Goal: Task Accomplishment & Management: Manage account settings

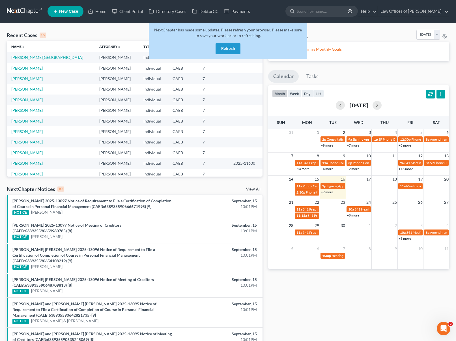
click at [229, 49] on button "Refresh" at bounding box center [227, 48] width 25 height 11
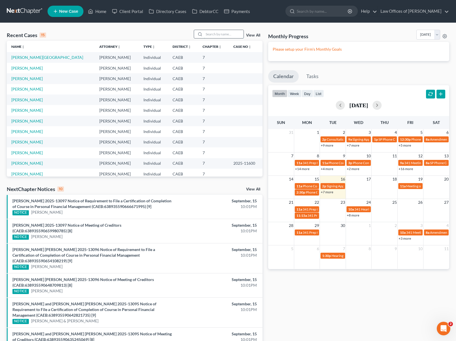
click at [213, 33] on input "search" at bounding box center [224, 34] width 40 height 8
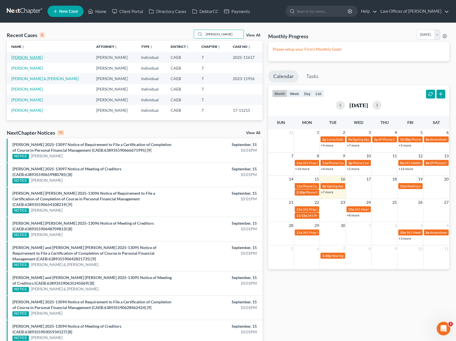
type input "Ornelas"
click at [32, 57] on link "[PERSON_NAME]" at bounding box center [26, 57] width 31 height 5
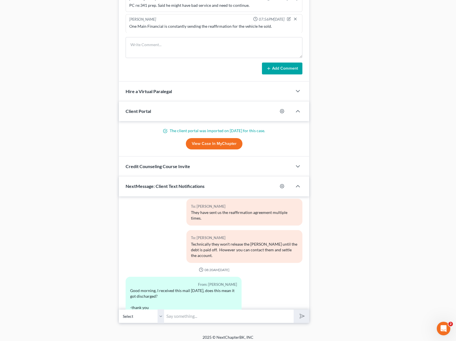
scroll to position [436, 0]
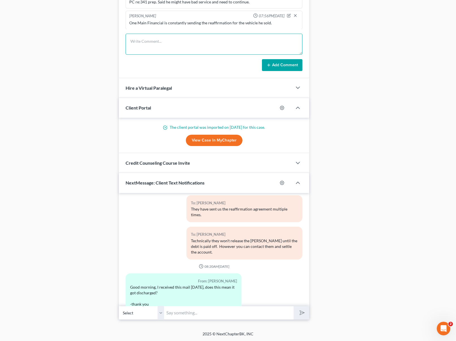
click at [148, 41] on textarea at bounding box center [214, 44] width 177 height 21
type textarea "One Main has released the tittle."
click at [266, 63] on icon at bounding box center [268, 65] width 5 height 5
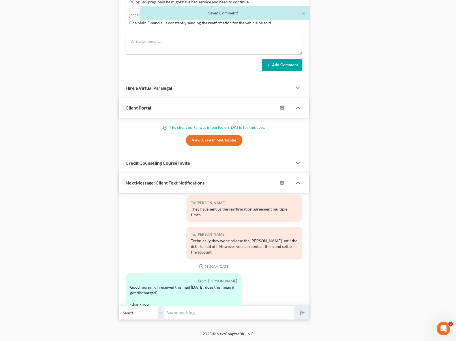
scroll to position [340, 0]
click at [180, 313] on input "text" at bounding box center [229, 313] width 130 height 14
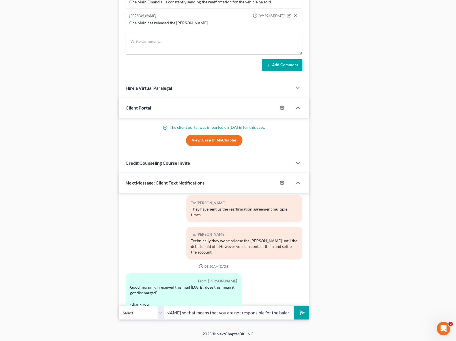
scroll to position [0, 83]
type input "Hi. Yes, they have released the tittle so that means that you are not responsib…"
click at [294, 306] on button "submit" at bounding box center [302, 312] width 16 height 13
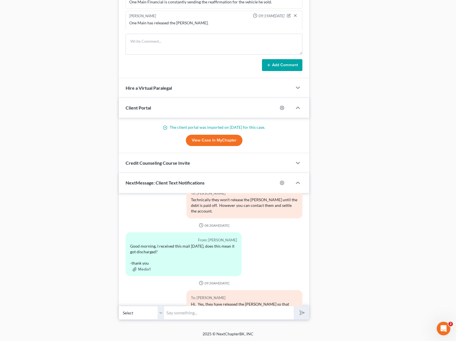
scroll to position [4052, 0]
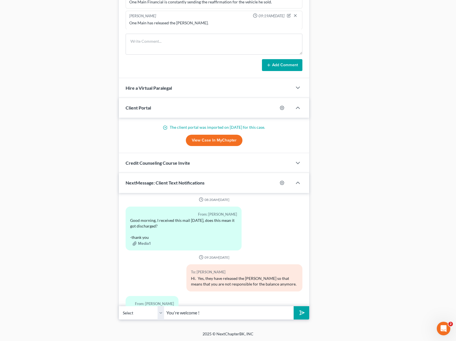
type input "You're welcome !"
click at [294, 306] on button "submit" at bounding box center [302, 312] width 16 height 13
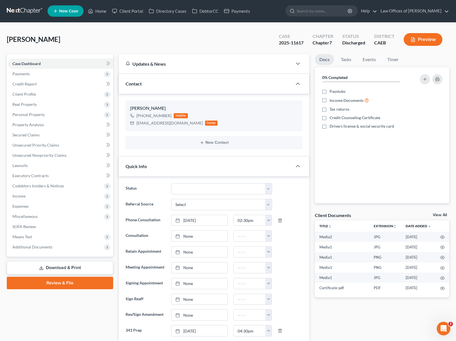
scroll to position [0, 0]
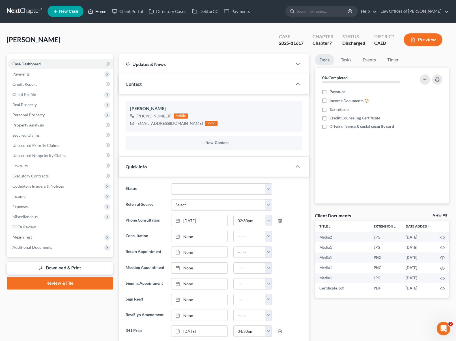
click at [100, 12] on link "Home" at bounding box center [97, 11] width 24 height 10
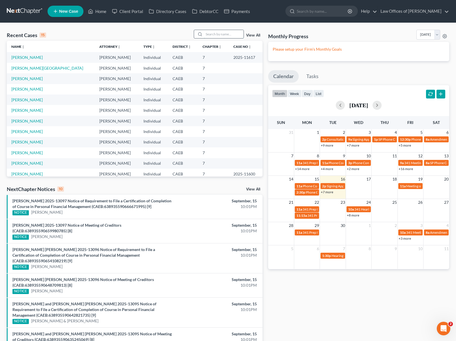
click at [229, 34] on input "search" at bounding box center [224, 34] width 40 height 8
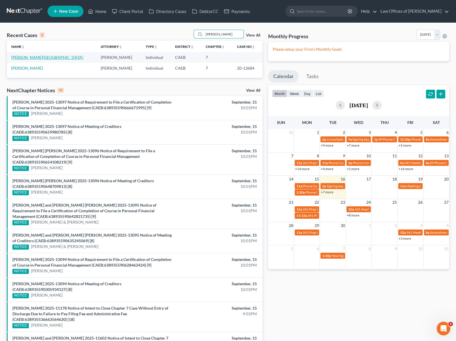
type input "Mayorga"
click at [35, 60] on link "Mayorga, Lissette" at bounding box center [47, 57] width 72 height 5
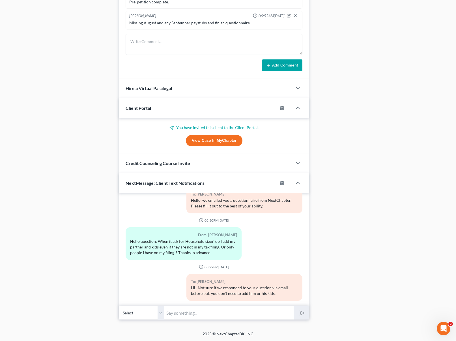
scroll to position [431, 0]
click at [186, 312] on input "text" at bounding box center [229, 313] width 130 height 14
type input "Hi. Can you please email us your August and September paystubs ?"
click at [294, 306] on button "submit" at bounding box center [302, 312] width 16 height 13
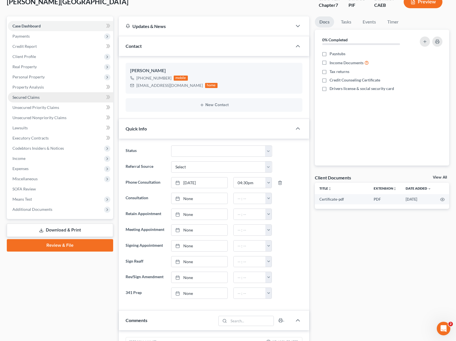
scroll to position [9, 0]
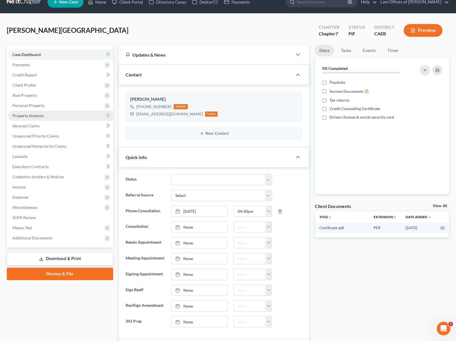
click at [47, 113] on link "Property Analysis" at bounding box center [60, 116] width 105 height 10
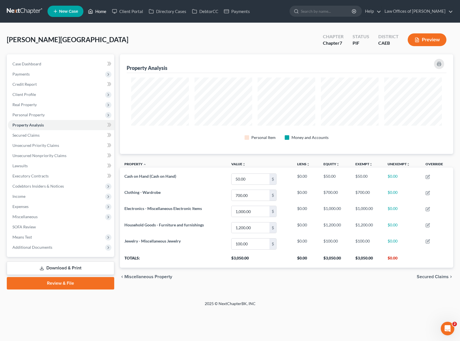
click at [102, 13] on link "Home" at bounding box center [97, 11] width 24 height 10
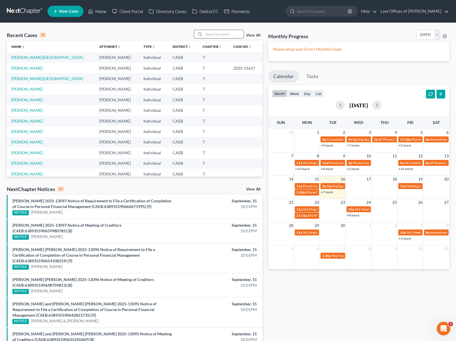
click at [213, 35] on input "search" at bounding box center [224, 34] width 40 height 8
type input "Camp"
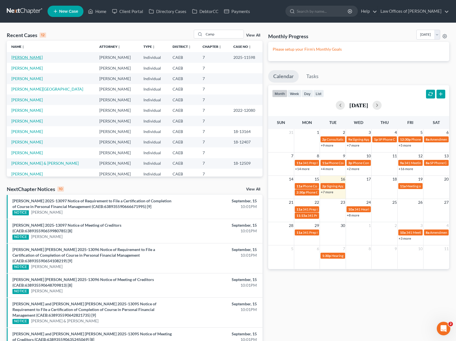
click at [20, 56] on link "Camp, Emily" at bounding box center [26, 57] width 31 height 5
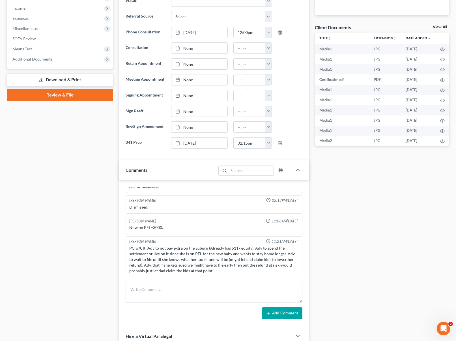
scroll to position [11798, 0]
click at [156, 294] on textarea at bounding box center [214, 292] width 177 height 21
type textarea "I"
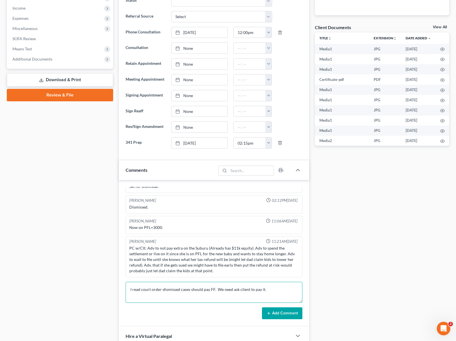
type textarea "I read court order-dismissed cases should pay FF. We need ask client to pay it."
click at [287, 310] on button "Add Comment" at bounding box center [282, 313] width 40 height 12
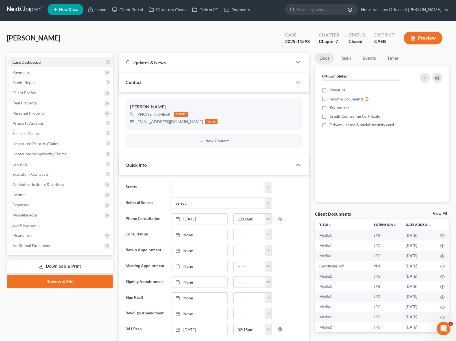
scroll to position [0, 0]
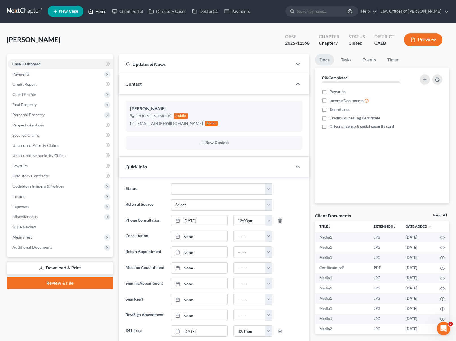
click at [102, 12] on link "Home" at bounding box center [97, 11] width 24 height 10
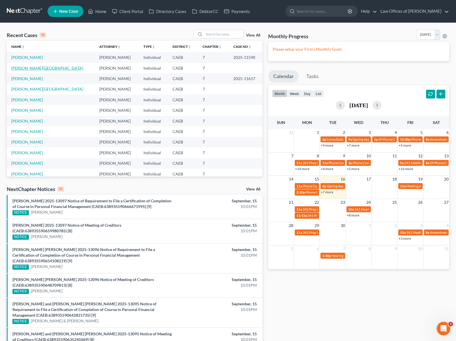
click at [36, 68] on link "Mayorga, Lissette" at bounding box center [47, 68] width 72 height 5
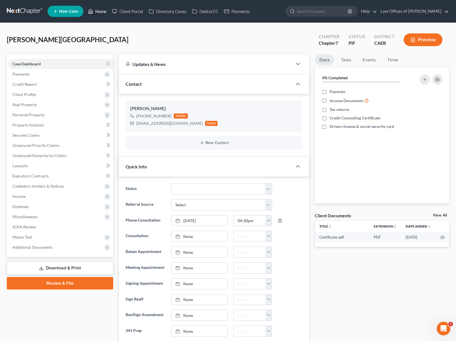
click at [99, 14] on link "Home" at bounding box center [97, 11] width 24 height 10
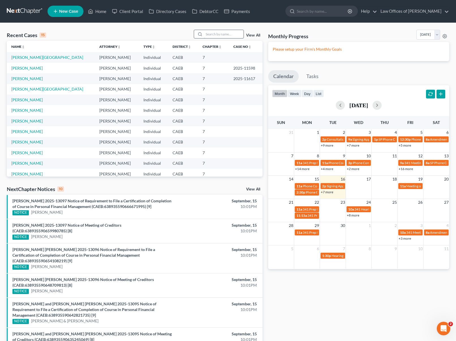
click at [211, 33] on input "search" at bounding box center [224, 34] width 40 height 8
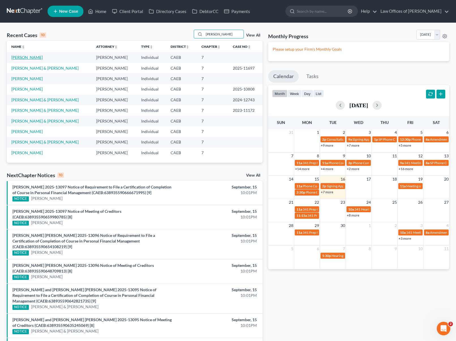
type input "[PERSON_NAME]"
click at [32, 57] on link "[PERSON_NAME]" at bounding box center [26, 57] width 31 height 5
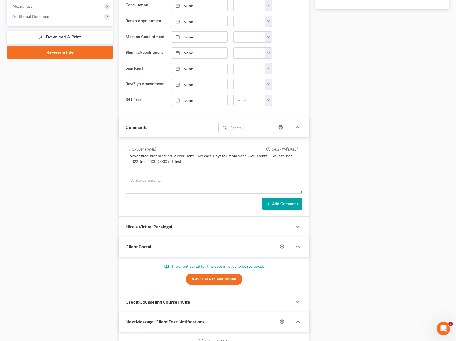
scroll to position [297, 0]
click at [229, 280] on link "View Case in MyChapter" at bounding box center [214, 278] width 57 height 11
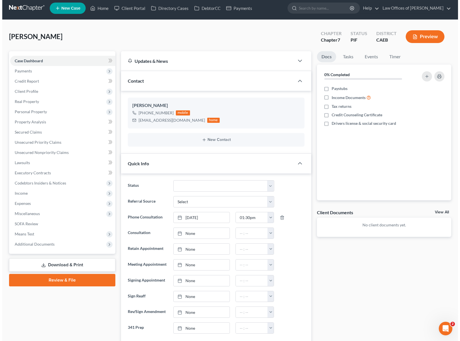
scroll to position [0, 0]
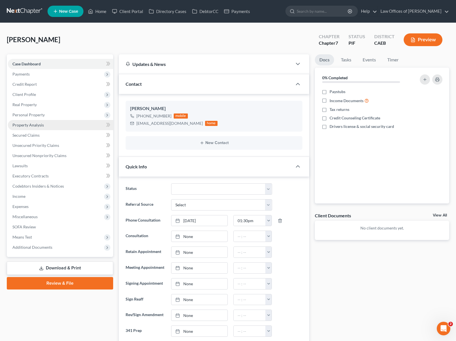
click at [43, 126] on span "Property Analysis" at bounding box center [27, 124] width 31 height 5
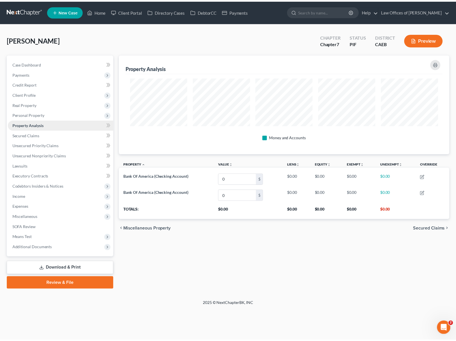
scroll to position [100, 333]
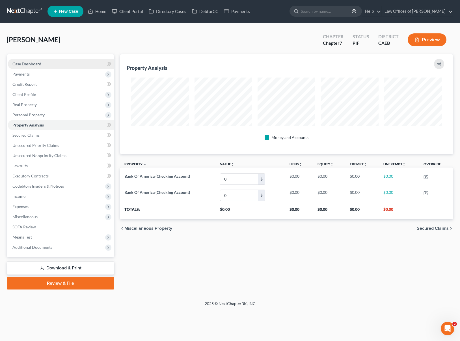
click at [54, 66] on link "Case Dashboard" at bounding box center [61, 64] width 106 height 10
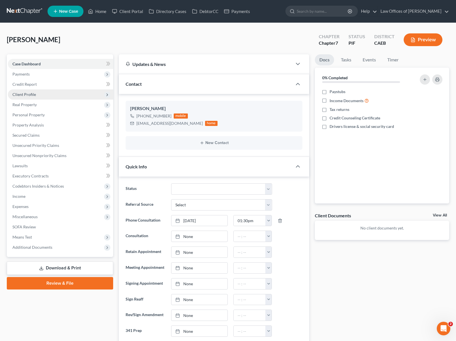
click at [50, 96] on span "Client Profile" at bounding box center [60, 94] width 105 height 10
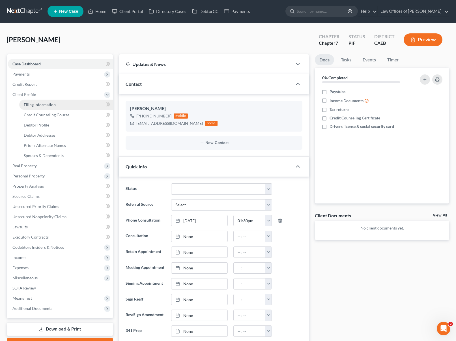
click at [50, 102] on span "Filing Information" at bounding box center [40, 104] width 32 height 5
select select "1"
select select "0"
select select "4"
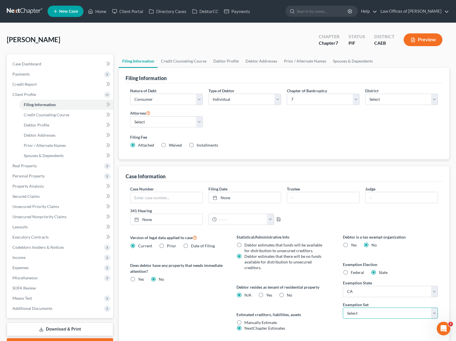
click at [434, 313] on select "Select 703 704" at bounding box center [390, 312] width 95 height 11
select select "0"
click at [343, 307] on select "Select 703 704" at bounding box center [390, 312] width 95 height 11
click at [40, 85] on link "Credit Report" at bounding box center [60, 84] width 105 height 10
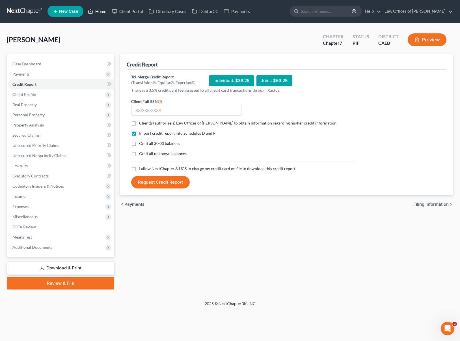
click at [103, 10] on link "Home" at bounding box center [97, 11] width 24 height 10
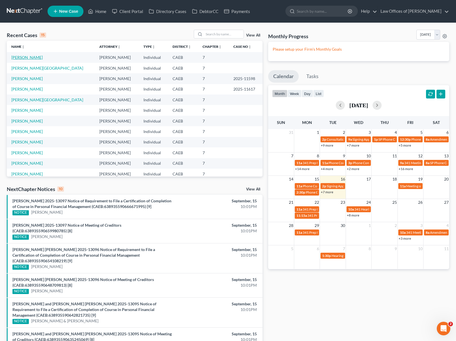
click at [20, 57] on link "[PERSON_NAME]" at bounding box center [26, 57] width 31 height 5
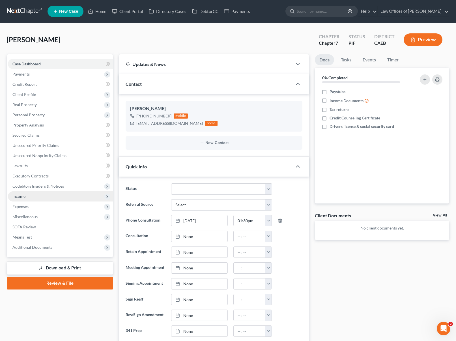
click at [27, 197] on span "Income" at bounding box center [60, 196] width 105 height 10
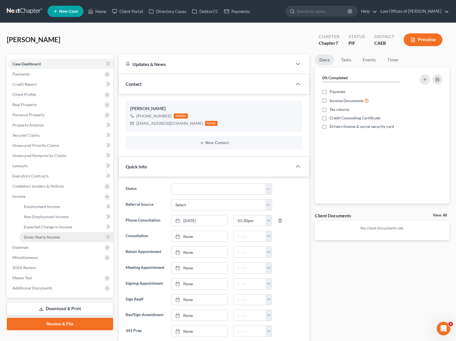
click at [61, 238] on link "Gross Yearly Income" at bounding box center [66, 237] width 94 height 10
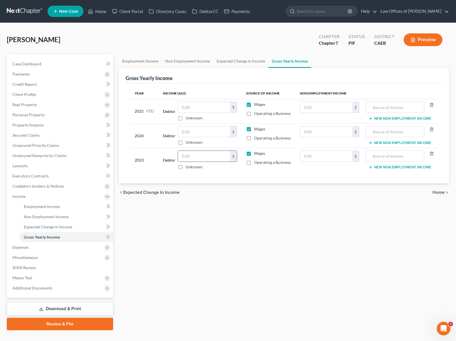
click at [194, 156] on input "text" at bounding box center [204, 156] width 52 height 11
type input "57,558"
click at [197, 131] on input "text" at bounding box center [204, 131] width 52 height 11
type input "56,879"
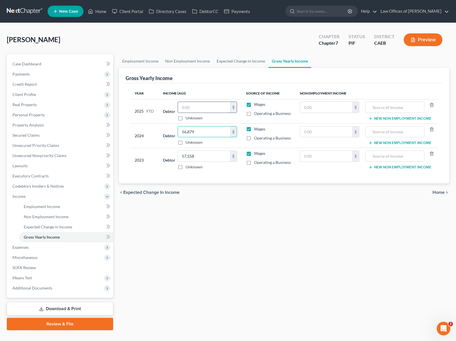
click at [202, 104] on input "text" at bounding box center [204, 107] width 52 height 11
type input "13,771.39"
click at [48, 208] on link "Employment Income" at bounding box center [66, 206] width 94 height 10
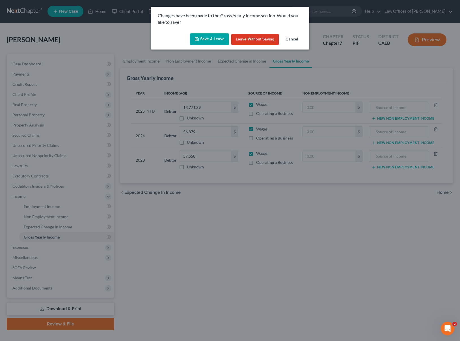
click at [213, 38] on button "Save & Leave" at bounding box center [209, 39] width 39 height 12
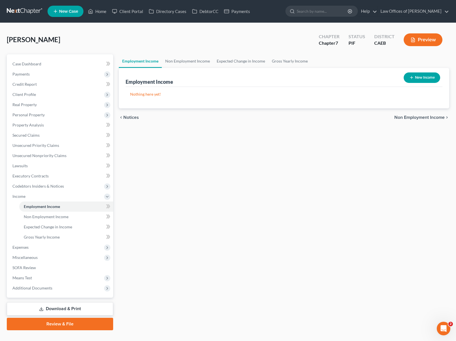
click at [422, 78] on button "New Income" at bounding box center [422, 77] width 36 height 10
select select "0"
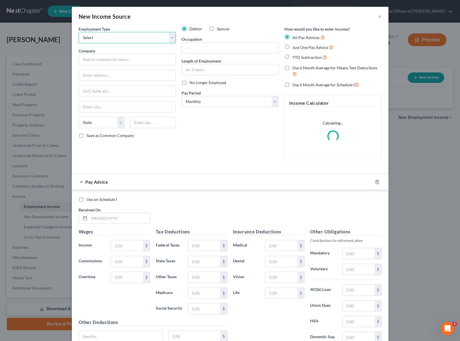
click at [169, 36] on select "Select Full or Part Time Employment Self Employment" at bounding box center [127, 37] width 97 height 11
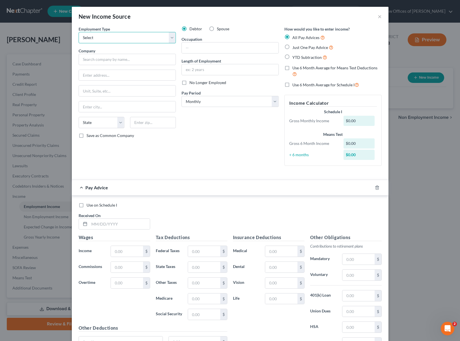
select select "0"
click at [79, 32] on select "Select Full or Part Time Employment Self Employment" at bounding box center [127, 37] width 97 height 11
click at [104, 61] on input "text" at bounding box center [127, 59] width 97 height 11
type input "Quantrum Healthcare Solutions"
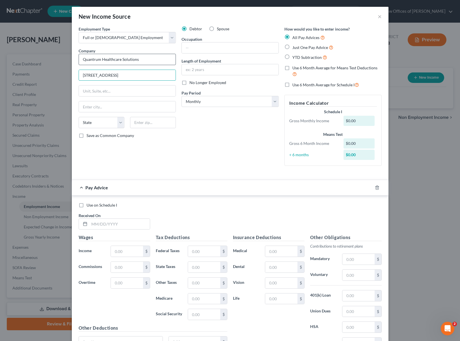
type input "363 S Main St., Suite 220"
type input "92868"
type input "Orange"
select select "4"
click at [195, 45] on input "text" at bounding box center [230, 47] width 97 height 11
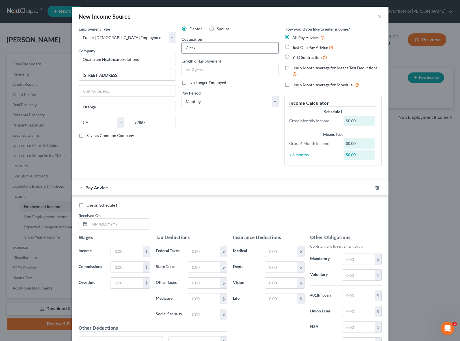
type input "Clerk"
click at [292, 57] on label "YTD Subtraction" at bounding box center [309, 57] width 35 height 7
click at [295, 57] on input "YTD Subtraction" at bounding box center [297, 56] width 4 height 4
radio input "true"
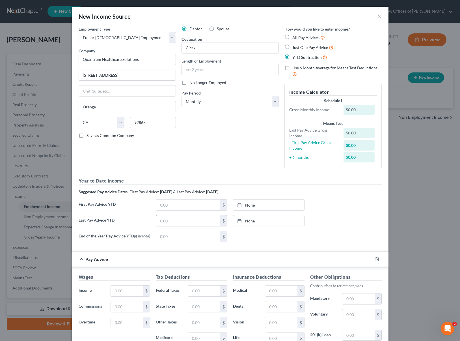
click at [171, 220] on input "text" at bounding box center [188, 220] width 64 height 11
type input "13,771."
click at [172, 203] on input "text" at bounding box center [188, 204] width 64 height 11
type input "1,145,365"
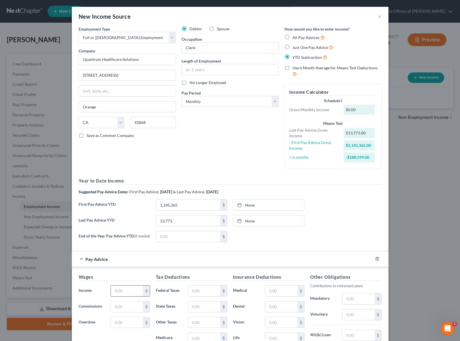
click at [137, 292] on input "text" at bounding box center [127, 290] width 32 height 11
type input "2,327"
type input "192"
type input "144"
type input "34"
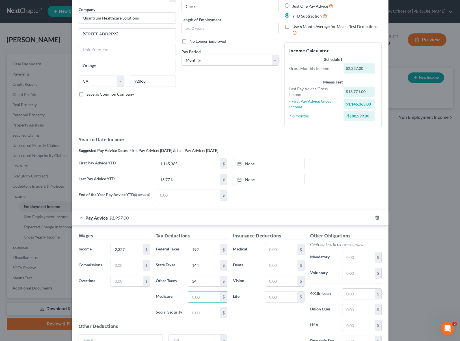
scroll to position [42, 0]
type input "55"
type input "28"
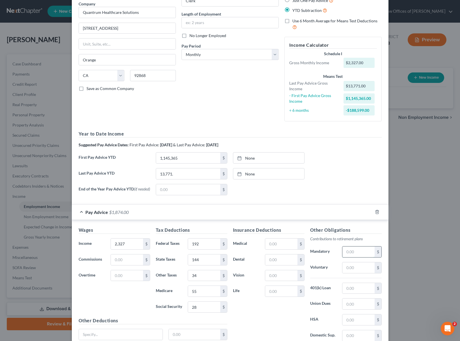
click at [366, 252] on input "text" at bounding box center [358, 251] width 32 height 11
type input "70"
click at [274, 55] on select "Select Monthly Twice Monthly Every Other Week Weekly" at bounding box center [230, 54] width 97 height 11
select select "2"
click at [182, 49] on select "Select Monthly Twice Monthly Every Other Week Weekly" at bounding box center [230, 54] width 97 height 11
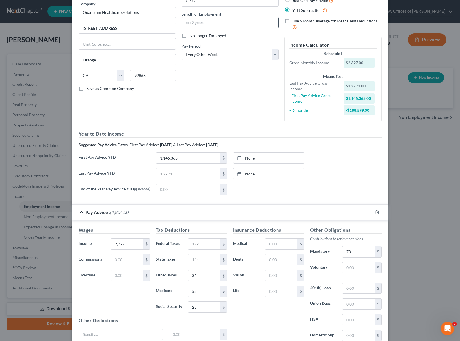
click at [211, 25] on input "text" at bounding box center [230, 22] width 97 height 11
type input "4 Years"
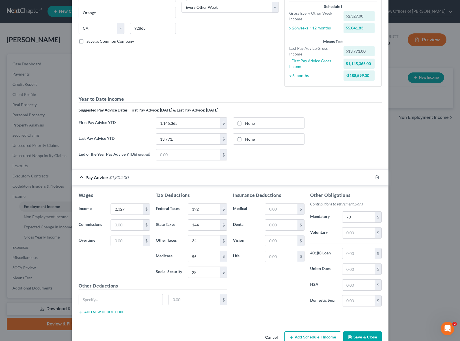
scroll to position [109, 0]
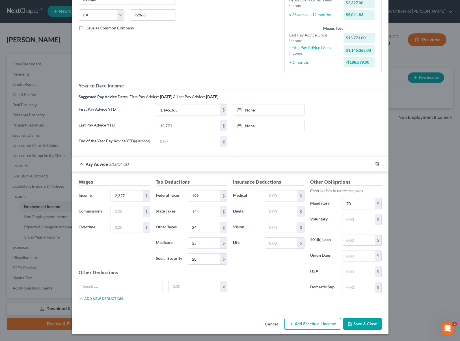
click at [364, 324] on button "Save & Close" at bounding box center [362, 324] width 38 height 12
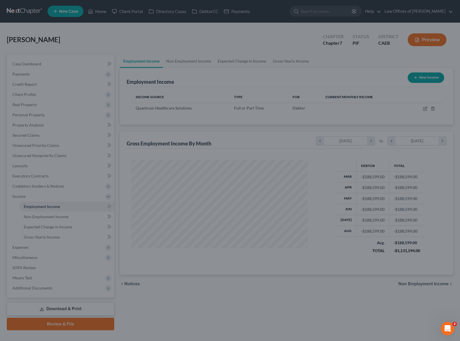
scroll to position [101, 186]
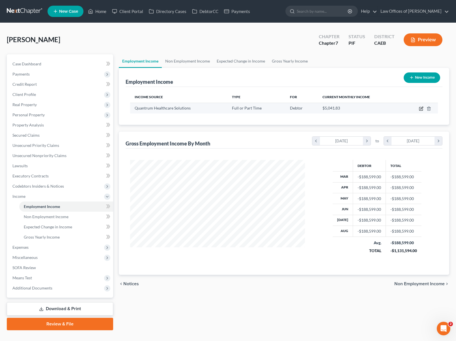
click at [420, 109] on icon "button" at bounding box center [421, 108] width 3 height 3
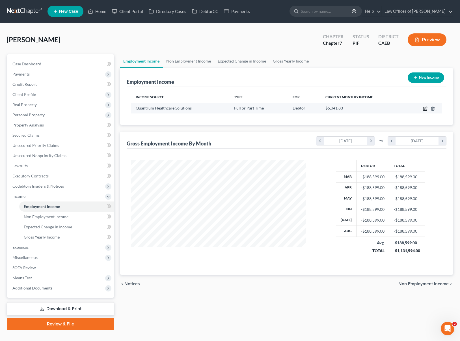
select select "0"
select select "4"
select select "2"
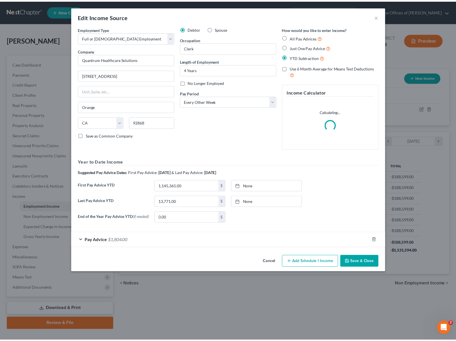
scroll to position [101, 188]
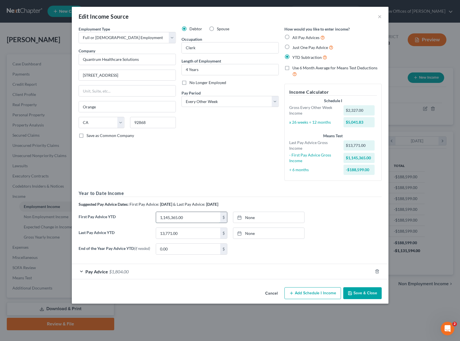
click at [191, 218] on input "1,145,365.00" at bounding box center [188, 217] width 64 height 11
type input "11,453."
click at [180, 234] on input "13,771.00" at bounding box center [188, 233] width 64 height 11
type input "27,396"
click at [377, 270] on icon "button" at bounding box center [377, 271] width 5 height 5
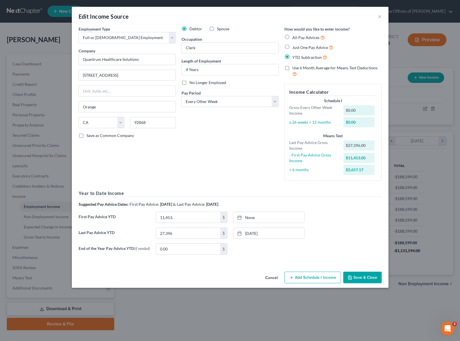
click at [189, 83] on label "No Longer Employed" at bounding box center [207, 83] width 37 height 6
click at [192, 83] on input "No Longer Employed" at bounding box center [194, 82] width 4 height 4
checkbox input "true"
click at [364, 278] on button "Save & Close" at bounding box center [362, 277] width 38 height 12
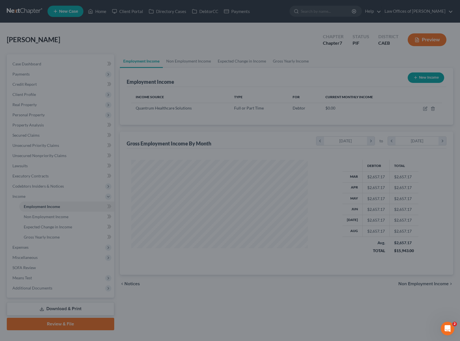
scroll to position [282680, 282595]
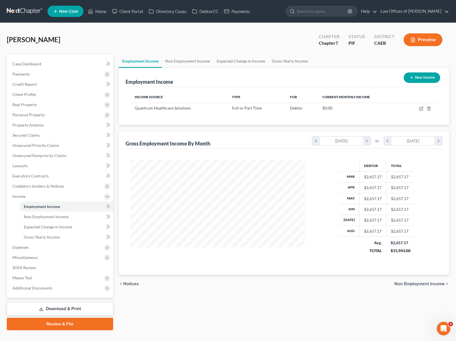
click at [416, 78] on button "New Income" at bounding box center [422, 77] width 36 height 10
select select "0"
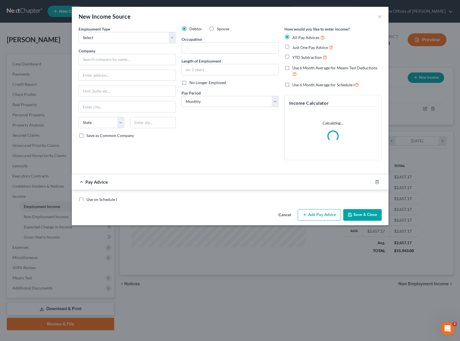
scroll to position [101, 188]
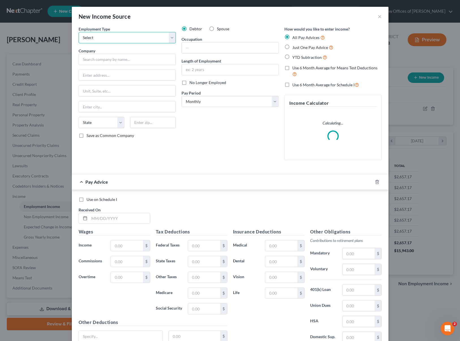
click at [172, 36] on select "Select Full or Part Time Employment Self Employment" at bounding box center [127, 37] width 97 height 11
select select "0"
click at [79, 32] on select "Select Full or Part Time Employment Self Employment" at bounding box center [127, 37] width 97 height 11
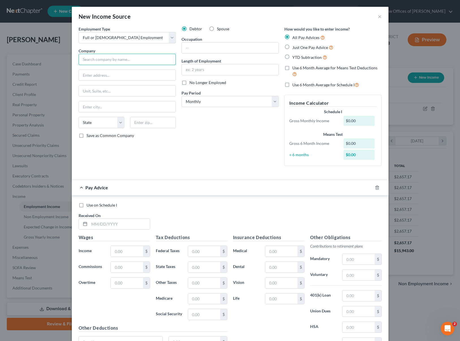
click at [132, 59] on input "text" at bounding box center [127, 59] width 97 height 11
type input "Quantrum Healthcare Solutions"
type input "363 S Main St., Suite 220"
type input "Orange"
select select "4"
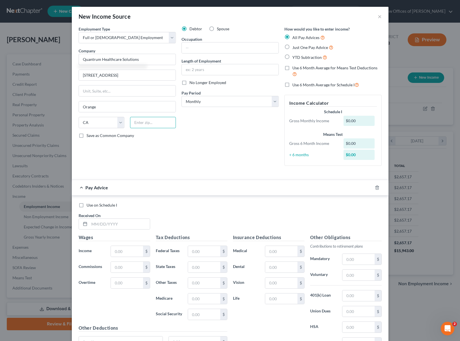
type input "92868"
click at [208, 49] on input "text" at bounding box center [230, 47] width 97 height 11
type input "Clerk"
click at [217, 70] on input "text" at bounding box center [230, 69] width 97 height 11
type input "4 Years"
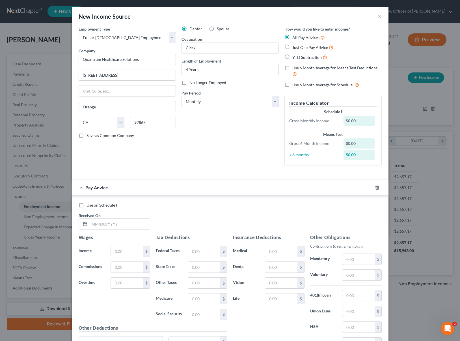
drag, startPoint x: 285, startPoint y: 58, endPoint x: 290, endPoint y: 62, distance: 6.0
click at [292, 58] on label "YTD Subtraction" at bounding box center [309, 57] width 35 height 7
click at [295, 58] on input "YTD Subtraction" at bounding box center [297, 56] width 4 height 4
radio input "true"
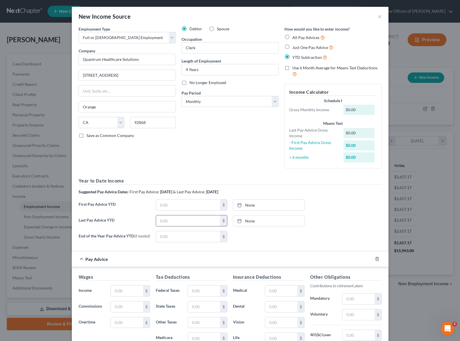
click at [181, 219] on input "text" at bounding box center [188, 220] width 64 height 11
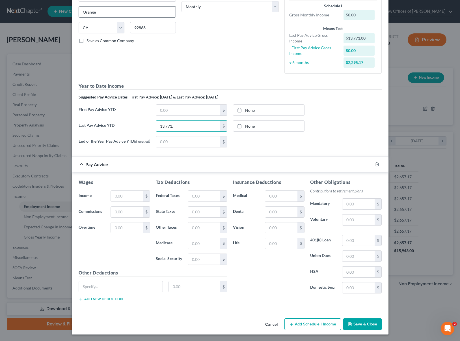
scroll to position [96, 0]
type input "13,771."
click at [135, 195] on input "text" at bounding box center [127, 195] width 32 height 11
type input "2,248."
click at [214, 196] on input "text" at bounding box center [204, 195] width 32 height 11
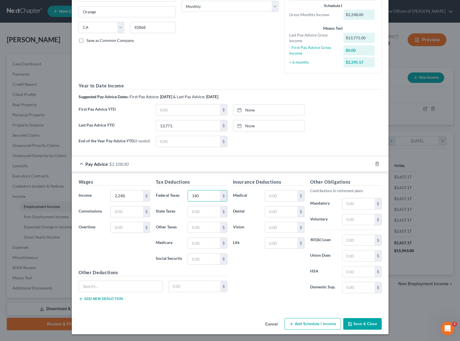
type input "140"
type input "33"
type input "184"
type input "51"
type input "27"
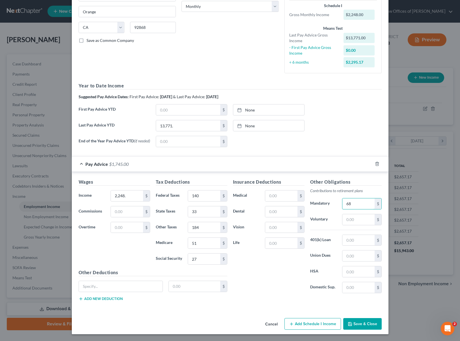
type input "68"
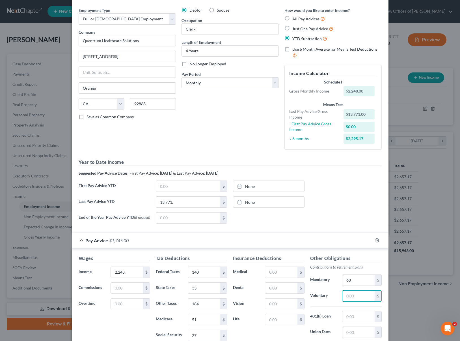
scroll to position [61, 0]
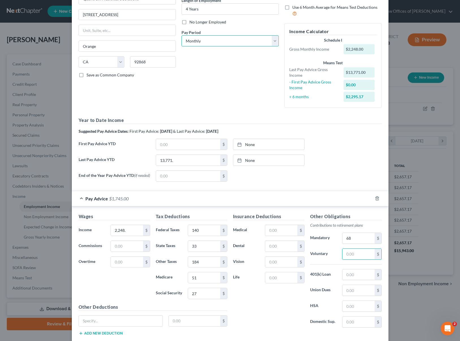
click at [274, 39] on select "Select Monthly Twice Monthly Every Other Week Weekly" at bounding box center [230, 40] width 97 height 11
select select "2"
click at [182, 35] on select "Select Monthly Twice Monthly Every Other Week Weekly" at bounding box center [230, 40] width 97 height 11
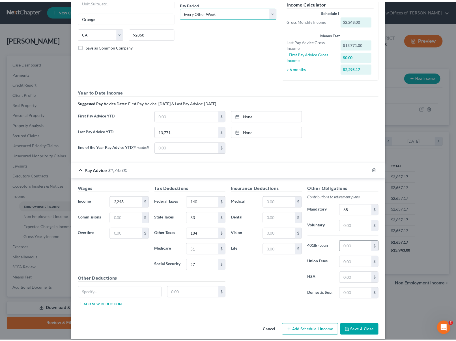
scroll to position [96, 0]
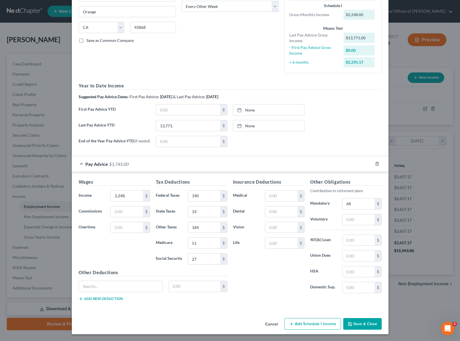
click at [367, 323] on button "Save & Close" at bounding box center [362, 324] width 38 height 12
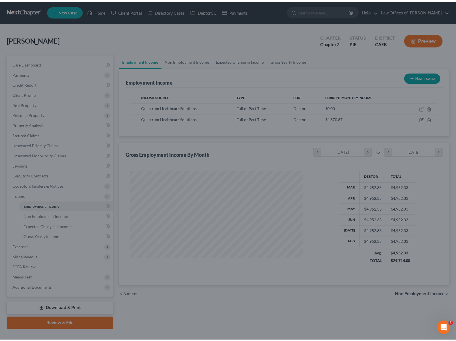
scroll to position [282680, 282595]
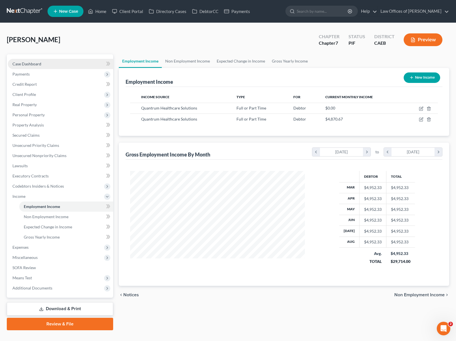
click at [45, 67] on link "Case Dashboard" at bounding box center [60, 64] width 105 height 10
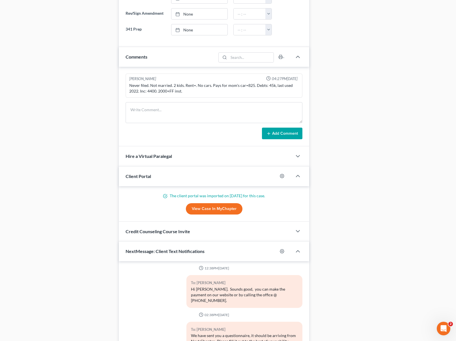
scroll to position [308, 0]
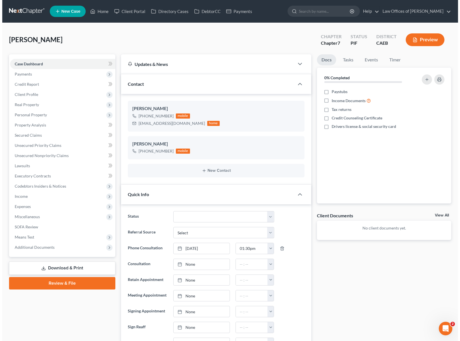
scroll to position [297, 0]
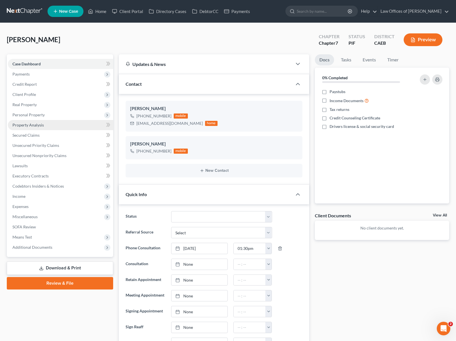
click at [36, 124] on span "Property Analysis" at bounding box center [27, 124] width 31 height 5
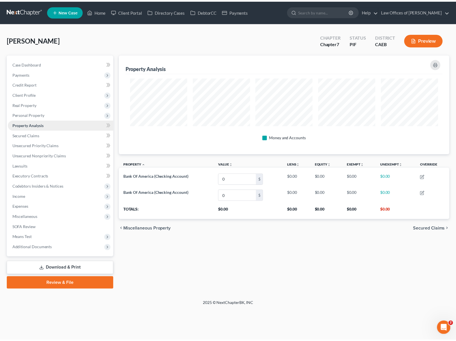
scroll to position [100, 333]
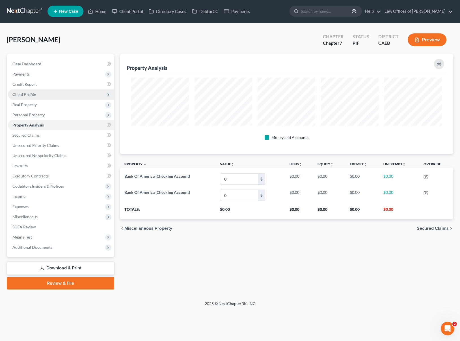
click at [42, 97] on span "Client Profile" at bounding box center [61, 94] width 106 height 10
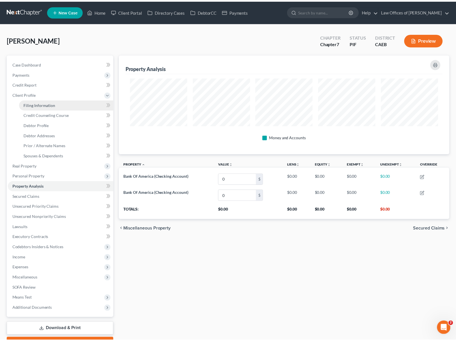
scroll to position [282682, 282451]
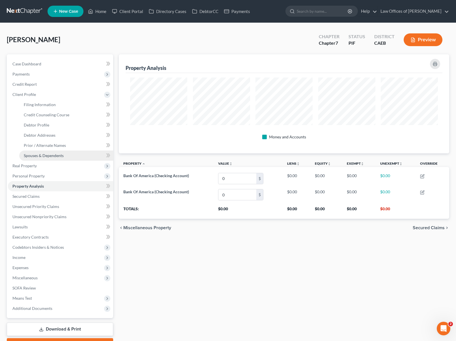
click at [62, 158] on span "Spouses & Dependents" at bounding box center [44, 155] width 40 height 5
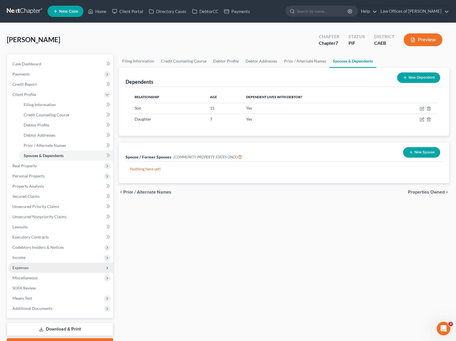
click at [36, 266] on span "Expenses" at bounding box center [60, 267] width 105 height 10
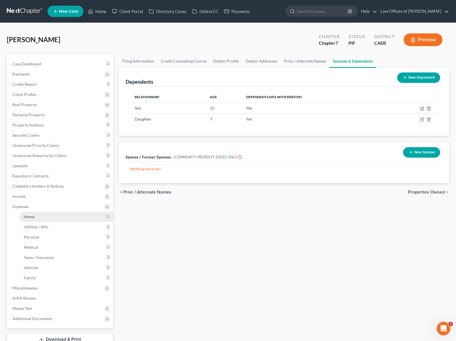
click at [41, 217] on link "Home" at bounding box center [66, 217] width 94 height 10
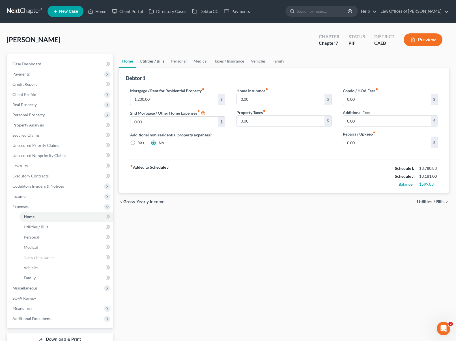
click at [145, 62] on link "Utilities / Bills" at bounding box center [151, 61] width 31 height 14
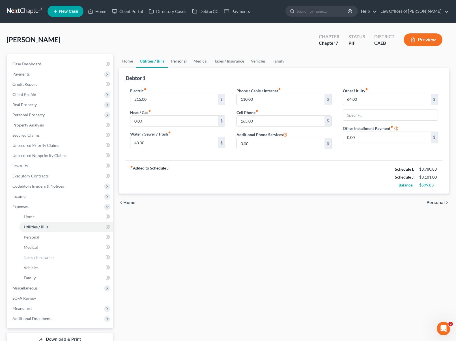
click at [178, 60] on link "Personal" at bounding box center [179, 61] width 22 height 14
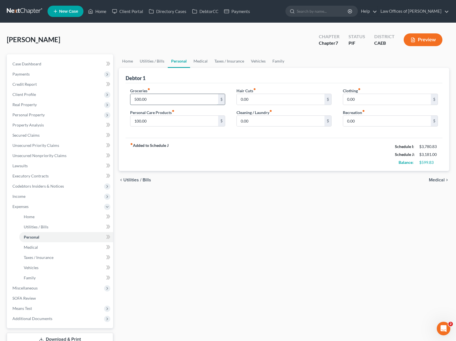
click at [156, 99] on input "500.00" at bounding box center [174, 99] width 88 height 11
type input "900."
click at [193, 61] on link "Medical" at bounding box center [200, 61] width 21 height 14
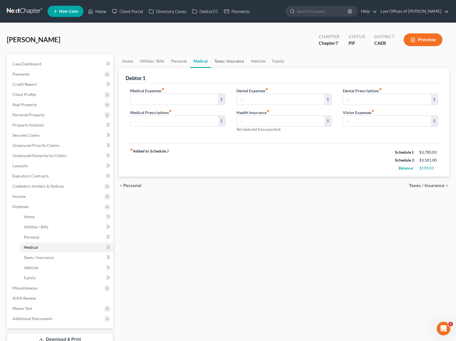
click at [228, 61] on link "Taxes / Insurance" at bounding box center [229, 61] width 36 height 14
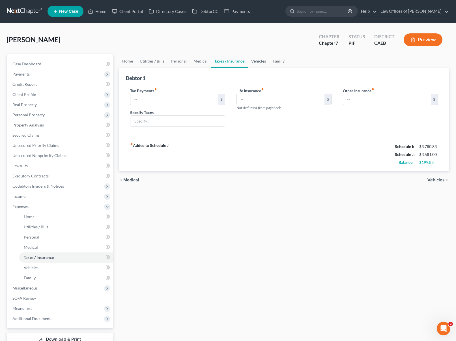
click at [263, 60] on link "Vehicles" at bounding box center [258, 61] width 21 height 14
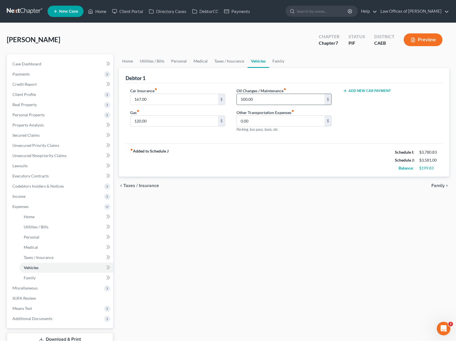
click at [255, 100] on input "500.00" at bounding box center [281, 99] width 88 height 11
click at [171, 117] on input "120.00" at bounding box center [174, 121] width 88 height 11
click at [157, 96] on input "167.00" at bounding box center [174, 99] width 88 height 11
type input "300"
click at [129, 62] on link "Home" at bounding box center [128, 61] width 18 height 14
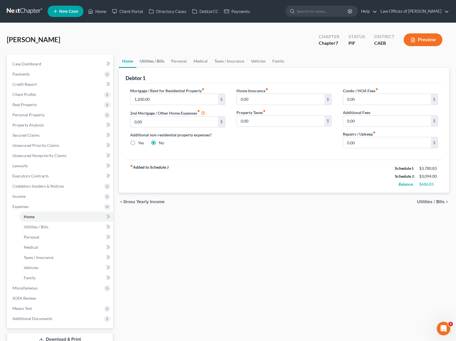
click at [146, 61] on link "Utilities / Bills" at bounding box center [151, 61] width 31 height 14
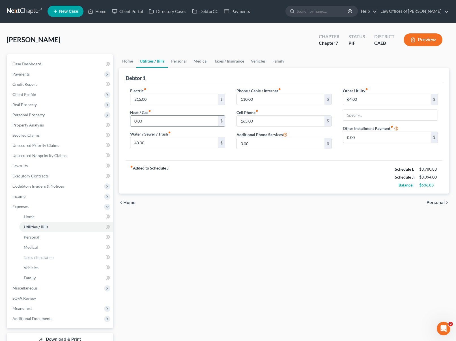
click at [133, 121] on input "0.00" at bounding box center [174, 121] width 88 height 11
type input "175"
type input "60"
click at [173, 61] on link "Personal" at bounding box center [179, 61] width 22 height 14
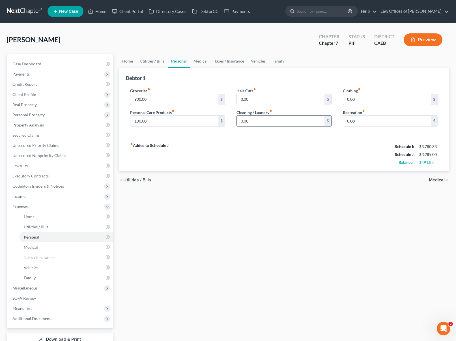
click at [238, 119] on input "0.00" at bounding box center [281, 121] width 88 height 11
type input "150"
type input "250"
click at [370, 100] on input "0.00" at bounding box center [387, 99] width 88 height 11
type input "25."
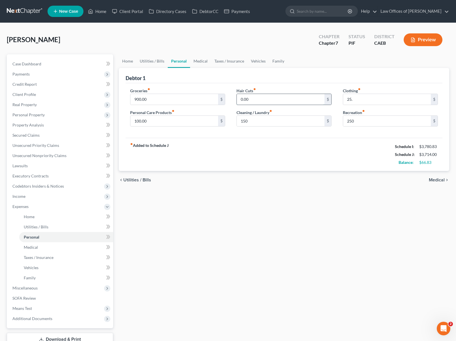
click at [273, 99] on input "0.00" at bounding box center [281, 99] width 88 height 11
type input "25."
click at [128, 61] on link "Home" at bounding box center [128, 61] width 18 height 14
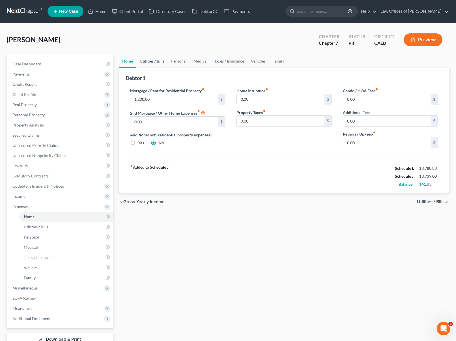
click at [145, 59] on link "Utilities / Bills" at bounding box center [151, 61] width 31 height 14
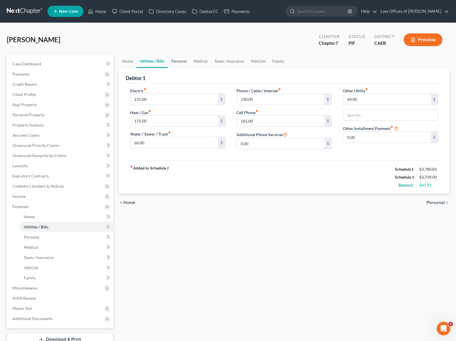
click at [175, 62] on link "Personal" at bounding box center [179, 61] width 22 height 14
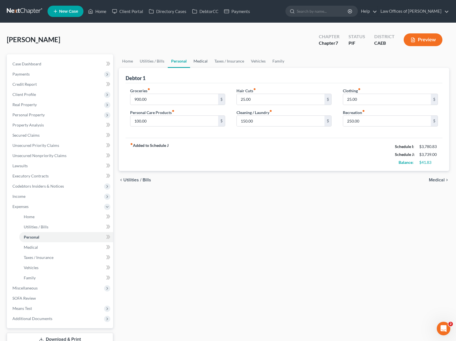
click at [203, 63] on link "Medical" at bounding box center [200, 61] width 21 height 14
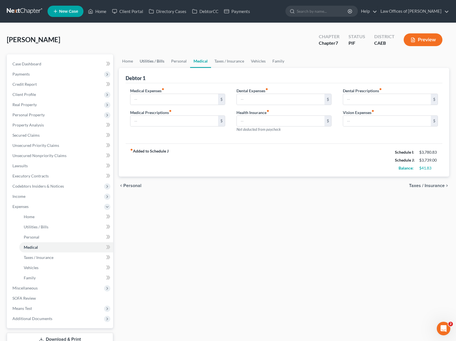
click at [154, 60] on link "Utilities / Bills" at bounding box center [151, 61] width 31 height 14
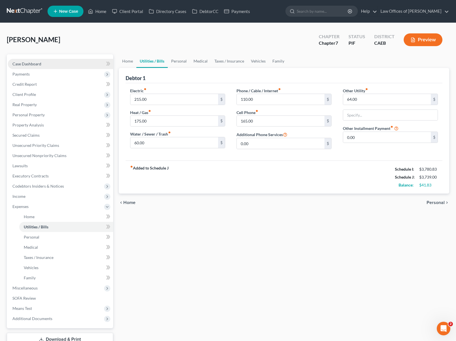
click at [42, 64] on link "Case Dashboard" at bounding box center [60, 64] width 105 height 10
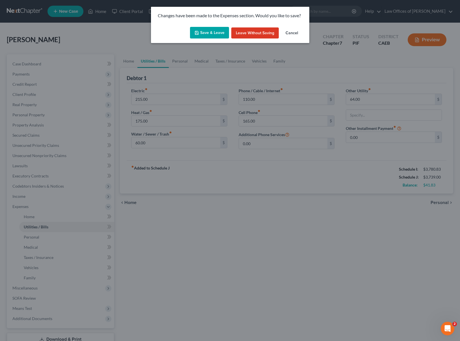
click at [212, 33] on button "Save & Leave" at bounding box center [209, 33] width 39 height 12
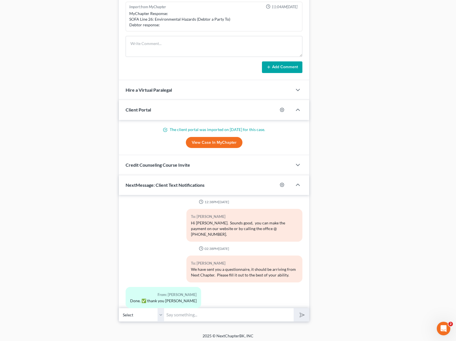
scroll to position [464, 0]
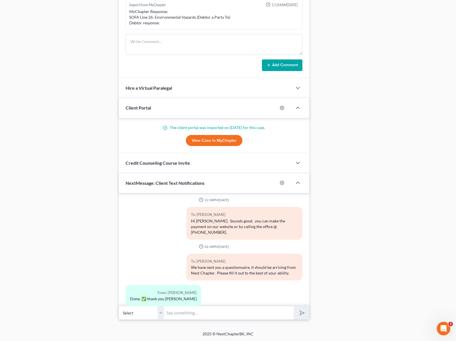
click at [200, 314] on input "text" at bounding box center [229, 313] width 130 height 14
type input "Hi [PERSON_NAME]. Just wanted to let you know that we are working on your case …"
click at [294, 306] on button "submit" at bounding box center [302, 312] width 16 height 13
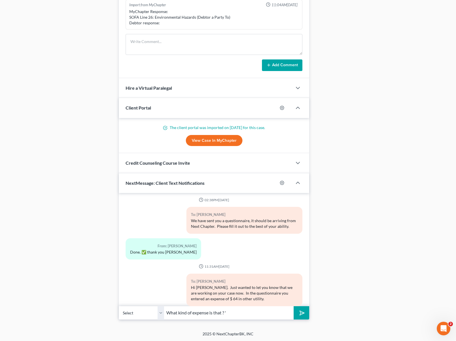
type input "What kind of expense is that ? '"
click at [294, 306] on button "submit" at bounding box center [302, 312] width 16 height 13
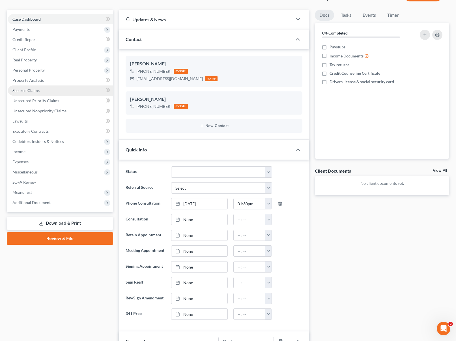
scroll to position [46, 0]
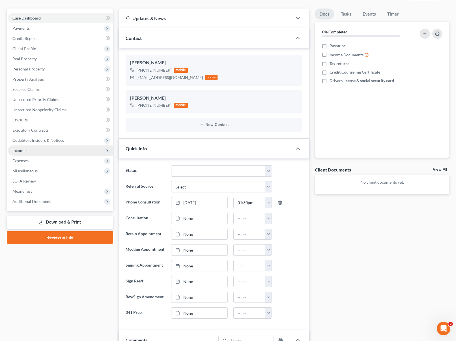
click at [52, 151] on span "Income" at bounding box center [60, 150] width 105 height 10
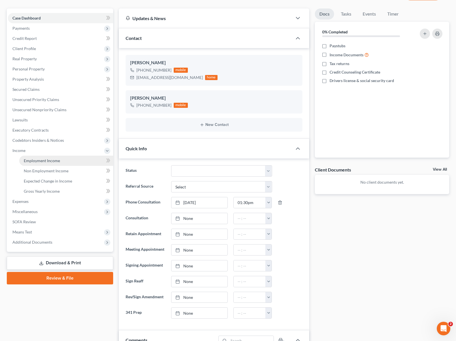
click at [72, 160] on link "Employment Income" at bounding box center [66, 161] width 94 height 10
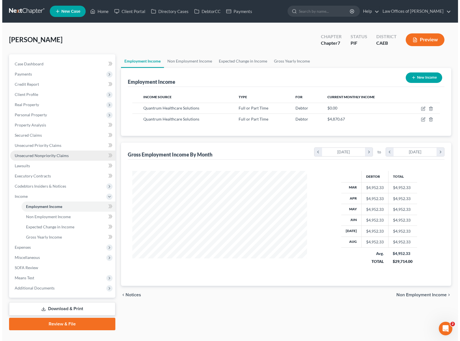
scroll to position [101, 186]
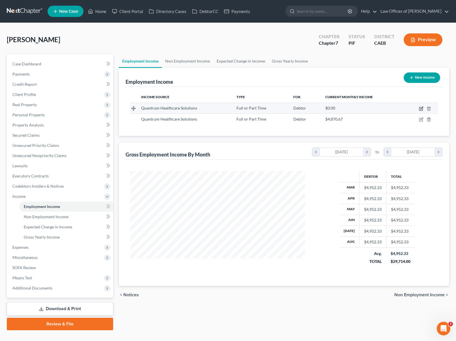
click at [420, 107] on icon "button" at bounding box center [421, 108] width 5 height 5
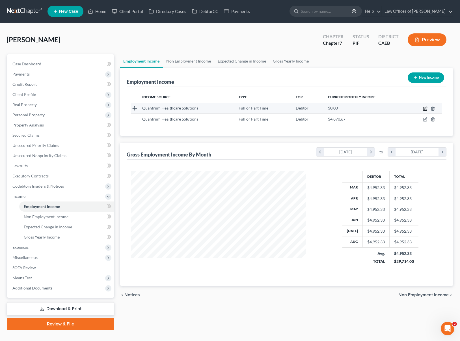
select select "0"
select select "4"
select select "2"
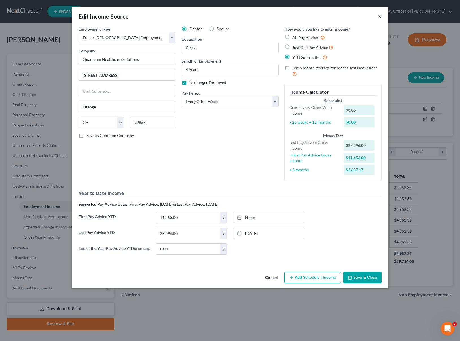
click at [380, 16] on button "×" at bounding box center [380, 16] width 4 height 7
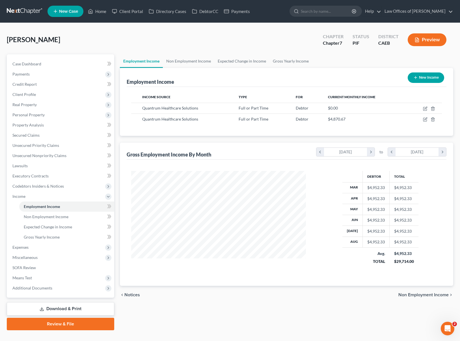
scroll to position [282680, 282595]
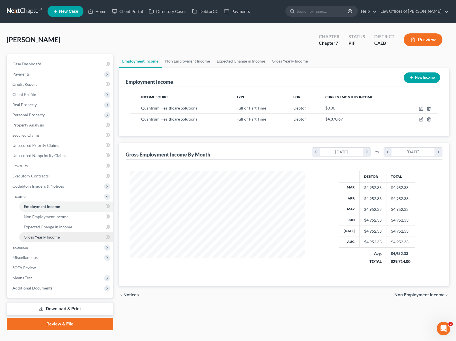
click at [53, 236] on span "Gross Yearly Income" at bounding box center [42, 236] width 36 height 5
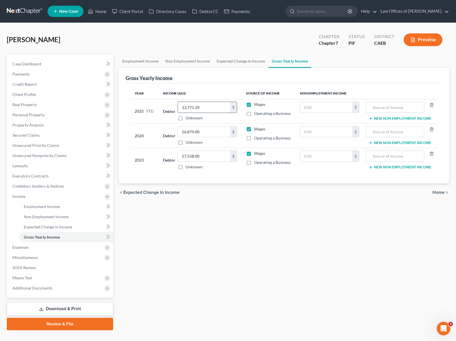
click at [207, 109] on input "13,771.39" at bounding box center [204, 107] width 52 height 11
type input "41,167"
click at [46, 125] on link "Property Analysis" at bounding box center [60, 125] width 105 height 10
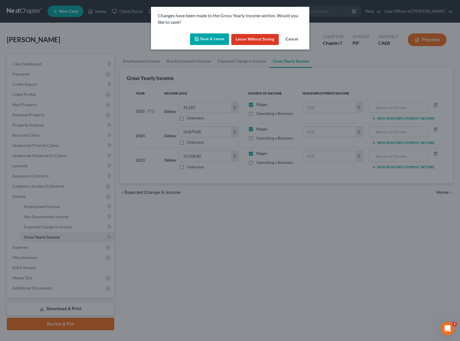
click at [210, 38] on button "Save & Leave" at bounding box center [209, 39] width 39 height 12
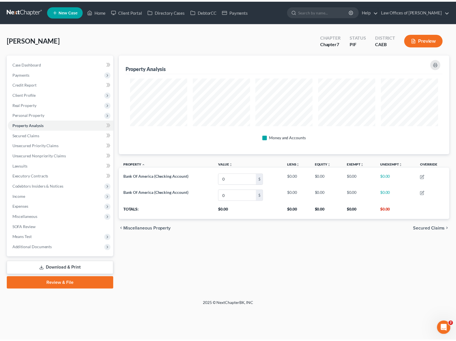
scroll to position [100, 333]
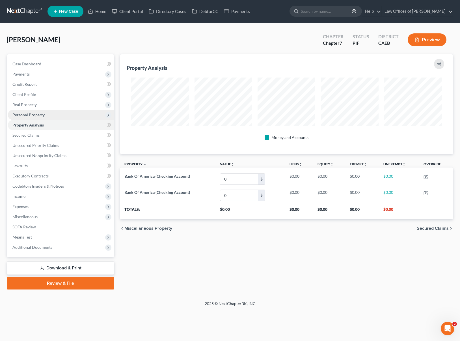
click at [59, 115] on span "Personal Property" at bounding box center [61, 115] width 106 height 10
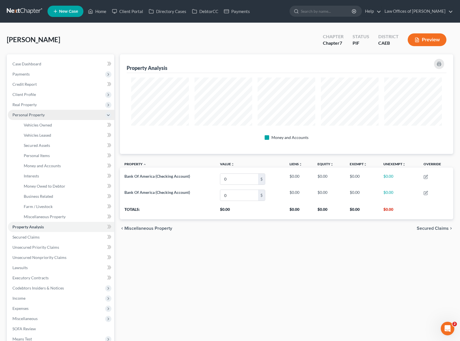
scroll to position [282682, 282451]
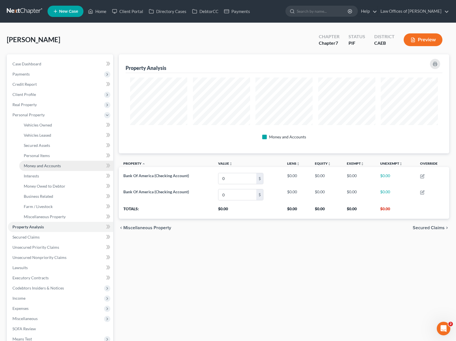
click at [59, 164] on span "Money and Accounts" at bounding box center [42, 165] width 37 height 5
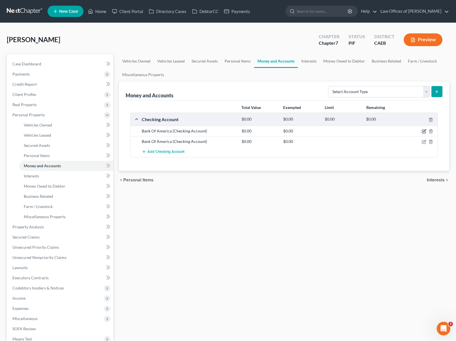
click at [423, 131] on icon "button" at bounding box center [424, 131] width 5 height 5
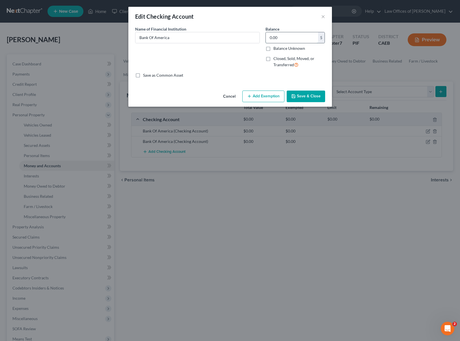
click at [286, 36] on input "0.00" at bounding box center [292, 37] width 52 height 11
type input "5.00"
click at [276, 98] on button "Add Exemption" at bounding box center [263, 96] width 42 height 12
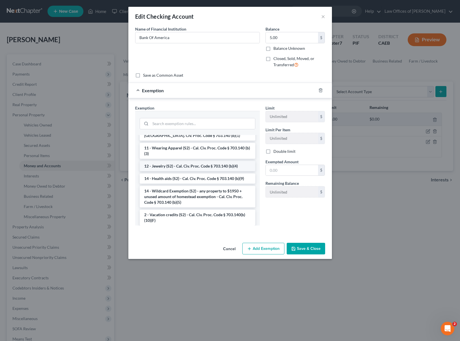
scroll to position [94, 0]
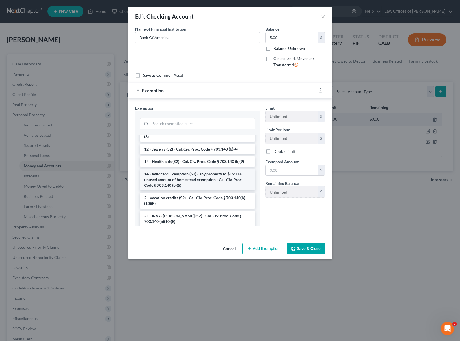
click at [179, 179] on li "14 - Wildcard Exemption (S2) - any property to $1950 + unused amount of homeste…" at bounding box center [198, 179] width 116 height 21
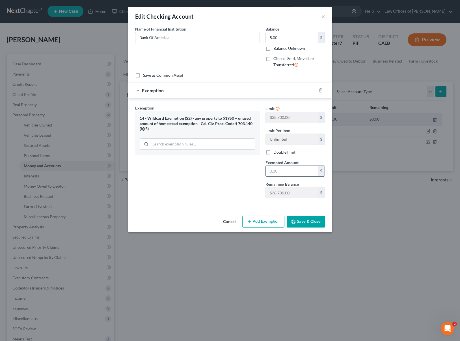
click at [295, 171] on input "text" at bounding box center [292, 171] width 52 height 11
type input "5.0"
click at [311, 219] on button "Save & Close" at bounding box center [306, 221] width 38 height 12
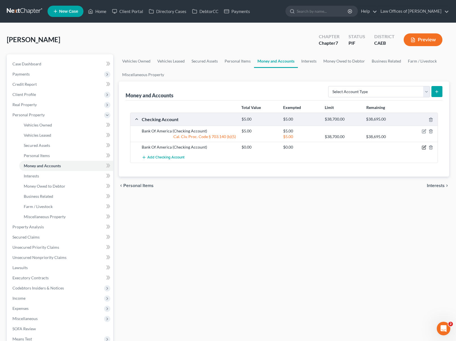
click at [423, 147] on icon "button" at bounding box center [424, 147] width 5 height 5
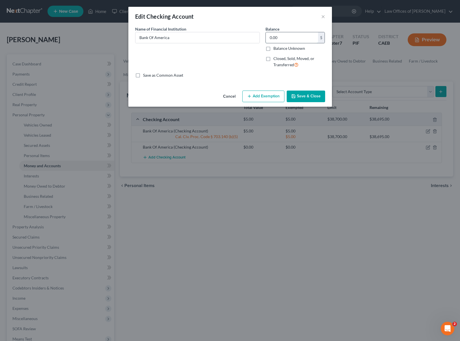
click at [280, 38] on input "0.00" at bounding box center [292, 37] width 52 height 11
type input "170"
click at [259, 97] on button "Add Exemption" at bounding box center [263, 96] width 42 height 12
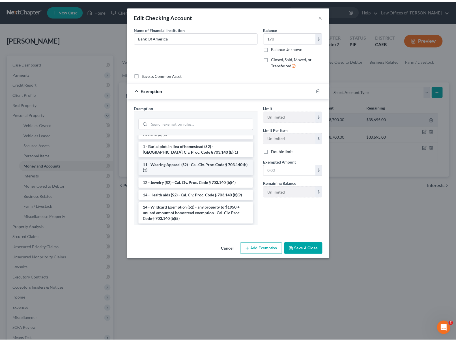
scroll to position [62, 0]
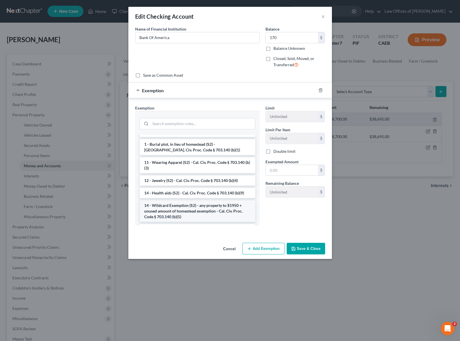
click at [212, 206] on li "14 - Wildcard Exemption (S2) - any property to $1950 + unused amount of homeste…" at bounding box center [198, 210] width 116 height 21
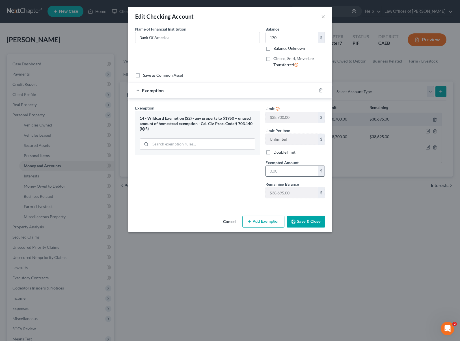
click at [297, 169] on input "text" at bounding box center [292, 171] width 52 height 11
type input "170"
click at [309, 217] on button "Save & Close" at bounding box center [306, 221] width 38 height 12
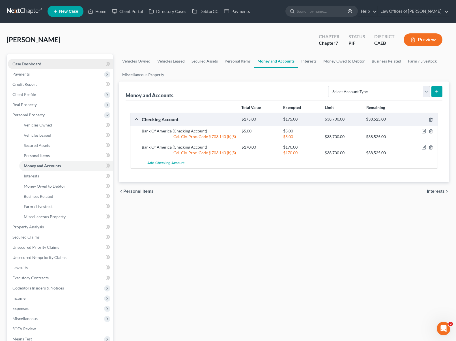
click at [39, 64] on span "Case Dashboard" at bounding box center [26, 63] width 29 height 5
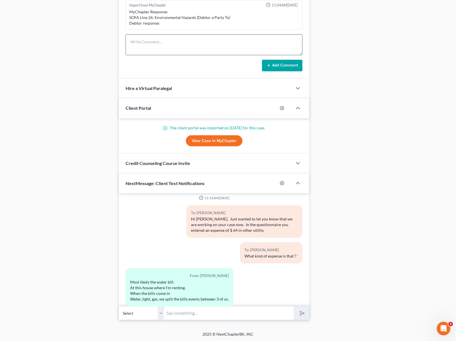
scroll to position [464, 0]
click at [182, 306] on input "text" at bounding box center [229, 313] width 130 height 14
click at [176, 302] on div "12:06PM, 07/22/2025 To: Priscilla Gonzalez Law Office of Scott Bell looks forwa…" at bounding box center [214, 249] width 190 height 113
click at [177, 311] on input "text" at bounding box center [229, 313] width 130 height 14
click at [176, 311] on input "text" at bounding box center [229, 313] width 130 height 14
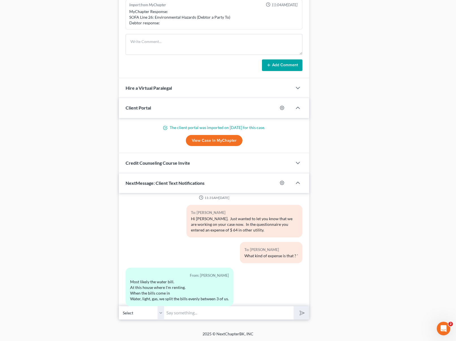
click at [272, 282] on div "From: Priscilla Gonzalez Most likely the water bill. At this house where I'm re…" at bounding box center [214, 289] width 182 height 43
click at [191, 313] on input "text" at bounding box center [229, 313] width 130 height 14
click at [172, 317] on input "text" at bounding box center [229, 313] width 130 height 14
click at [174, 315] on input "text" at bounding box center [229, 313] width 130 height 14
click at [281, 278] on div "From: Priscilla Gonzalez Most likely the water bill. At this house where I'm re…" at bounding box center [214, 289] width 182 height 43
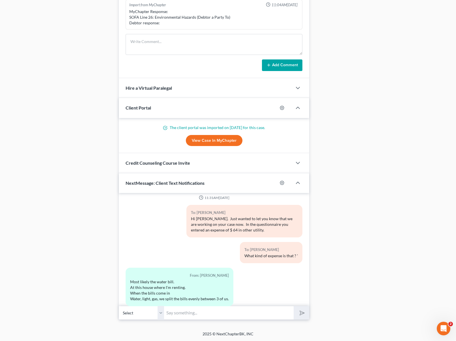
click at [200, 305] on div "12:06PM, 07/22/2025 To: Priscilla Gonzalez Law Office of Scott Bell looks forwa…" at bounding box center [214, 256] width 190 height 126
click at [199, 310] on input "text" at bounding box center [229, 313] width 130 height 14
type input "Correct. And what company holds your retirement plan and more or less how much …"
click at [294, 306] on button "submit" at bounding box center [302, 312] width 16 height 13
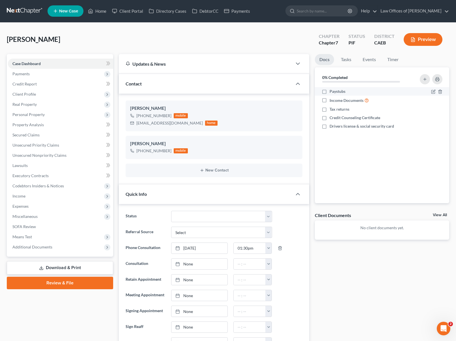
scroll to position [0, 0]
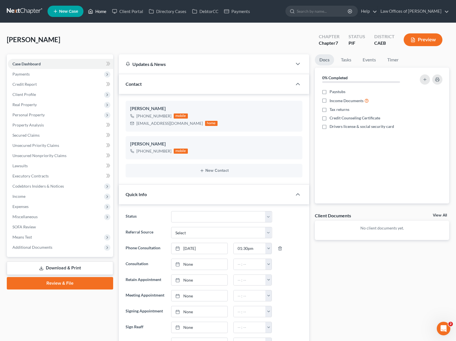
click at [104, 14] on link "Home" at bounding box center [97, 11] width 24 height 10
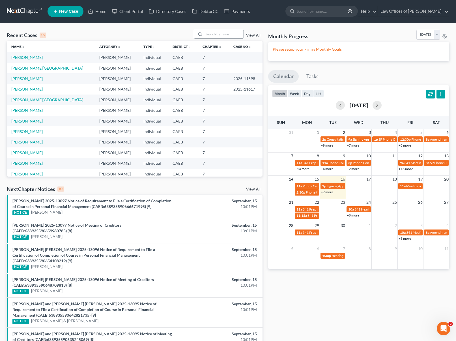
click at [214, 35] on input "search" at bounding box center [224, 34] width 40 height 8
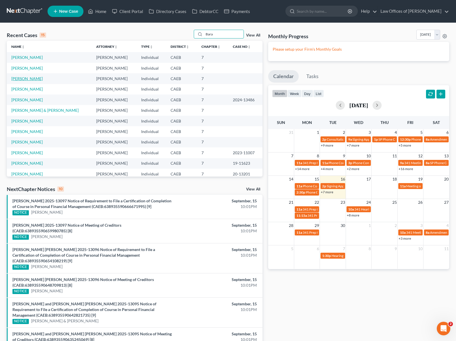
type input "Bara"
click at [33, 79] on link "Barahona, Ana" at bounding box center [26, 78] width 31 height 5
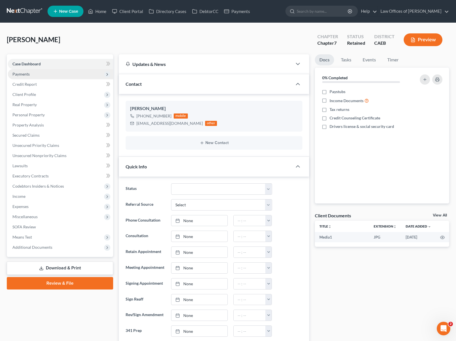
click at [33, 74] on span "Payments" at bounding box center [60, 74] width 105 height 10
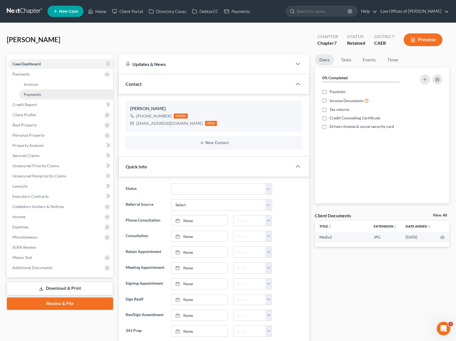
click at [38, 95] on span "Payments" at bounding box center [32, 94] width 17 height 5
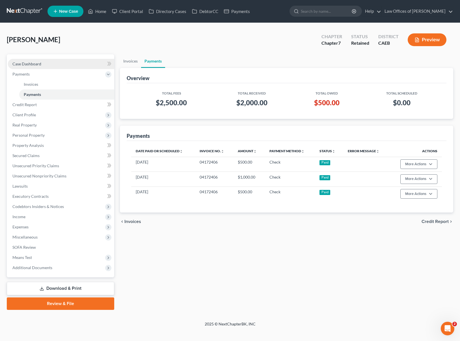
click at [52, 65] on link "Case Dashboard" at bounding box center [61, 64] width 106 height 10
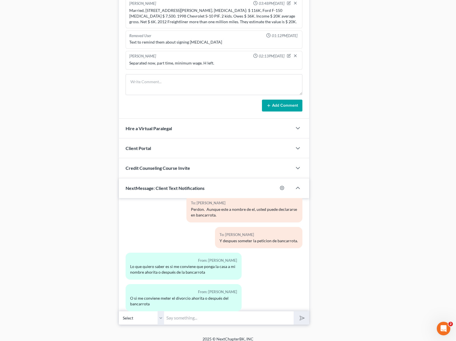
scroll to position [401, 0]
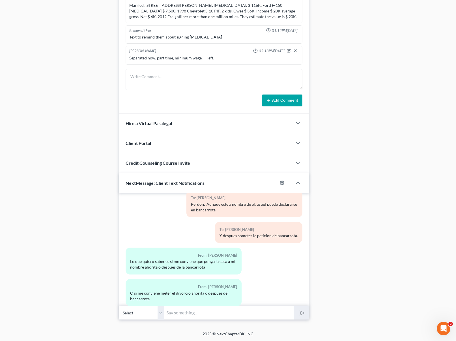
click at [203, 312] on input "text" at bounding box center [229, 313] width 130 height 14
type input "2024 Tax Returns, paystubs from April to September."
click at [294, 306] on button "submit" at bounding box center [302, 312] width 16 height 13
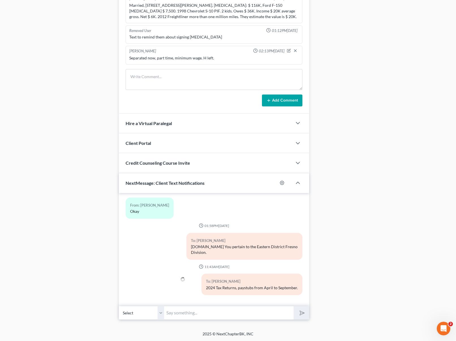
scroll to position [342, 0]
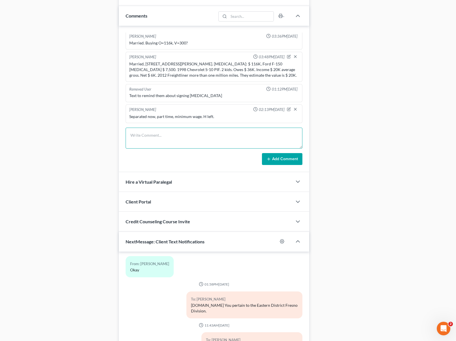
click at [149, 135] on textarea at bounding box center [214, 138] width 177 height 21
type textarea "She didn't work on 2023."
click at [280, 155] on button "Add Comment" at bounding box center [282, 159] width 40 height 12
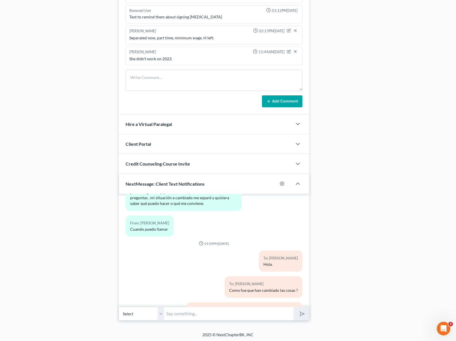
scroll to position [401, 0]
click at [184, 314] on input "text" at bounding box center [229, 313] width 130 height 14
type input "Info@bell-law.net"
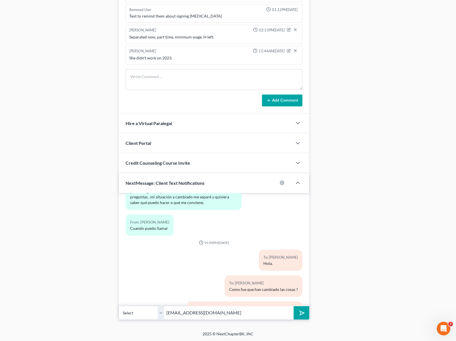
click at [306, 312] on button "submit" at bounding box center [302, 312] width 16 height 13
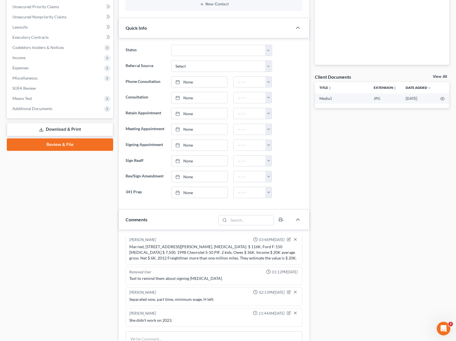
scroll to position [104, 0]
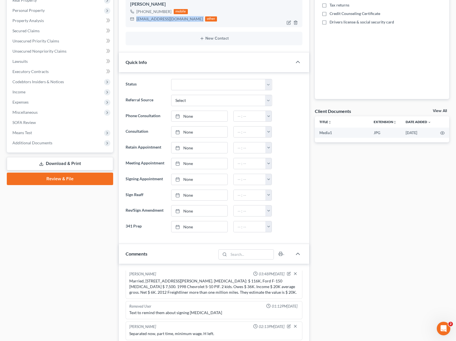
drag, startPoint x: 135, startPoint y: 18, endPoint x: 178, endPoint y: 20, distance: 43.1
click at [178, 20] on div "Isabmln22@icloud.com other" at bounding box center [173, 18] width 87 height 7
copy div "Isabmln22@icloud.com"
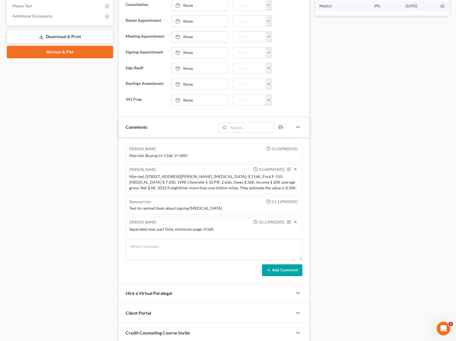
scroll to position [242, 0]
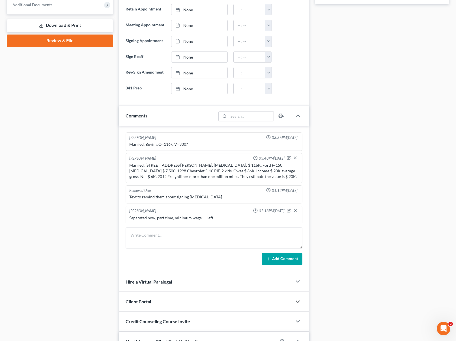
click at [297, 300] on icon "button" at bounding box center [297, 301] width 7 height 7
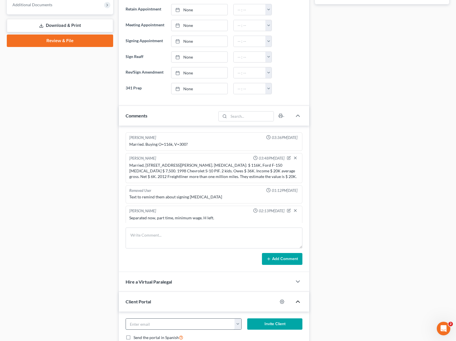
paste input "Isabmln22@icloud.com"
type input "Isabmln22@icloud.com"
click at [270, 322] on button "Invite Client" at bounding box center [274, 323] width 55 height 11
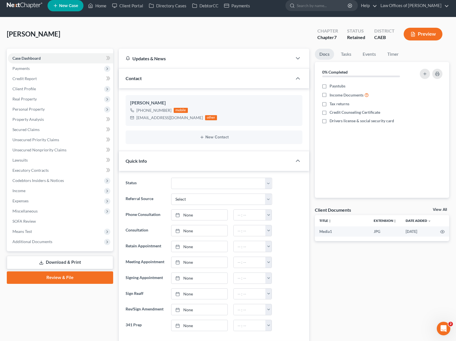
scroll to position [0, 0]
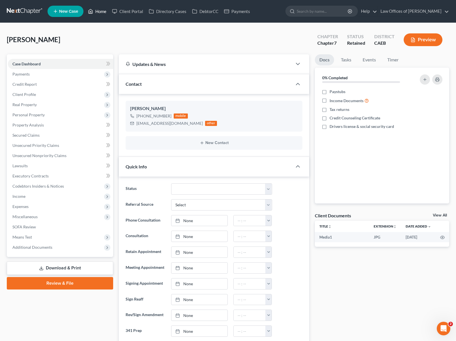
click at [98, 14] on link "Home" at bounding box center [97, 11] width 24 height 10
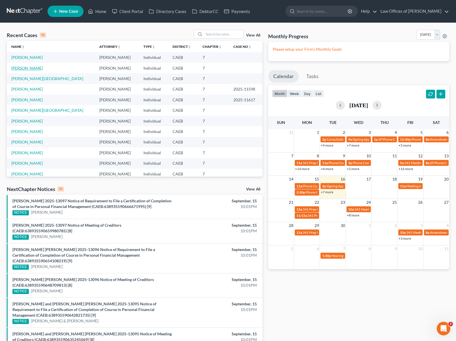
click at [39, 68] on link "[PERSON_NAME]" at bounding box center [26, 68] width 31 height 5
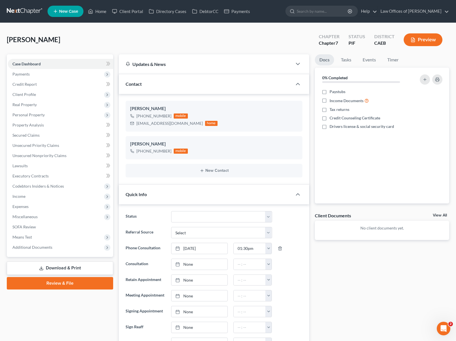
scroll to position [492, 0]
click at [57, 93] on span "Client Profile" at bounding box center [60, 94] width 105 height 10
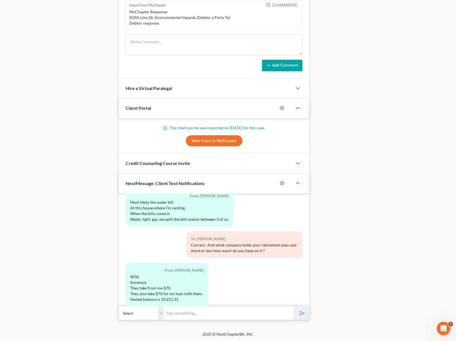
scroll to position [464, 0]
click at [192, 312] on input "text" at bounding box center [229, 313] width 130 height 14
type input "I see."
click at [294, 306] on button "submit" at bounding box center [302, 312] width 16 height 13
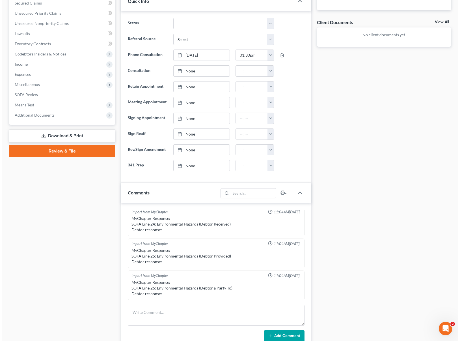
scroll to position [0, 0]
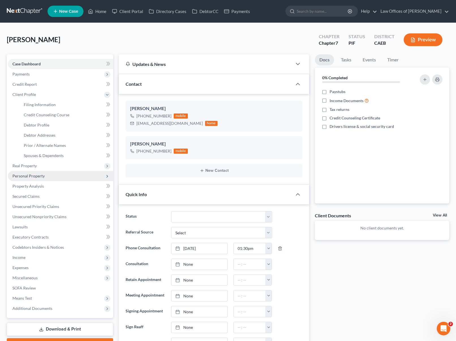
click at [59, 177] on span "Personal Property" at bounding box center [60, 176] width 105 height 10
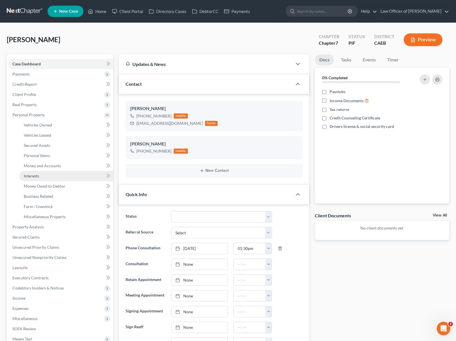
click at [58, 177] on link "Interests" at bounding box center [66, 176] width 94 height 10
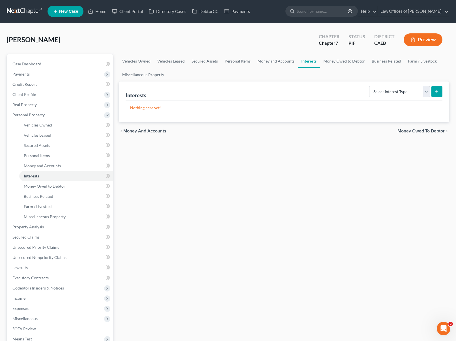
click at [434, 91] on button "submit" at bounding box center [436, 91] width 11 height 11
click at [427, 91] on select "Select Interest Type 401K Annuity Bond Education IRA Government Bond Government…" at bounding box center [399, 91] width 61 height 11
select select "401k"
click at [370, 86] on select "Select Interest Type 401K Annuity Bond Education IRA Government Bond Government…" at bounding box center [399, 91] width 61 height 11
click at [433, 90] on button "submit" at bounding box center [436, 91] width 11 height 11
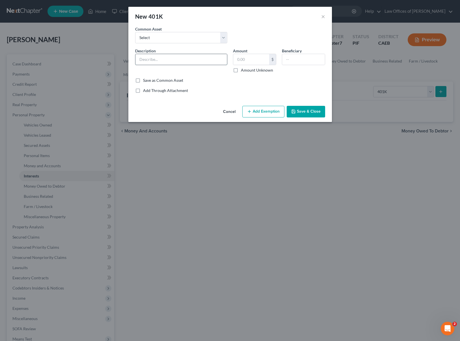
click at [180, 58] on input "text" at bounding box center [181, 59] width 92 height 11
type input "401(K) @ Ascensus"
type input "19,211."
click at [294, 59] on input "text" at bounding box center [303, 59] width 43 height 11
type input "Debtord"
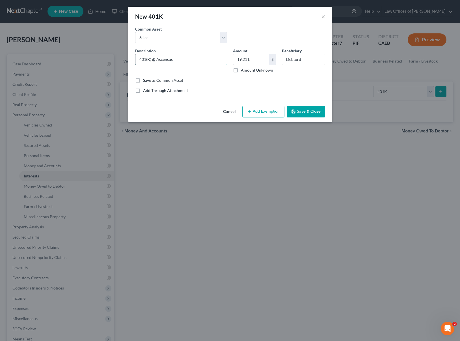
click at [197, 60] on input "401(K) @ Ascensus" at bounding box center [181, 59] width 92 height 11
type input "401(K) @ Ascensus"
click at [305, 61] on input "Debtord" at bounding box center [303, 59] width 43 height 11
type input "Debtor"
click at [267, 111] on button "Add Exemption" at bounding box center [263, 112] width 42 height 12
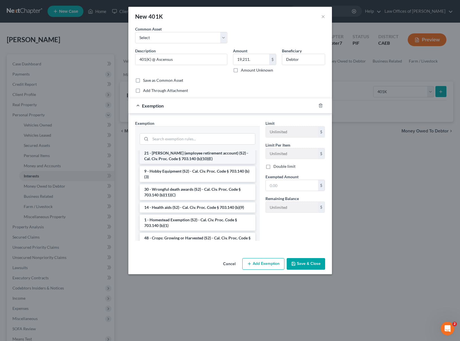
scroll to position [370, 0]
click at [192, 165] on li "21 - ERISA (employee retirement account) (S2) - Cal. Civ. Proc. Code § 703.140 …" at bounding box center [198, 157] width 116 height 16
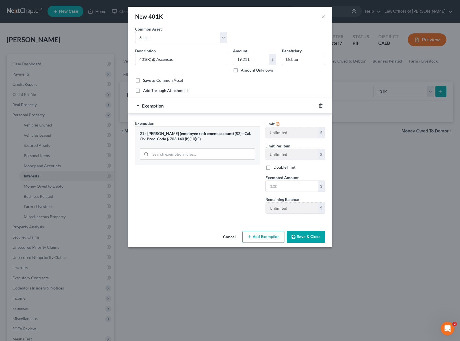
click at [320, 106] on line "button" at bounding box center [320, 105] width 0 height 1
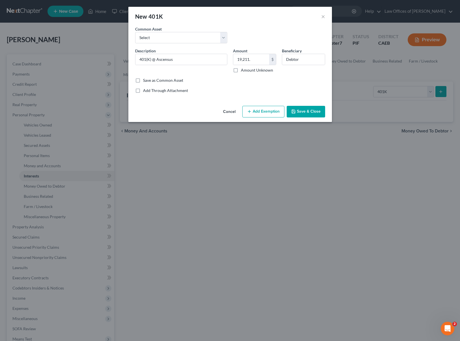
click at [272, 112] on button "Add Exemption" at bounding box center [263, 112] width 42 height 12
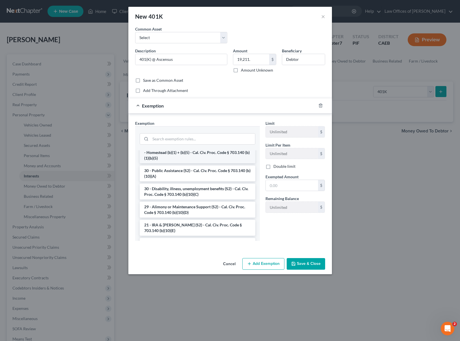
scroll to position [98, 0]
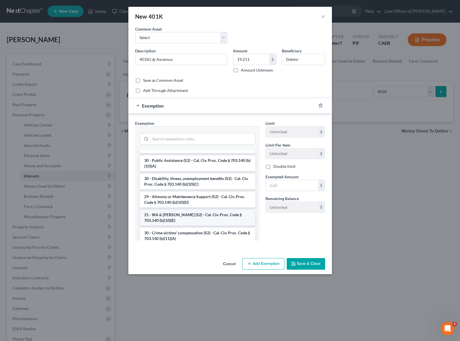
click at [192, 221] on li "21 - IRA & Roth IRA (S2) - Cal. Civ. Proc. Code § 703.140 (b)(10)(E)" at bounding box center [198, 218] width 116 height 16
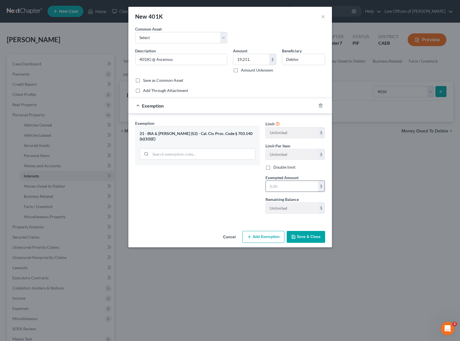
click at [281, 184] on input "text" at bounding box center [292, 186] width 52 height 11
type input "19,211"
click at [303, 240] on button "Save & Close" at bounding box center [306, 237] width 38 height 12
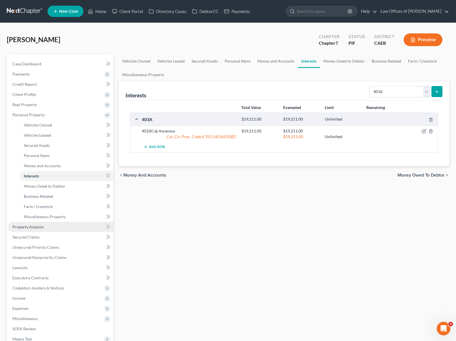
click at [49, 226] on link "Property Analysis" at bounding box center [60, 227] width 105 height 10
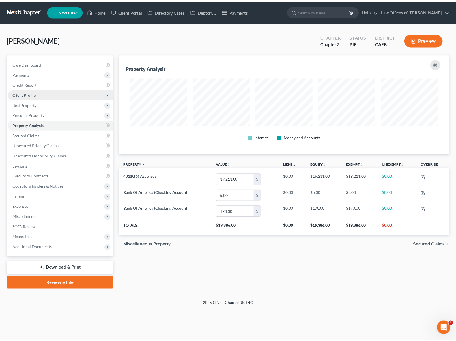
scroll to position [100, 333]
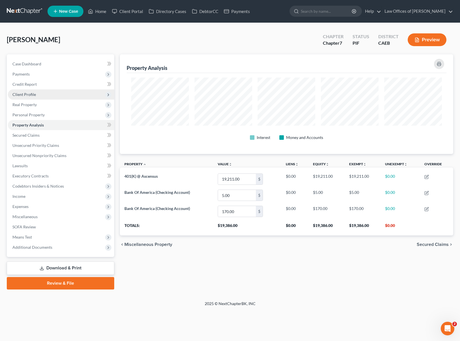
click at [37, 95] on span "Client Profile" at bounding box center [61, 94] width 106 height 10
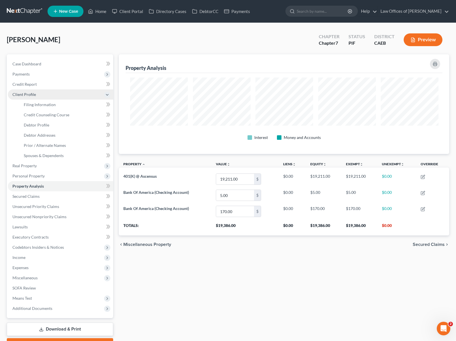
scroll to position [282682, 282451]
click at [56, 126] on link "Debtor Profile" at bounding box center [66, 125] width 94 height 10
select select "0"
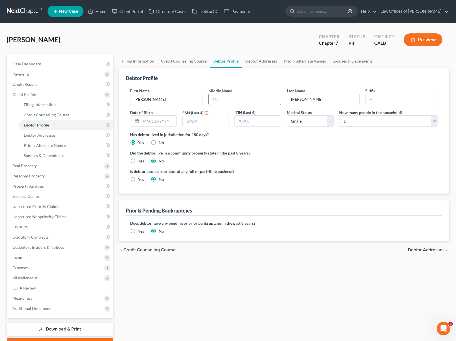
click at [237, 97] on input "text" at bounding box center [245, 99] width 72 height 11
type input "[PERSON_NAME]"
type input "8653"
click at [433, 120] on select "Select 1 2 3 4 5 6 7 8 9 10 11 12 13 14 15 16 17 18 19 20" at bounding box center [388, 120] width 99 height 11
select select "2"
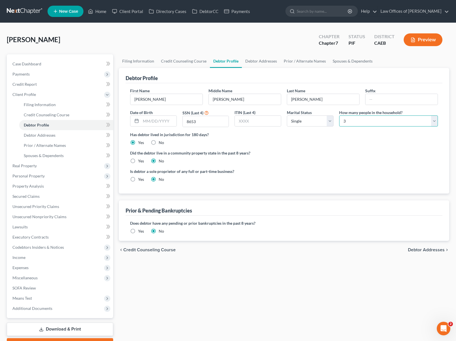
click at [339, 115] on select "Select 1 2 3 4 5 6 7 8 9 10 11 12 13 14 15 16 17 18 19 20" at bounding box center [388, 120] width 99 height 11
click at [55, 158] on link "Spouses & Dependents" at bounding box center [66, 155] width 94 height 10
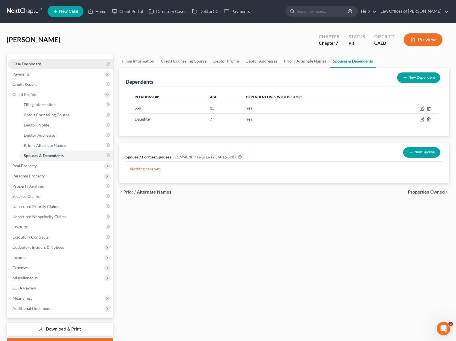
click at [38, 61] on span "Case Dashboard" at bounding box center [26, 63] width 29 height 5
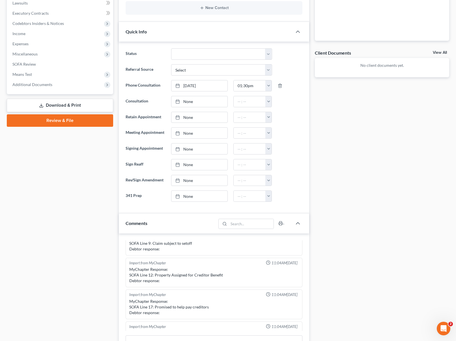
scroll to position [90, 0]
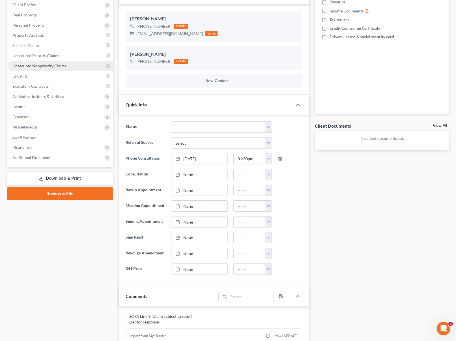
click at [70, 68] on link "Unsecured Nonpriority Claims" at bounding box center [60, 66] width 105 height 10
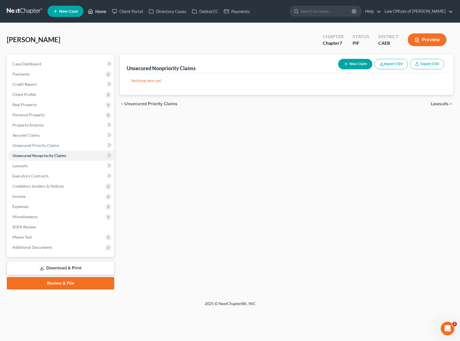
click at [103, 14] on link "Home" at bounding box center [97, 11] width 24 height 10
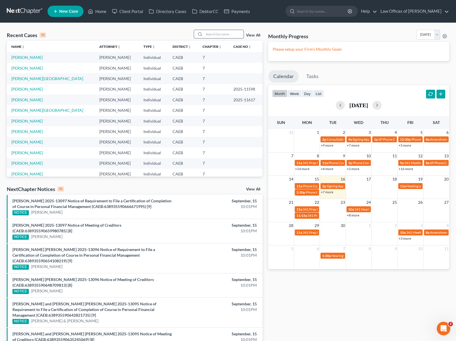
click at [217, 33] on input "search" at bounding box center [224, 34] width 40 height 8
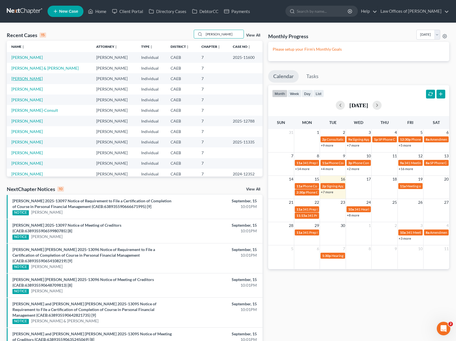
type input "Lopez"
click at [37, 80] on link "Lopez, Christina" at bounding box center [26, 78] width 31 height 5
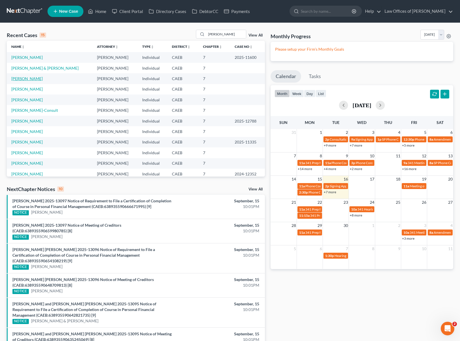
select select "0"
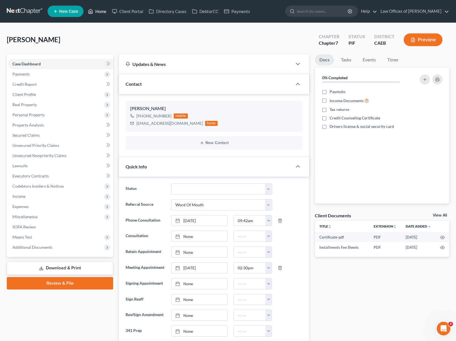
click at [99, 13] on link "Home" at bounding box center [97, 11] width 24 height 10
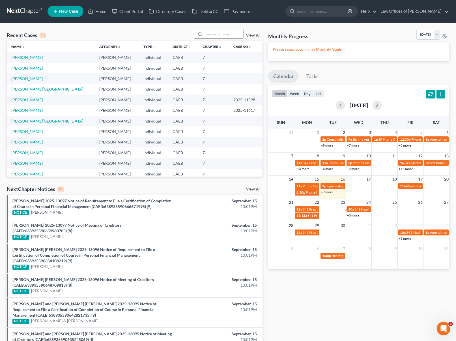
click at [212, 36] on input "search" at bounding box center [224, 34] width 40 height 8
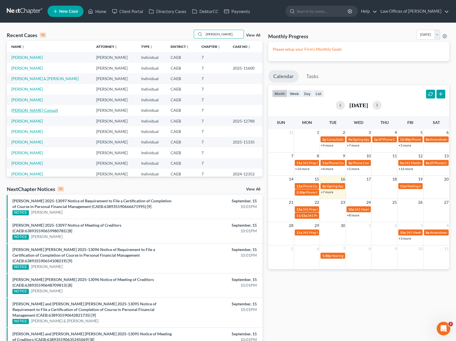
type input "Lopez,"
click at [48, 111] on link "Lopez, Christina-Consult" at bounding box center [34, 110] width 47 height 5
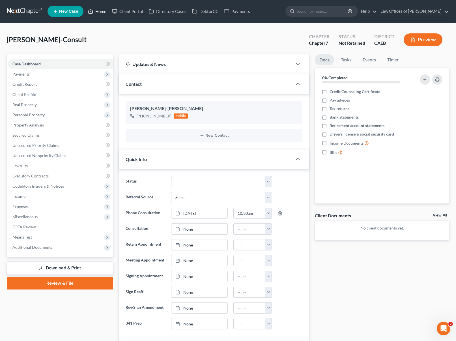
click at [103, 13] on link "Home" at bounding box center [97, 11] width 24 height 10
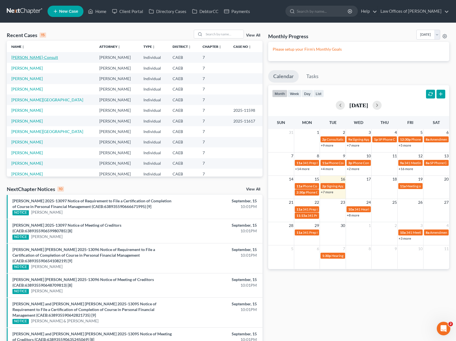
click at [42, 57] on link "Lopez, Christina-Consult" at bounding box center [34, 57] width 47 height 5
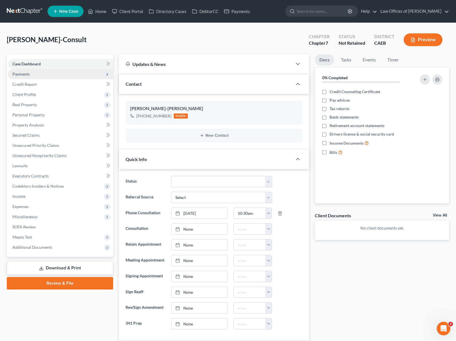
scroll to position [106, 0]
click at [39, 96] on span "Client Profile" at bounding box center [60, 94] width 105 height 10
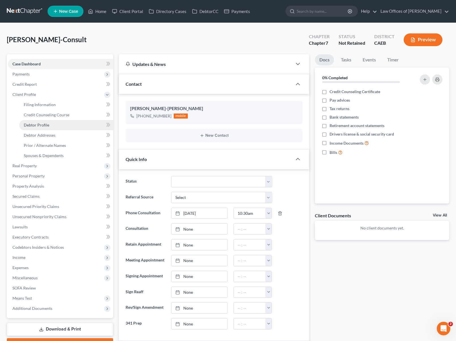
click at [58, 125] on link "Debtor Profile" at bounding box center [66, 125] width 94 height 10
select select "0"
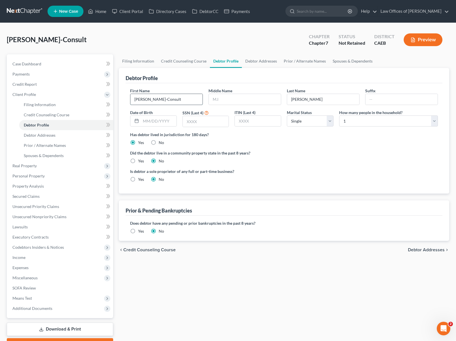
click at [172, 99] on input "Christina-Consult" at bounding box center [166, 99] width 72 height 11
type input "Christina-Name Alert"
click at [99, 11] on link "Home" at bounding box center [97, 11] width 24 height 10
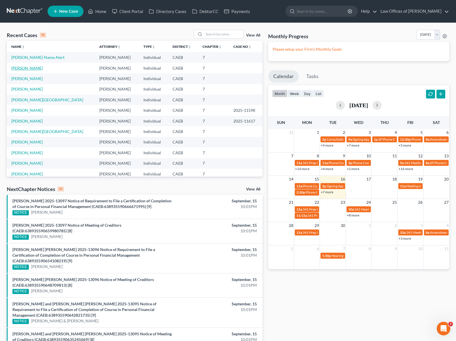
click at [28, 70] on link "Lopez, Christina" at bounding box center [26, 68] width 31 height 5
select select "0"
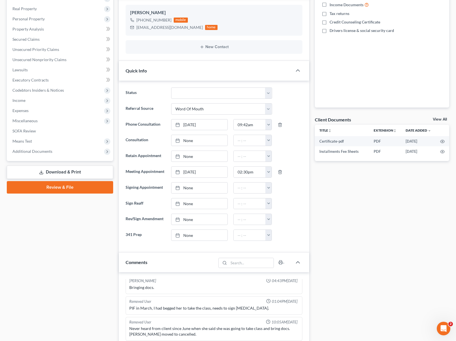
scroll to position [171, 0]
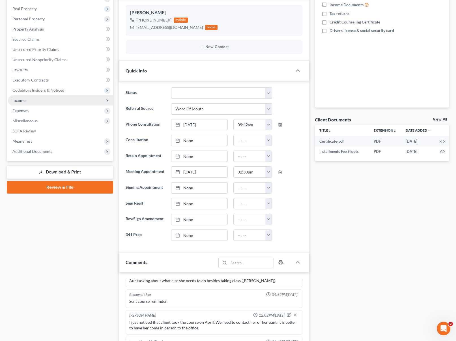
click at [27, 103] on span "Income" at bounding box center [60, 100] width 105 height 10
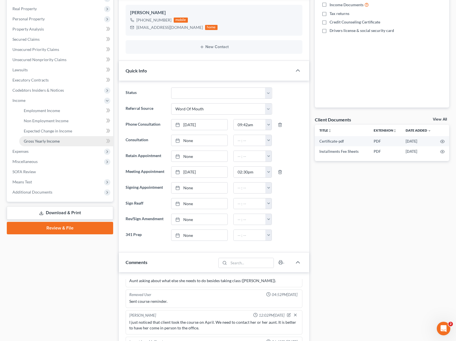
click at [46, 140] on span "Gross Yearly Income" at bounding box center [42, 141] width 36 height 5
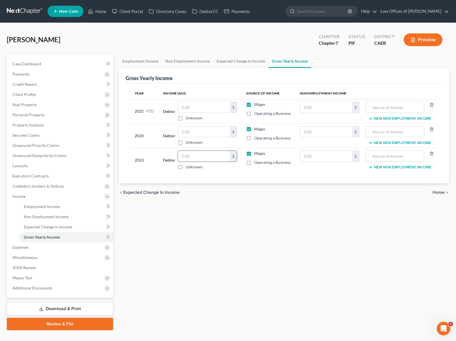
drag, startPoint x: 204, startPoint y: 156, endPoint x: 210, endPoint y: 156, distance: 6.0
click at [204, 156] on input "text" at bounding box center [204, 156] width 52 height 11
type input "36,764."
click at [197, 132] on input "text" at bounding box center [204, 131] width 52 height 11
type input "38,659."
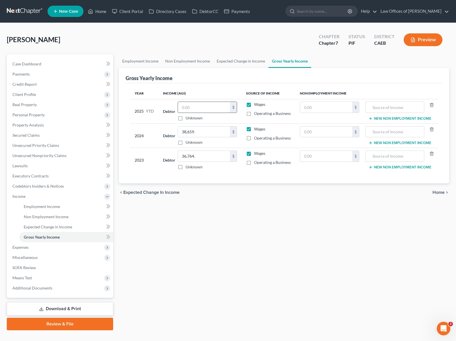
click at [208, 107] on input "text" at bounding box center [204, 107] width 52 height 11
click at [51, 207] on span "Employment Income" at bounding box center [42, 206] width 36 height 5
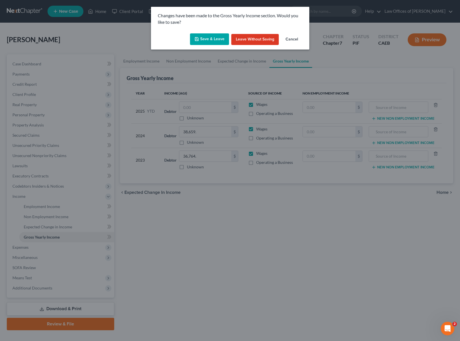
click at [211, 42] on button "Save & Leave" at bounding box center [209, 39] width 39 height 12
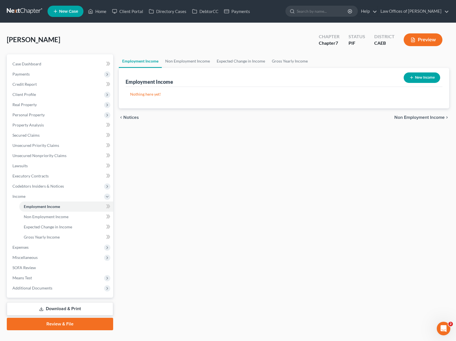
click at [419, 81] on button "New Income" at bounding box center [422, 77] width 36 height 10
select select "0"
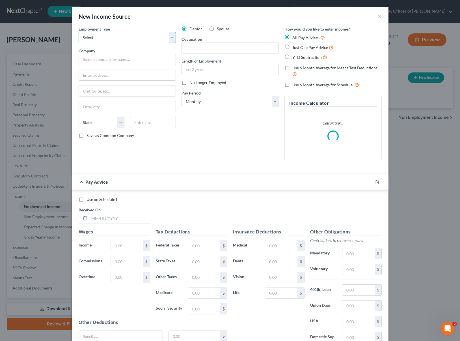
click at [169, 37] on select "Select Full or Part Time Employment Self Employment" at bounding box center [127, 37] width 97 height 11
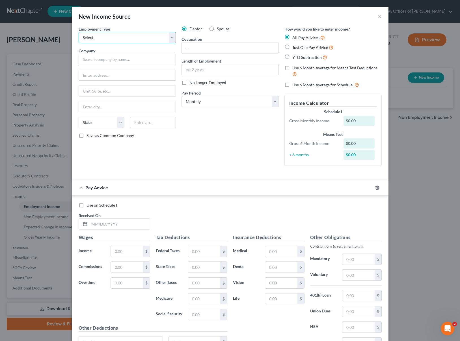
select select "0"
click at [79, 32] on select "Select Full or Part Time Employment Self Employment" at bounding box center [127, 37] width 97 height 11
click at [128, 59] on input "text" at bounding box center [127, 59] width 97 height 11
type input "Macys Retail Holdings"
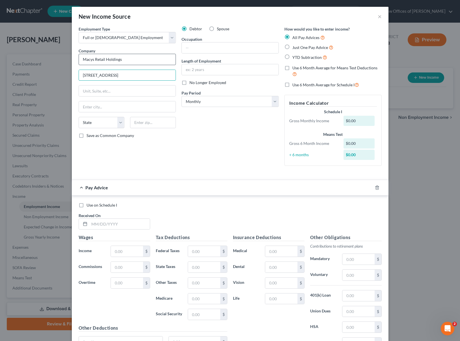
type input "145 Progress Place"
type input "45246"
type input "Cincinnati"
select select "36"
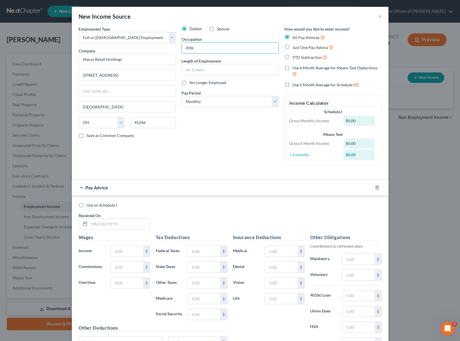
type input "Attendant"
click at [224, 73] on input "text" at bounding box center [230, 69] width 97 height 11
type input "1 Year"
click at [274, 103] on select "Select Monthly Twice Monthly Every Other Week Weekly" at bounding box center [230, 101] width 97 height 11
select select "3"
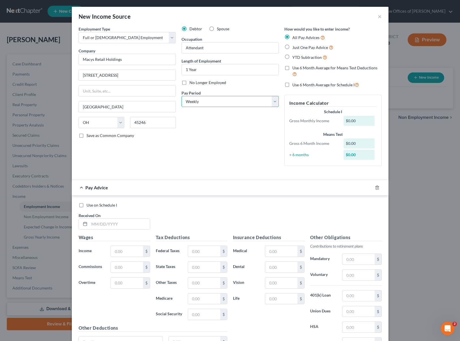
click at [182, 96] on select "Select Monthly Twice Monthly Every Other Week Weekly" at bounding box center [230, 101] width 97 height 11
click at [292, 57] on label "YTD Subtraction" at bounding box center [309, 57] width 35 height 7
click at [295, 57] on input "YTD Subtraction" at bounding box center [297, 56] width 4 height 4
radio input "true"
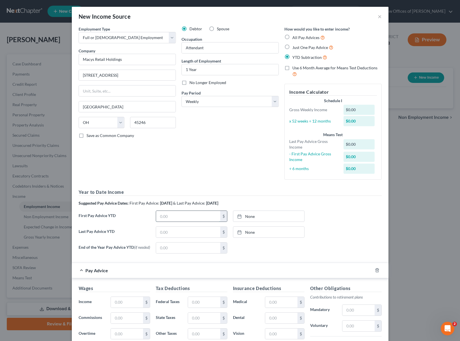
drag, startPoint x: 170, startPoint y: 216, endPoint x: 186, endPoint y: 212, distance: 16.3
click at [170, 216] on input "text" at bounding box center [188, 216] width 64 height 11
type input "7,144."
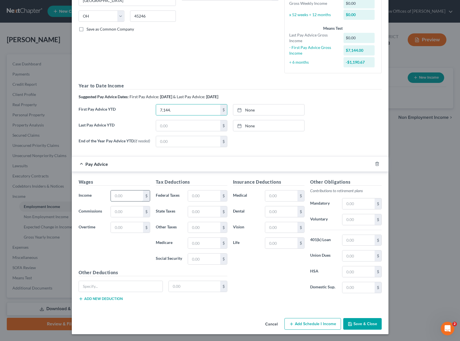
click at [129, 195] on input "text" at bounding box center [127, 195] width 32 height 11
type input "862"
type input "105"
click at [358, 203] on input "text" at bounding box center [358, 203] width 32 height 11
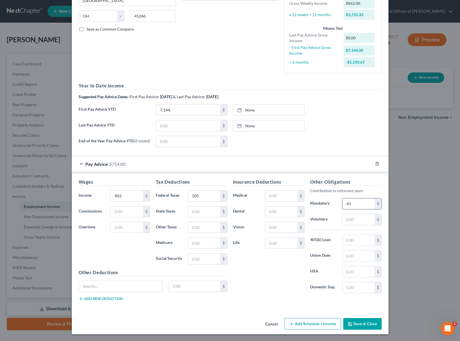
type input "43"
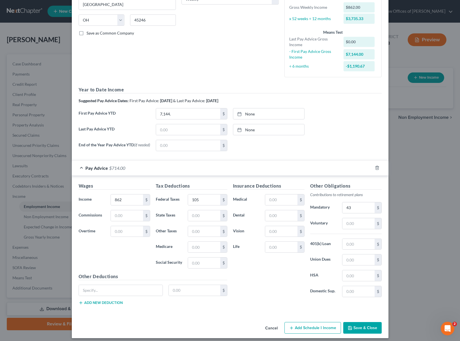
click at [365, 325] on button "Save & Close" at bounding box center [362, 328] width 38 height 12
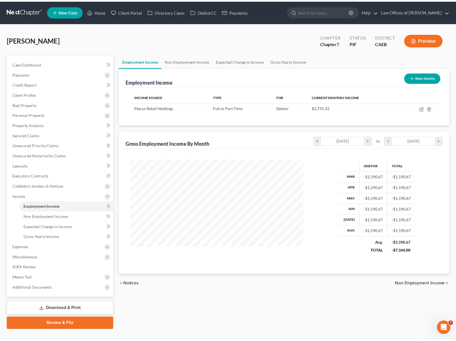
scroll to position [282680, 282595]
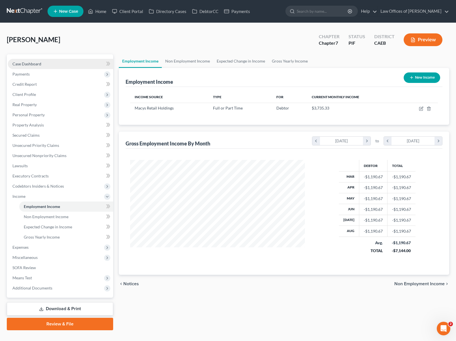
click at [57, 65] on link "Case Dashboard" at bounding box center [60, 64] width 105 height 10
select select "0"
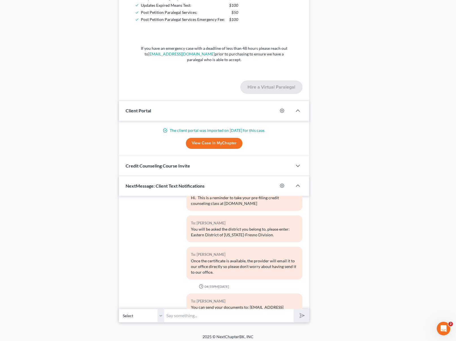
scroll to position [700, 0]
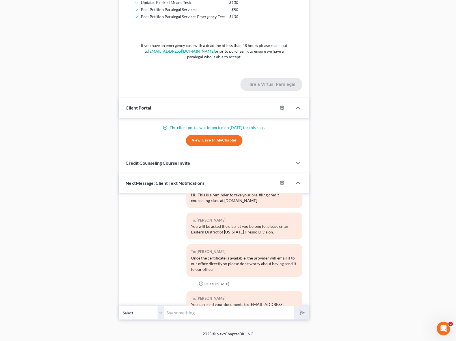
click at [220, 314] on input "text" at bounding box center [229, 313] width 130 height 14
type input "Hi Christina. We are working on your case and we need your most recent paystubs…"
click at [294, 306] on button "submit" at bounding box center [302, 312] width 16 height 13
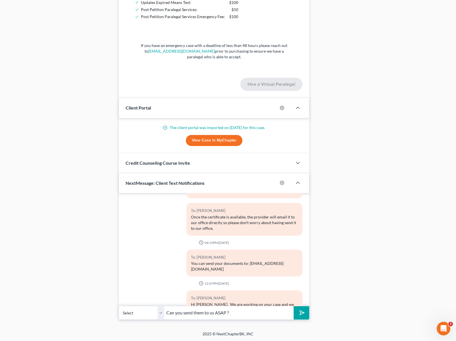
type input "Can you send them to us ASAP ?"
click at [294, 306] on button "submit" at bounding box center [302, 312] width 16 height 13
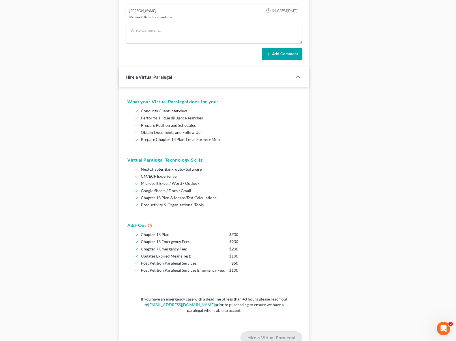
scroll to position [381, 0]
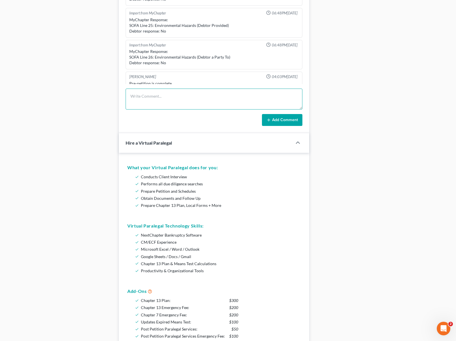
click at [170, 99] on textarea at bounding box center [214, 99] width 177 height 21
type textarea "Last paystub we have is 7-11; I asked client to send the most recent ones ASAP."
click at [271, 118] on icon at bounding box center [268, 120] width 5 height 5
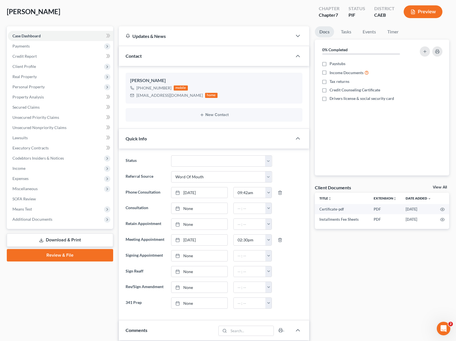
scroll to position [17, 0]
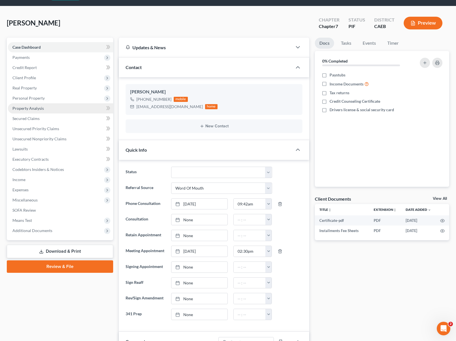
click at [48, 111] on link "Property Analysis" at bounding box center [60, 108] width 105 height 10
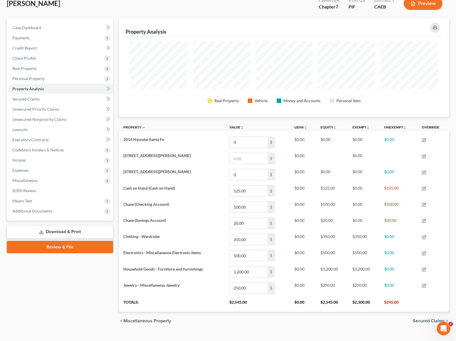
scroll to position [46, 0]
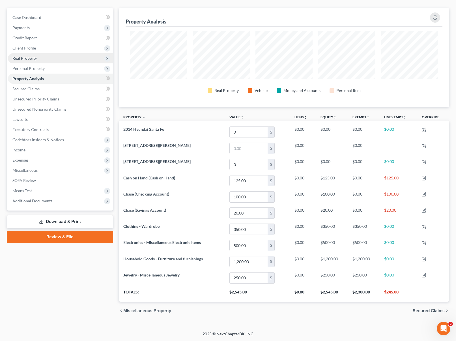
click at [47, 61] on span "Real Property" at bounding box center [60, 58] width 105 height 10
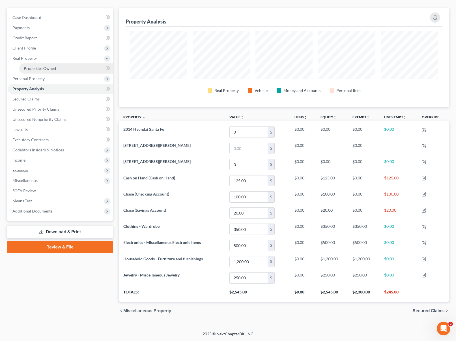
click at [48, 69] on span "Properties Owned" at bounding box center [40, 68] width 32 height 5
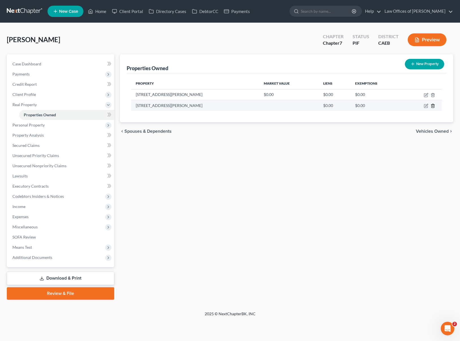
click at [432, 105] on icon "button" at bounding box center [433, 105] width 5 height 5
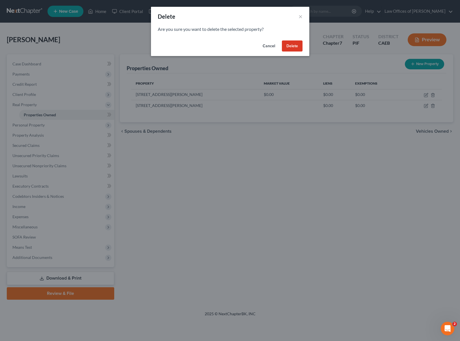
click at [288, 44] on button "Delete" at bounding box center [292, 45] width 21 height 11
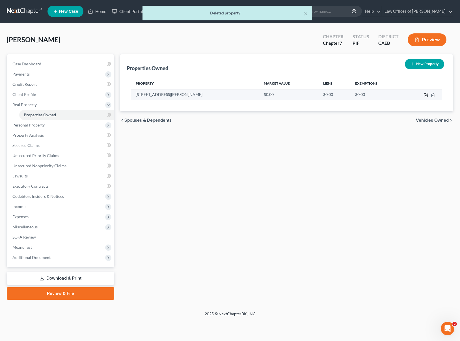
click at [426, 93] on icon "button" at bounding box center [426, 95] width 5 height 5
select select "4"
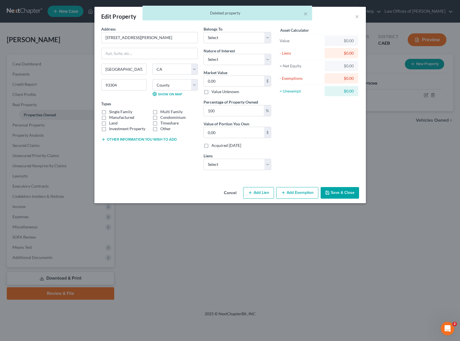
click at [109, 112] on label "Single Family" at bounding box center [120, 112] width 23 height 6
click at [111, 112] on input "Single Family" at bounding box center [113, 111] width 4 height 4
checkbox input "true"
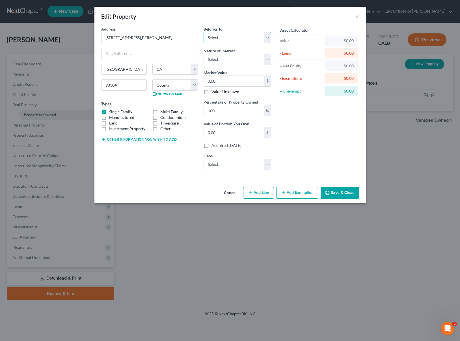
click at [270, 37] on select "Select Debtor 1 Only Debtor 2 Only Debtor 1 And Debtor 2 Only At Least One Of T…" at bounding box center [238, 37] width 68 height 11
select select "0"
click at [204, 32] on select "Select Debtor 1 Only Debtor 2 Only Debtor 1 And Debtor 2 Only At Least One Of T…" at bounding box center [238, 37] width 68 height 11
click at [266, 56] on select "Select Fee Simple Joint Tenant Life Estate Equitable Interest Future Interest T…" at bounding box center [238, 59] width 68 height 11
select select "0"
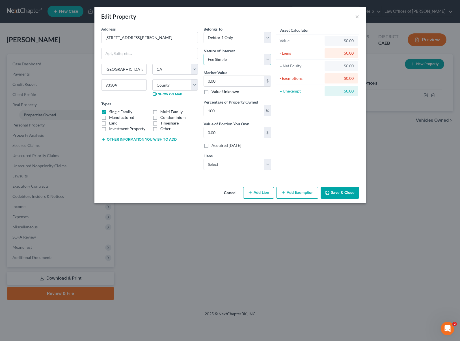
click at [204, 54] on select "Select Fee Simple Joint Tenant Life Estate Equitable Interest Future Interest T…" at bounding box center [238, 59] width 68 height 11
click at [236, 78] on input "0.00" at bounding box center [234, 81] width 60 height 11
type input "10.00"
type input "170.00"
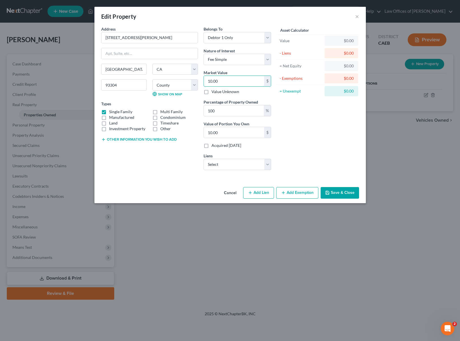
type input "170.00"
type input "1750.00"
type input "1,750.00"
type input "1,75"
type input "175.00"
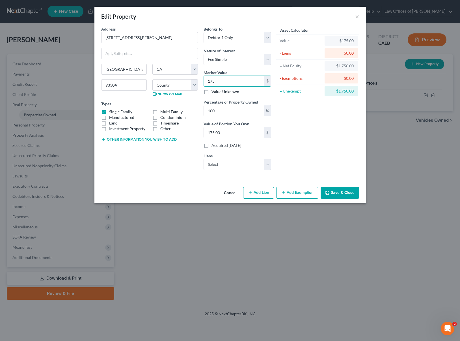
type input "17"
type input "17.00"
type input "175"
type input "175.00"
type input "1750"
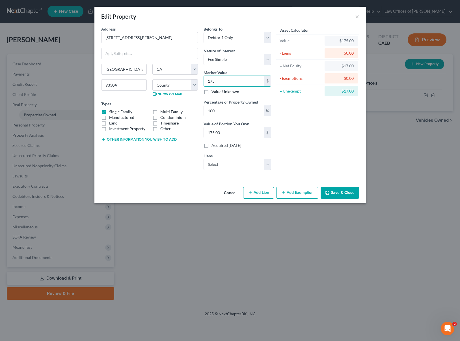
type input "1,750.00"
type input "1,7500"
type input "17,500.00"
type input "17,5000"
type input "175,000.00"
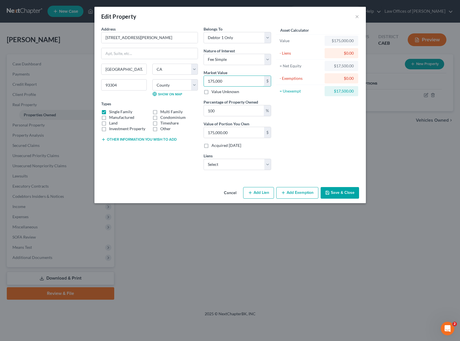
type input "175,000"
click at [291, 191] on button "Add Exemption" at bounding box center [297, 193] width 42 height 12
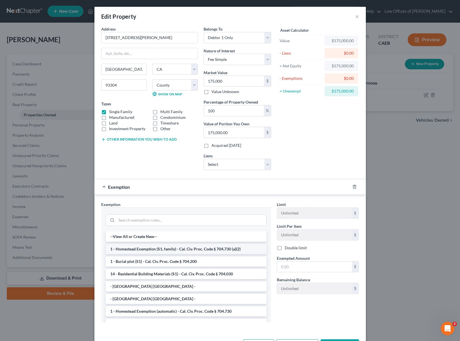
click at [211, 252] on li "1 - Homestead Exemption (S1, family) - Cal. Civ. Proc. Code § 704.730 (a)(2)" at bounding box center [186, 249] width 161 height 10
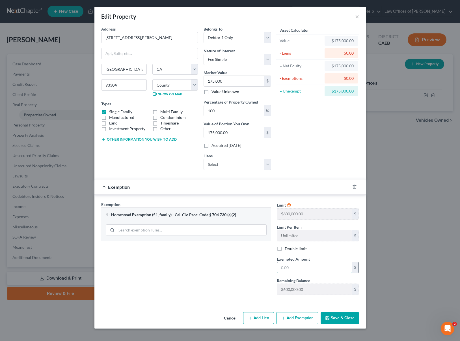
click at [307, 264] on input "text" at bounding box center [314, 267] width 75 height 11
type input "341,000"
click at [347, 319] on button "Save & Close" at bounding box center [340, 318] width 38 height 12
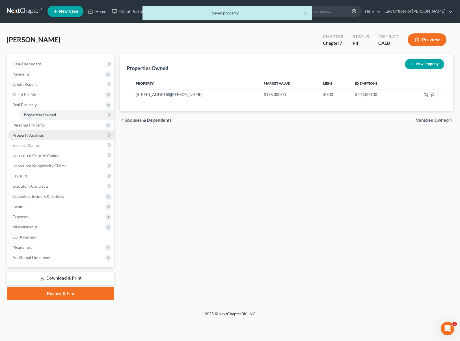
click at [47, 136] on link "Property Analysis" at bounding box center [61, 135] width 106 height 10
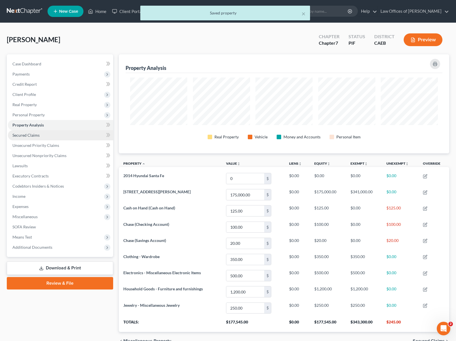
scroll to position [99, 330]
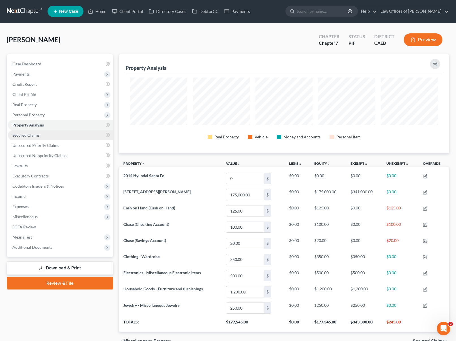
click at [52, 135] on link "Secured Claims" at bounding box center [60, 135] width 105 height 10
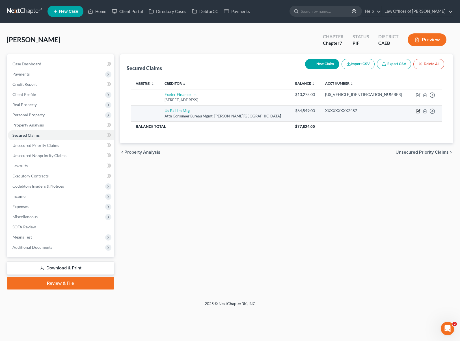
click at [418, 110] on icon "button" at bounding box center [418, 111] width 5 height 5
select select "24"
select select "0"
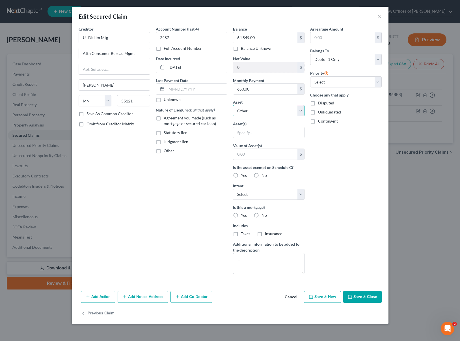
click at [301, 113] on select "Select Other Multiple Assets 515 Stephens Drive - $175000.0 2014 Hyundai Santa …" at bounding box center [269, 110] width 72 height 11
select select "2"
click at [233, 105] on select "Select Other Multiple Assets 515 Stephens Drive - $175000.0 2014 Hyundai Santa …" at bounding box center [269, 110] width 72 height 11
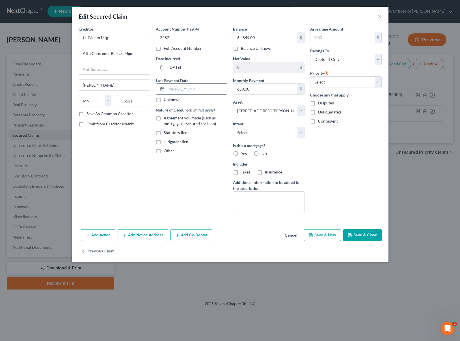
click at [205, 89] on input "text" at bounding box center [197, 89] width 61 height 11
type input "0"
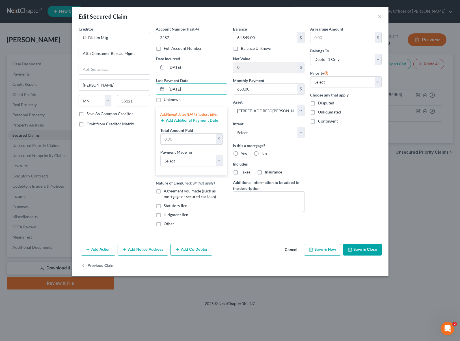
type input "09/01/2025"
click at [187, 144] on input "text" at bounding box center [188, 138] width 55 height 11
type input "1,950."
click at [217, 165] on select "Select Car Credit Card Loan Repayment Mortgage Other Suppliers Or Vendors" at bounding box center [191, 160] width 62 height 11
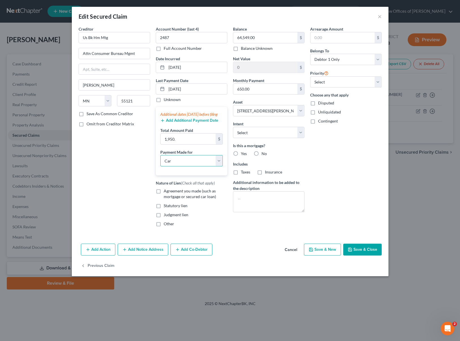
click at [160, 161] on select "Select Car Credit Card Loan Repayment Mortgage Other Suppliers Or Vendors" at bounding box center [191, 160] width 62 height 11
click at [219, 166] on select "Select Car Credit Card Loan Repayment Mortgage Other Suppliers Or Vendors" at bounding box center [191, 160] width 62 height 11
select select "3"
click at [160, 161] on select "Select Car Credit Card Loan Repayment Mortgage Other Suppliers Or Vendors" at bounding box center [191, 160] width 62 height 11
click at [164, 196] on label "Agreement you made (such as mortgage or secured car loan)" at bounding box center [196, 193] width 64 height 11
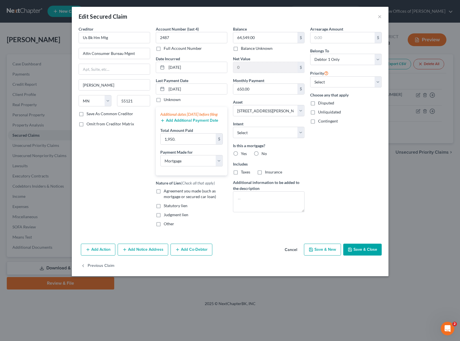
click at [166, 192] on input "Agreement you made (such as mortgage or secured car loan)" at bounding box center [168, 190] width 4 height 4
checkbox input "true"
click at [301, 131] on select "Select Surrender Redeem Reaffirm Avoid Other" at bounding box center [269, 132] width 72 height 11
select select "2"
click at [233, 127] on select "Select Surrender Redeem Reaffirm Avoid Other" at bounding box center [269, 132] width 72 height 11
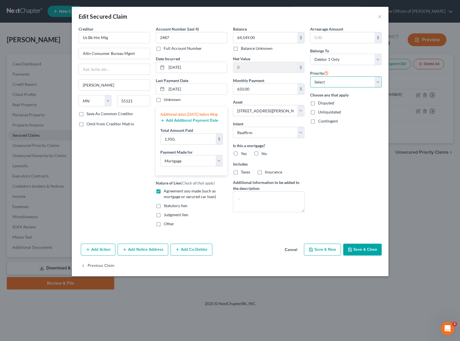
click at [376, 82] on select "Select 1st 2nd 3rd 4th 5th 6th 7th 8th 9th 10th 11th 12th 13th 14th 15th 16th 1…" at bounding box center [346, 81] width 72 height 11
select select "0"
click at [310, 76] on select "Select 1st 2nd 3rd 4th 5th 6th 7th 8th 9th 10th 11th 12th 13th 14th 15th 16th 1…" at bounding box center [346, 81] width 72 height 11
click at [241, 153] on label "Yes" at bounding box center [244, 154] width 6 height 6
click at [243, 153] on input "Yes" at bounding box center [245, 153] width 4 height 4
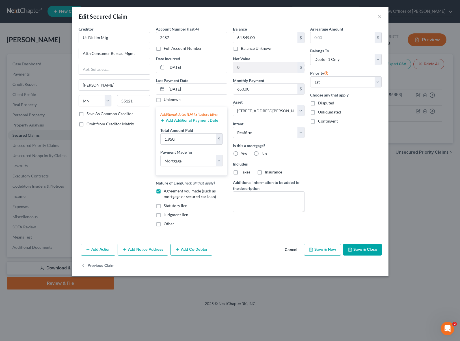
radio input "true"
click at [370, 255] on button "Save & Close" at bounding box center [362, 249] width 38 height 12
select select
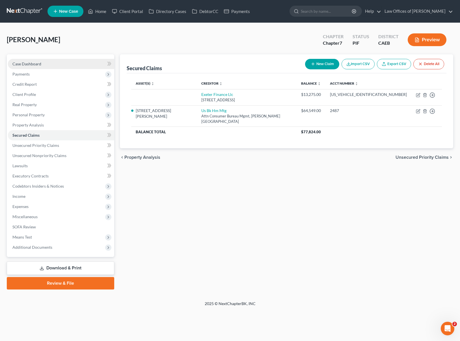
click at [61, 64] on link "Case Dashboard" at bounding box center [61, 64] width 106 height 10
select select "0"
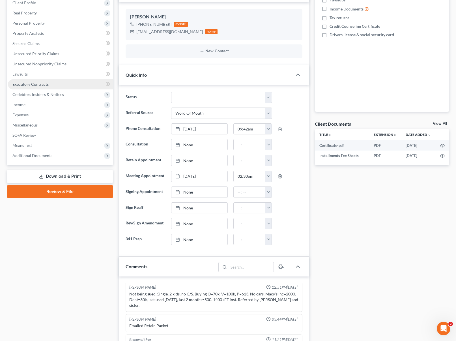
scroll to position [87, 0]
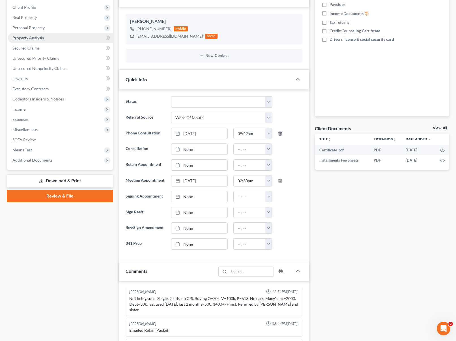
click at [50, 35] on link "Property Analysis" at bounding box center [60, 38] width 105 height 10
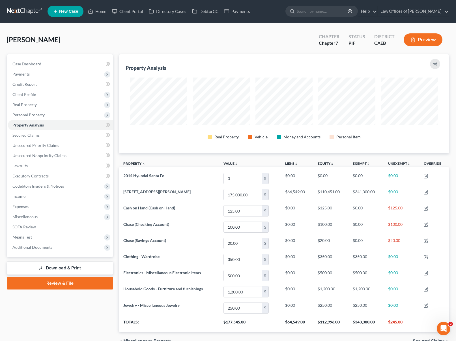
scroll to position [282682, 282451]
click at [49, 137] on link "Secured Claims" at bounding box center [60, 135] width 105 height 10
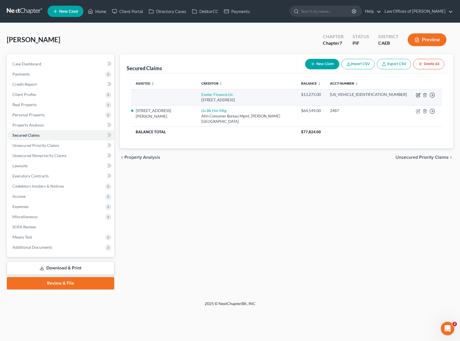
click at [420, 96] on icon "button" at bounding box center [417, 95] width 3 height 3
select select "45"
select select "0"
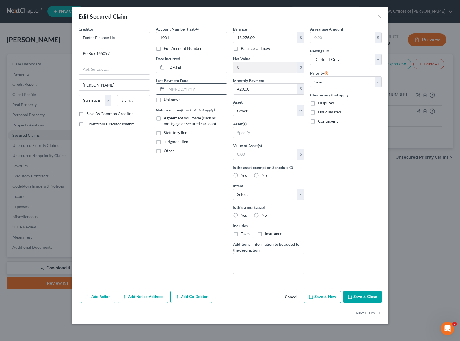
click at [208, 89] on input "text" at bounding box center [197, 89] width 61 height 11
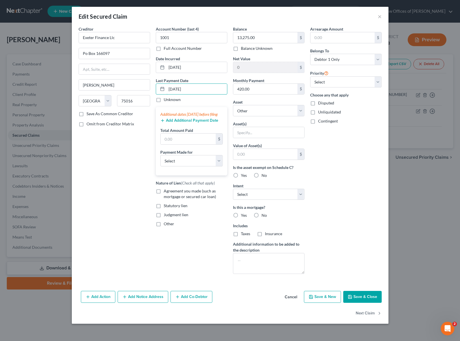
type input "09/01/2025"
click at [187, 144] on input "text" at bounding box center [188, 138] width 55 height 11
type input "1,260"
click at [218, 165] on select "Select Car Credit Card Loan Repayment Mortgage Other Suppliers Or Vendors" at bounding box center [191, 160] width 62 height 11
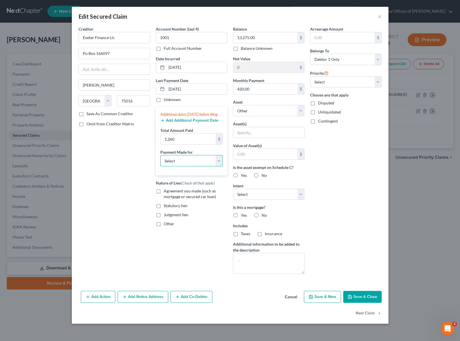
select select "0"
click at [160, 161] on select "Select Car Credit Card Loan Repayment Mortgage Other Suppliers Or Vendors" at bounding box center [191, 160] width 62 height 11
click at [164, 197] on label "Agreement you made (such as mortgage or secured car loan)" at bounding box center [196, 193] width 64 height 11
click at [166, 192] on input "Agreement you made (such as mortgage or secured car loan)" at bounding box center [168, 190] width 4 height 4
checkbox input "true"
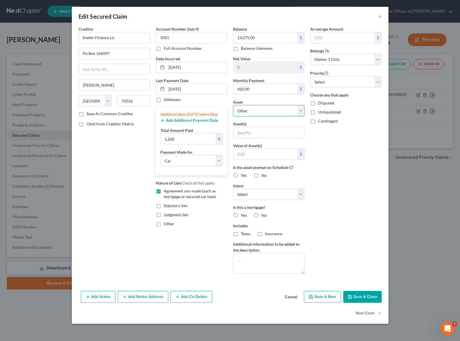
click at [302, 111] on select "Select Other Multiple Assets 515 Stephens Drive - $175000.0 2014 Hyundai Santa …" at bounding box center [269, 110] width 72 height 11
select select "3"
click at [233, 105] on select "Select Other Multiple Assets 515 Stephens Drive - $175000.0 2014 Hyundai Santa …" at bounding box center [269, 110] width 72 height 11
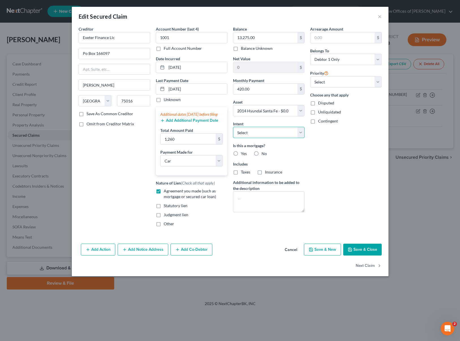
click at [303, 131] on select "Select Surrender Redeem Reaffirm Avoid Other" at bounding box center [269, 132] width 72 height 11
select select "4"
click at [233, 127] on select "Select Surrender Redeem Reaffirm Avoid Other" at bounding box center [269, 132] width 72 height 11
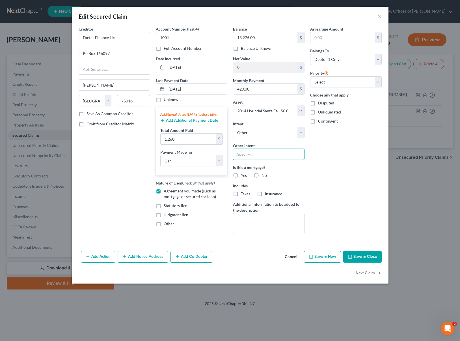
click at [263, 157] on input "text" at bounding box center [269, 153] width 72 height 11
type input "Retain & Pay"
click at [376, 81] on select "Select 1st 2nd 3rd 4th 5th 6th 7th 8th 9th 10th 11th 12th 13th 14th 15th 16th 1…" at bounding box center [346, 81] width 72 height 11
select select "0"
click at [310, 76] on select "Select 1st 2nd 3rd 4th 5th 6th 7th 8th 9th 10th 11th 12th 13th 14th 15th 16th 1…" at bounding box center [346, 81] width 72 height 11
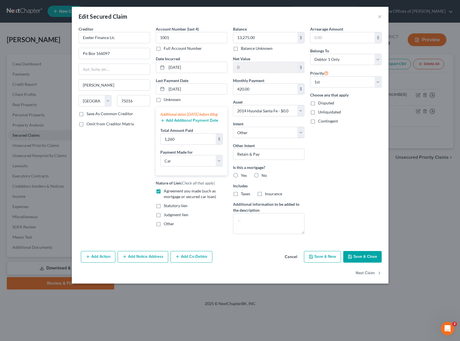
click at [368, 257] on button "Save & Close" at bounding box center [362, 257] width 38 height 12
select select
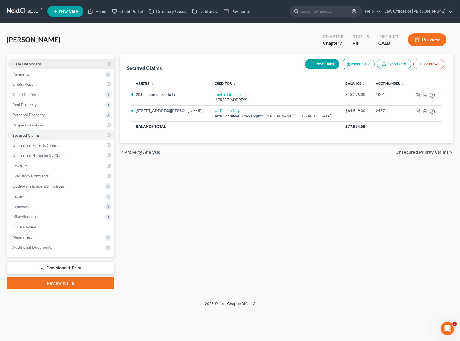
click at [67, 65] on link "Case Dashboard" at bounding box center [61, 64] width 106 height 10
select select "0"
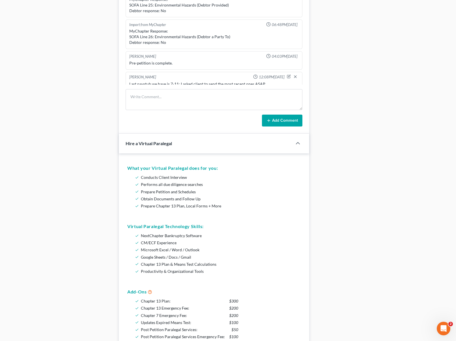
scroll to position [383, 0]
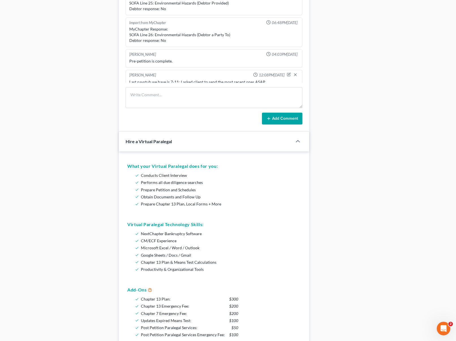
click at [216, 192] on li "Prepare Petition and Schedules" at bounding box center [220, 189] width 158 height 7
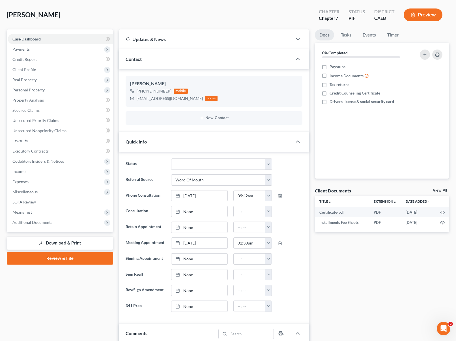
scroll to position [0, 0]
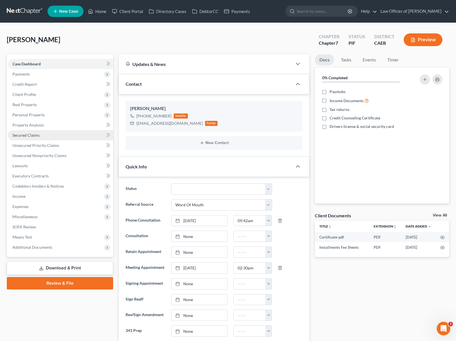
click at [46, 137] on link "Secured Claims" at bounding box center [60, 135] width 105 height 10
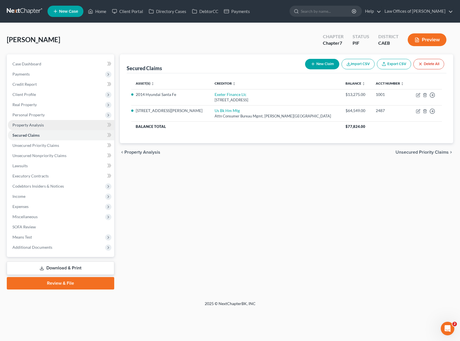
click at [51, 123] on link "Property Analysis" at bounding box center [61, 125] width 106 height 10
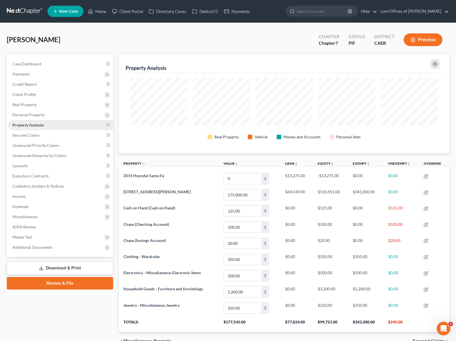
scroll to position [99, 330]
click at [37, 105] on span "Real Property" at bounding box center [60, 105] width 105 height 10
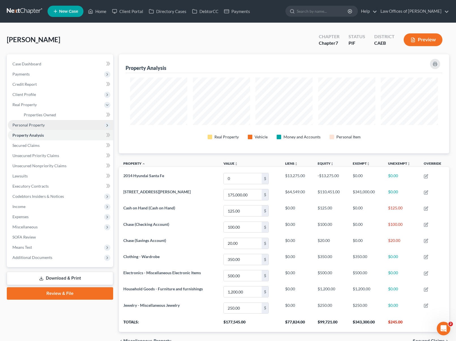
click at [42, 123] on span "Personal Property" at bounding box center [28, 124] width 32 height 5
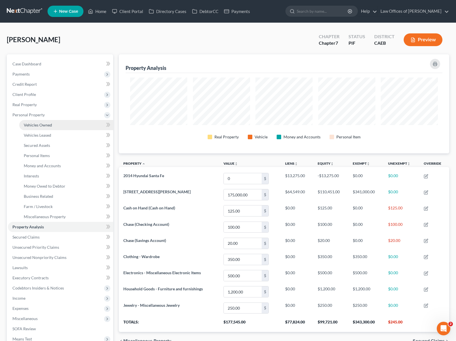
click at [55, 127] on link "Vehicles Owned" at bounding box center [66, 125] width 94 height 10
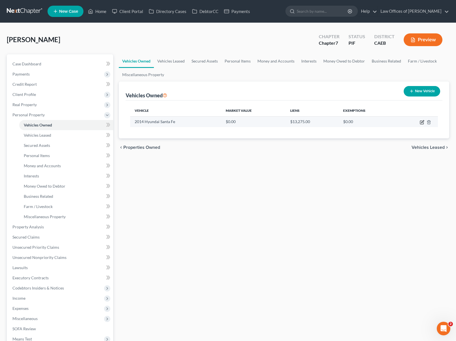
click at [420, 122] on icon "button" at bounding box center [422, 122] width 5 height 5
select select "0"
select select "12"
select select "2"
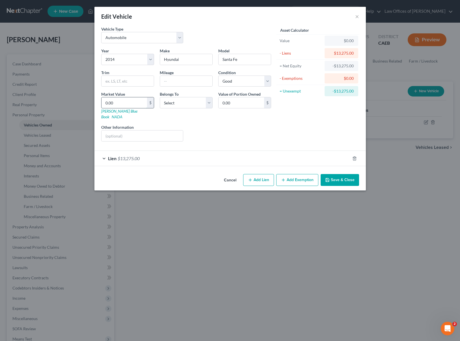
click at [116, 101] on input "0.00" at bounding box center [125, 102] width 46 height 11
type input "8"
type input "8.00"
type input "80"
type input "80.00"
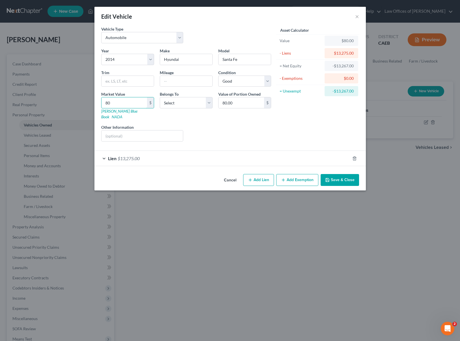
type input "8"
type input "8.00"
type input "83"
type input "83.00"
type input "830"
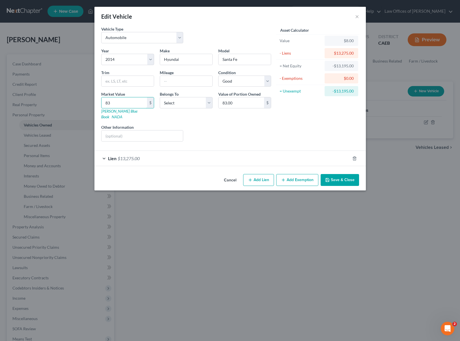
type input "830.00"
type input "8300"
type input "8,300.00"
type input "8,300"
click at [180, 80] on input "text" at bounding box center [186, 81] width 52 height 11
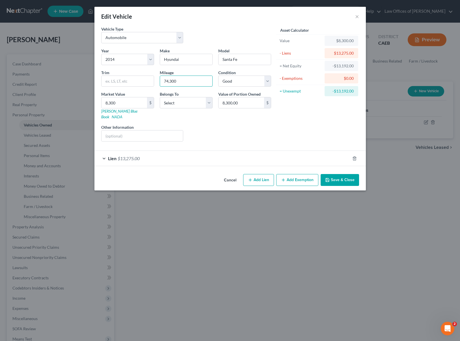
type input "74,300"
click at [340, 176] on button "Save & Close" at bounding box center [340, 180] width 38 height 12
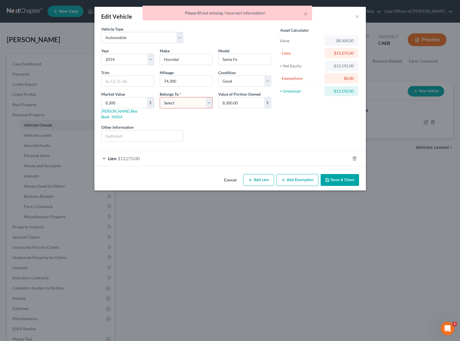
click at [209, 102] on select "Select Debtor 1 Only Debtor 2 Only Debtor 1 And Debtor 2 Only At Least One Of T…" at bounding box center [186, 102] width 53 height 11
select select "0"
click at [160, 97] on select "Select Debtor 1 Only Debtor 2 Only Debtor 1 And Debtor 2 Only At Least One Of T…" at bounding box center [186, 102] width 53 height 11
drag, startPoint x: 348, startPoint y: 177, endPoint x: 353, endPoint y: 171, distance: 8.4
click at [348, 177] on button "Save & Close" at bounding box center [340, 180] width 38 height 12
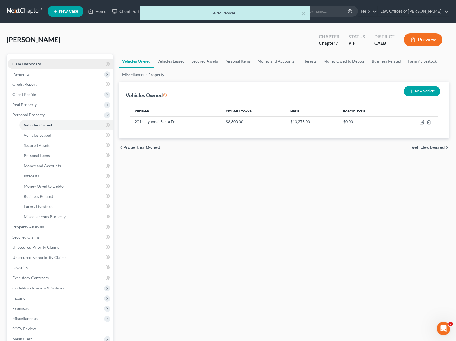
click at [60, 66] on link "Case Dashboard" at bounding box center [60, 64] width 105 height 10
select select "0"
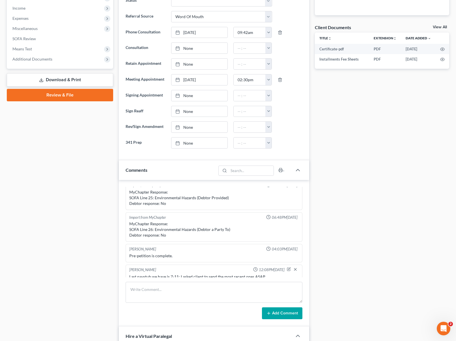
scroll to position [57, 0]
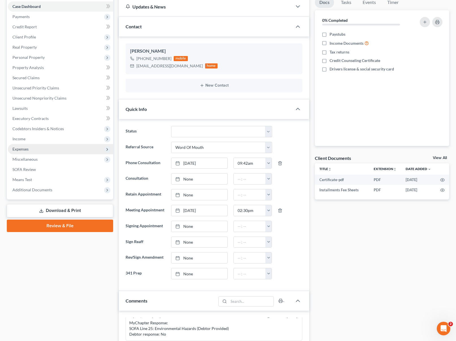
click at [41, 149] on span "Expenses" at bounding box center [60, 149] width 105 height 10
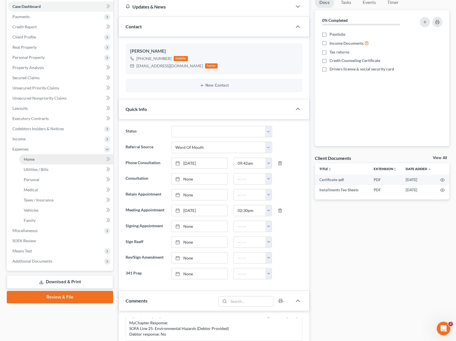
click at [39, 157] on link "Home" at bounding box center [66, 159] width 94 height 10
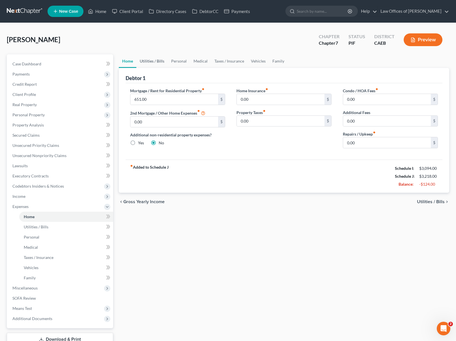
click at [157, 62] on link "Utilities / Bills" at bounding box center [151, 61] width 31 height 14
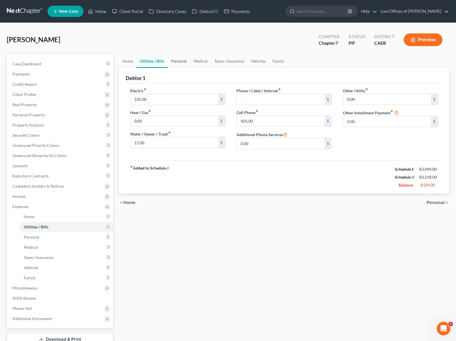
click at [177, 61] on link "Personal" at bounding box center [179, 61] width 22 height 14
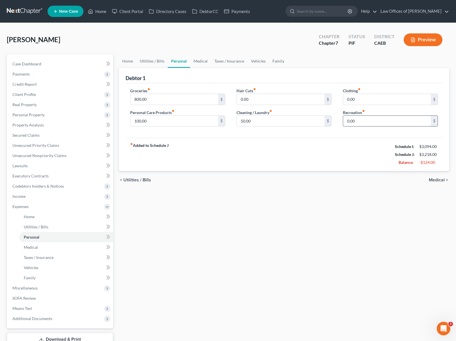
click at [346, 121] on input "0.00" at bounding box center [387, 121] width 88 height 11
type input "100."
click at [200, 61] on link "Medical" at bounding box center [200, 61] width 21 height 14
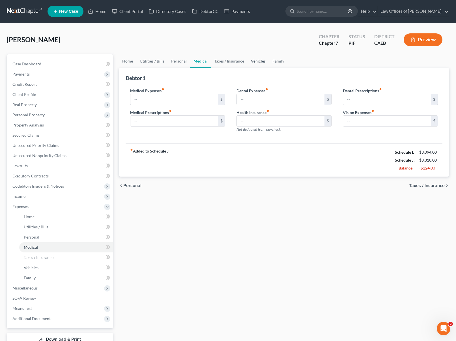
click at [250, 60] on link "Vehicles" at bounding box center [257, 61] width 21 height 14
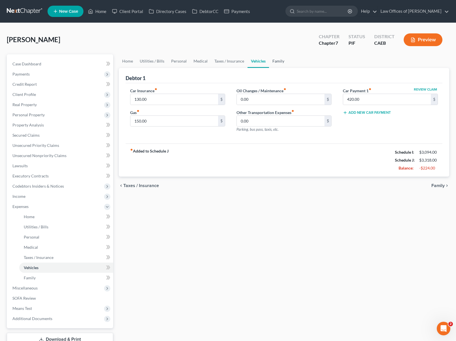
click at [275, 61] on link "Family" at bounding box center [278, 61] width 19 height 14
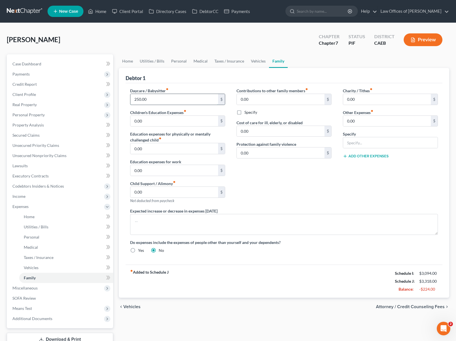
click at [151, 99] on input "250.00" at bounding box center [174, 99] width 88 height 11
click at [158, 61] on link "Utilities / Bills" at bounding box center [151, 61] width 31 height 14
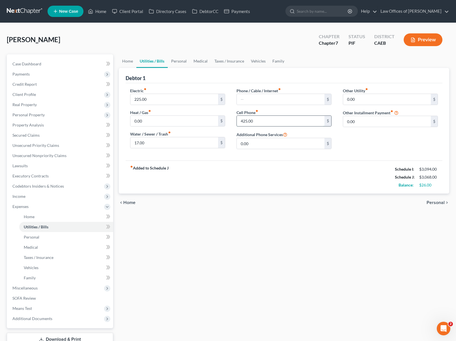
click at [255, 118] on input "425.00" at bounding box center [281, 121] width 88 height 11
type input "325."
click at [154, 120] on input "0.00" at bounding box center [174, 121] width 88 height 11
type input "75."
click at [177, 58] on link "Personal" at bounding box center [179, 61] width 22 height 14
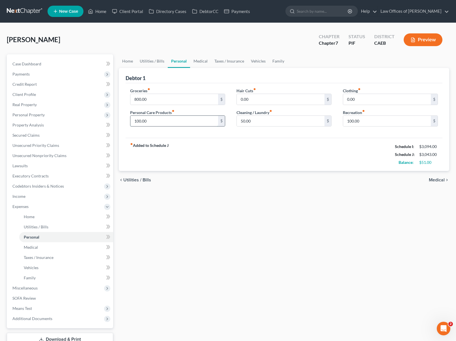
click at [171, 118] on input "100.00" at bounding box center [174, 121] width 88 height 11
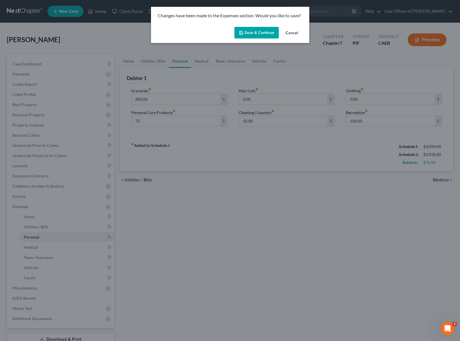
click at [262, 33] on button "Save & Continue" at bounding box center [256, 33] width 44 height 12
type input "75.00"
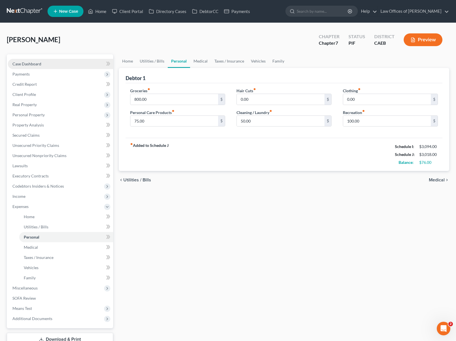
click at [50, 63] on link "Case Dashboard" at bounding box center [60, 64] width 105 height 10
select select "0"
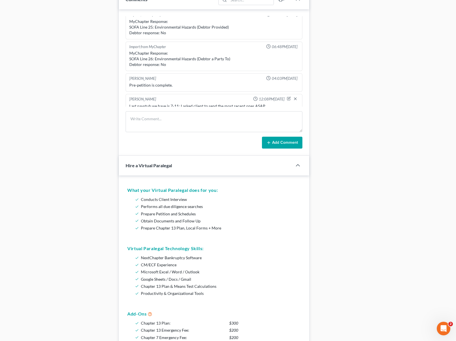
scroll to position [359, 0]
click at [288, 96] on icon "button" at bounding box center [289, 97] width 2 height 2
click at [278, 104] on textarea "Last paystub we have is 7-11; I asked client to send the most recent ones ASAP." at bounding box center [213, 112] width 169 height 21
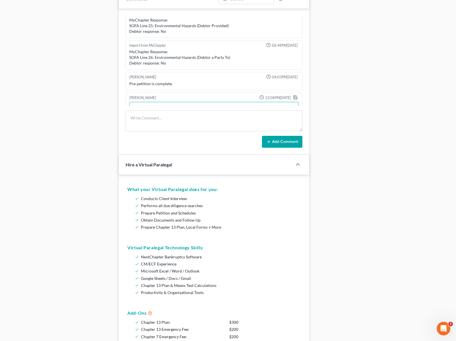
scroll to position [369, 0]
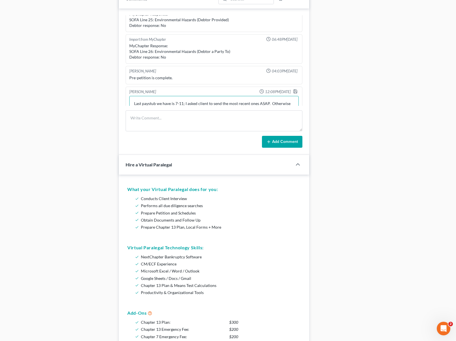
type textarea "Last paystub we have is 7-11; I asked client to send the most recent ones ASAP.…"
click at [288, 89] on div "Dora Solis 12:08PM, 09/16/2025" at bounding box center [214, 92] width 172 height 6
drag, startPoint x: 290, startPoint y: 86, endPoint x: 98, endPoint y: 61, distance: 193.6
click at [293, 89] on icon "button" at bounding box center [295, 91] width 5 height 5
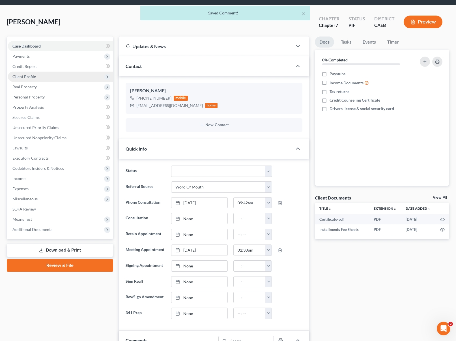
scroll to position [0, 0]
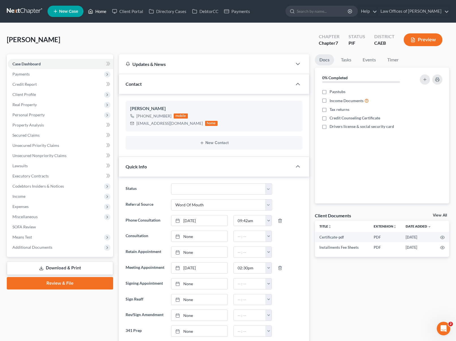
click at [99, 10] on link "Home" at bounding box center [97, 11] width 24 height 10
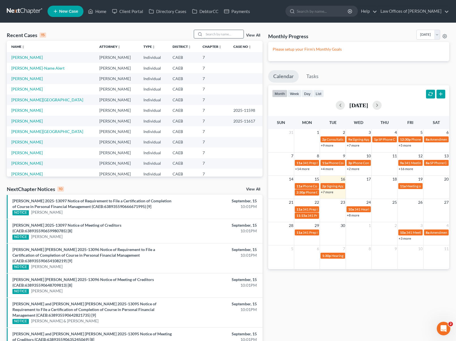
click at [221, 34] on input "search" at bounding box center [224, 34] width 40 height 8
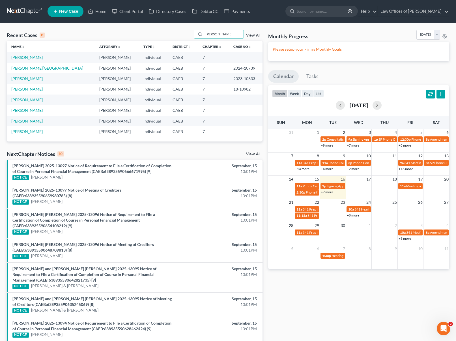
type input "rubio"
click at [14, 57] on link "Rubio, Eric" at bounding box center [26, 57] width 31 height 5
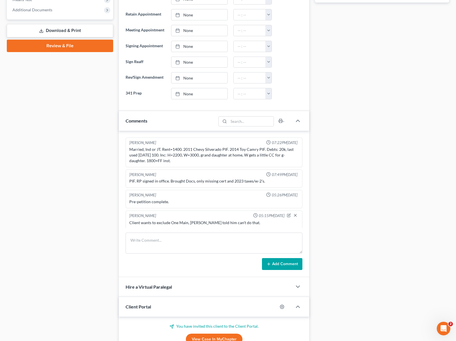
click at [279, 154] on div "Married, Ind or JT. Rent=1400. 2011 Chevy Silverado PIF. 2014 Toy Camry PIF. De…" at bounding box center [213, 154] width 169 height 17
drag, startPoint x: 253, startPoint y: 154, endPoint x: 175, endPoint y: 162, distance: 78.2
click at [278, 160] on div "Married, Ind or JT. Rent=1400. 2011 Chevy Silverado PIF. 2014 Toy Camry PIF. De…" at bounding box center [213, 154] width 169 height 17
copy div "W gets a little CC for g-daughter. 1800+FF inst."
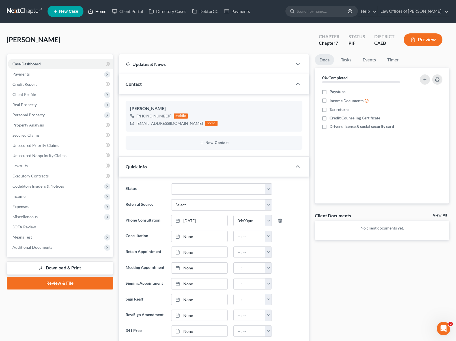
click at [103, 16] on link "Home" at bounding box center [97, 11] width 24 height 10
click at [103, 15] on link "Home" at bounding box center [97, 11] width 24 height 10
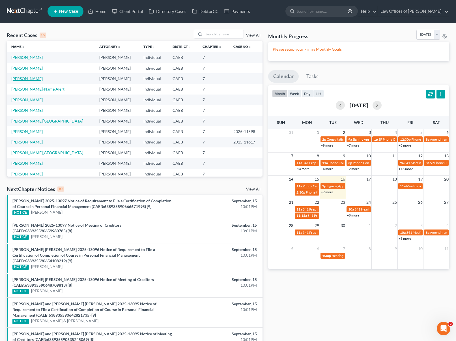
click at [32, 78] on link "Lopez, Christina" at bounding box center [26, 78] width 31 height 5
select select "0"
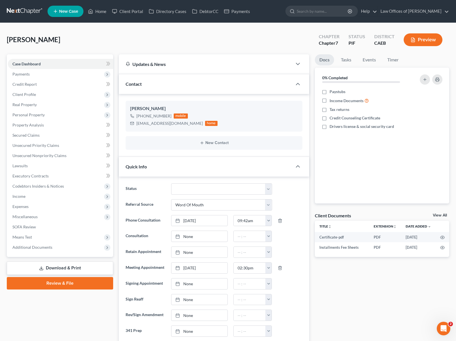
scroll to position [519, 0]
click at [33, 196] on span "Income" at bounding box center [60, 196] width 105 height 10
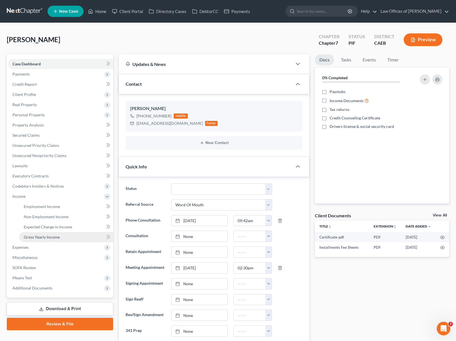
click at [59, 239] on span "Gross Yearly Income" at bounding box center [42, 236] width 36 height 5
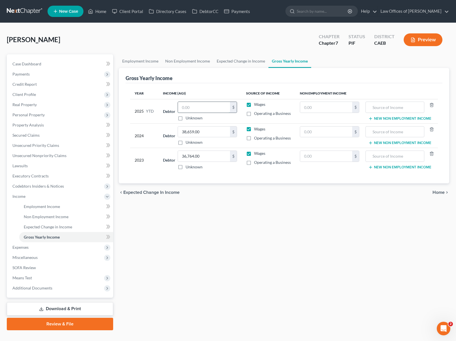
click at [200, 106] on input "text" at bounding box center [204, 107] width 52 height 11
type input "32,975"
click at [67, 207] on link "Employment Income" at bounding box center [66, 206] width 94 height 10
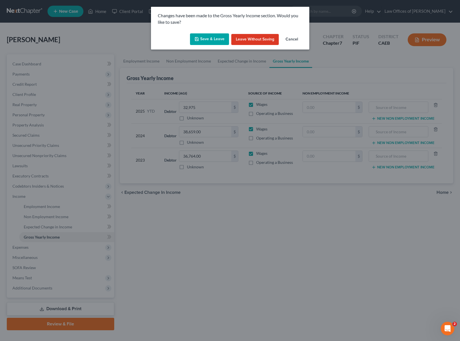
click at [211, 41] on button "Save & Leave" at bounding box center [209, 39] width 39 height 12
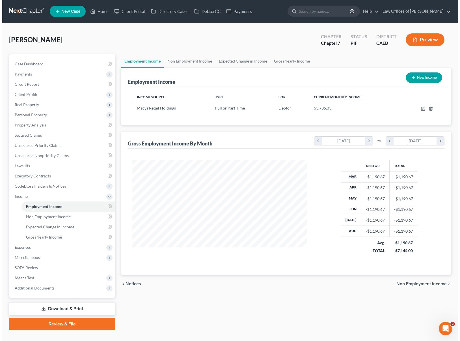
scroll to position [101, 186]
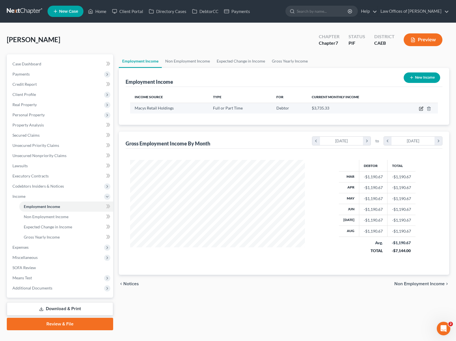
click at [420, 107] on icon "button" at bounding box center [421, 108] width 5 height 5
select select "0"
select select "36"
select select "3"
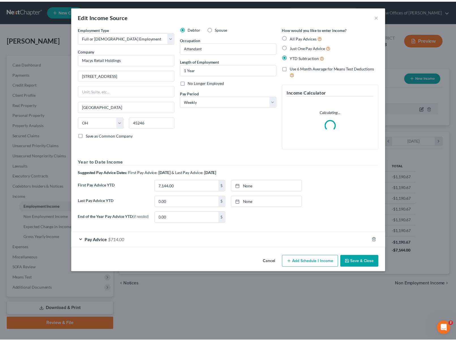
scroll to position [101, 188]
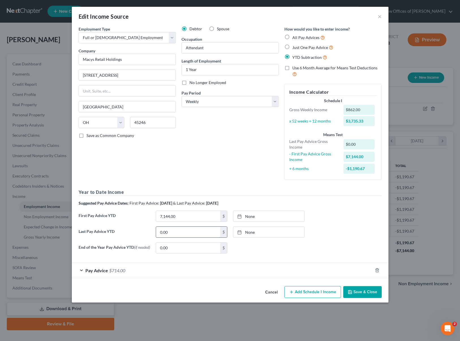
click at [179, 232] on input "0.00" at bounding box center [188, 232] width 64 height 11
type input "28,669."
click at [364, 294] on button "Save & Close" at bounding box center [362, 292] width 38 height 12
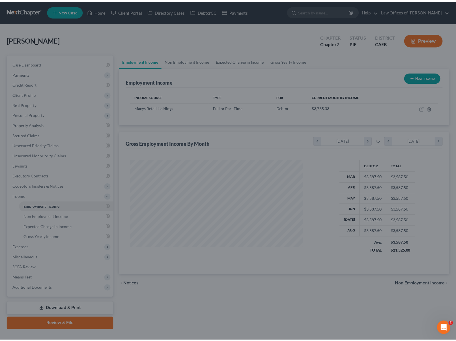
scroll to position [282680, 282595]
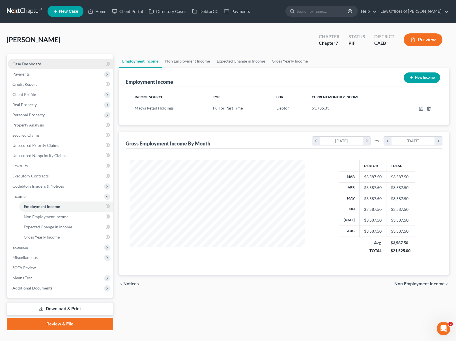
click at [58, 66] on link "Case Dashboard" at bounding box center [60, 64] width 105 height 10
select select "0"
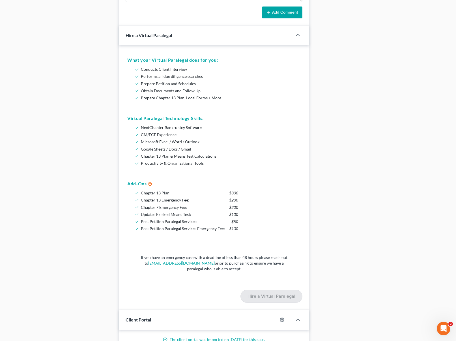
scroll to position [78, 0]
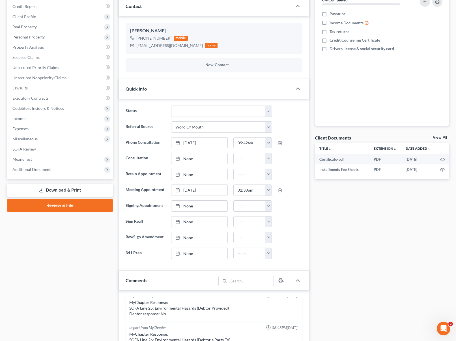
click at [86, 188] on link "Download & Print" at bounding box center [60, 190] width 106 height 13
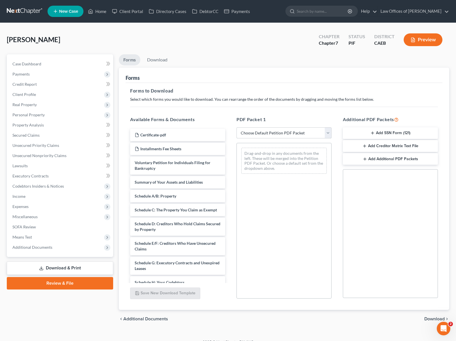
click at [327, 130] on select "Choose Default Petition PDF Packet Complete Bankruptcy Petition (all forms and …" at bounding box center [283, 132] width 95 height 11
select select "4"
click at [236, 127] on select "Choose Default Petition PDF Packet Complete Bankruptcy Petition (all forms and …" at bounding box center [283, 132] width 95 height 11
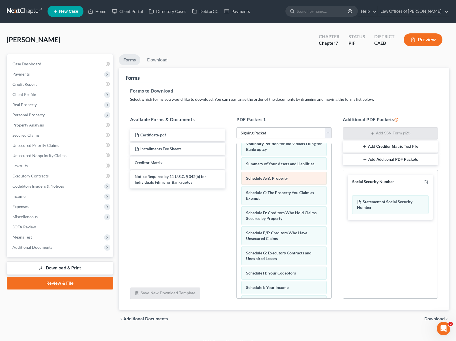
scroll to position [41, 0]
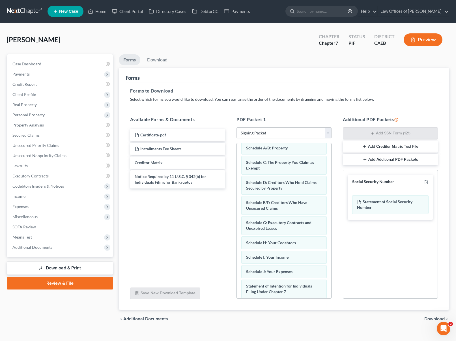
click at [433, 320] on span "Download" at bounding box center [434, 318] width 20 height 5
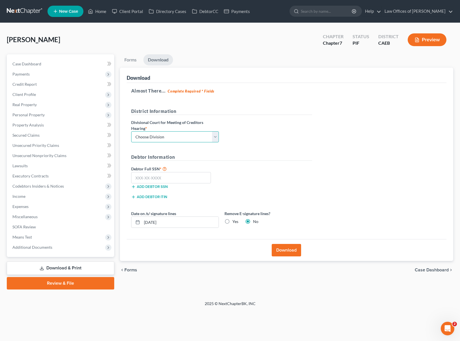
click at [215, 137] on select "Choose Division Fresno Modesto [GEOGRAPHIC_DATA]" at bounding box center [175, 136] width 88 height 11
select select "0"
click at [131, 131] on select "Choose Division Fresno Modesto [GEOGRAPHIC_DATA]" at bounding box center [175, 136] width 88 height 11
click at [172, 176] on input "text" at bounding box center [171, 177] width 80 height 11
type input "605-40-0305"
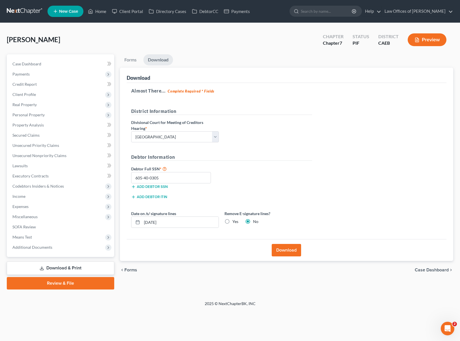
click at [291, 249] on button "Download" at bounding box center [286, 250] width 29 height 12
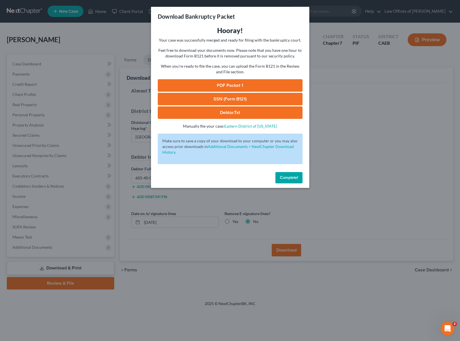
click at [250, 99] on link "SSN (Form B121)" at bounding box center [230, 99] width 145 height 12
click at [252, 85] on link "PDF Packet 1" at bounding box center [230, 85] width 145 height 12
click at [291, 181] on button "Complete!" at bounding box center [288, 177] width 27 height 11
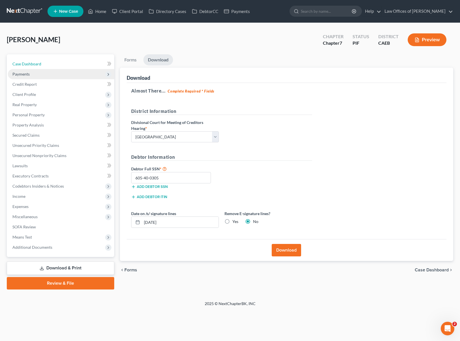
drag, startPoint x: 67, startPoint y: 67, endPoint x: 70, endPoint y: 69, distance: 3.8
click at [67, 67] on link "Case Dashboard" at bounding box center [61, 64] width 106 height 10
select select "0"
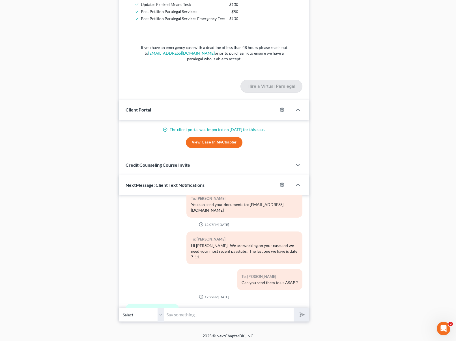
scroll to position [700, 0]
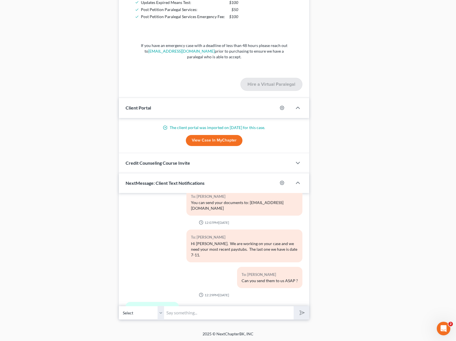
click at [196, 313] on input "text" at bounding box center [229, 313] width 130 height 14
type input "Thank you. Can you send us the front page of the lawsuit pretty quick ?"
click at [294, 306] on button "submit" at bounding box center [302, 312] width 16 height 13
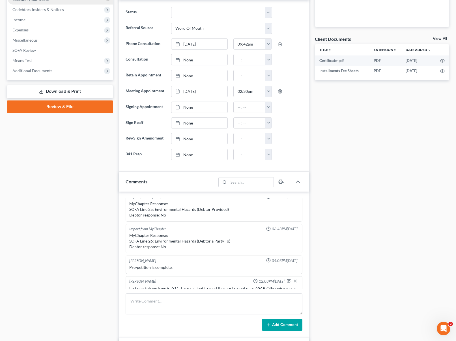
scroll to position [51, 0]
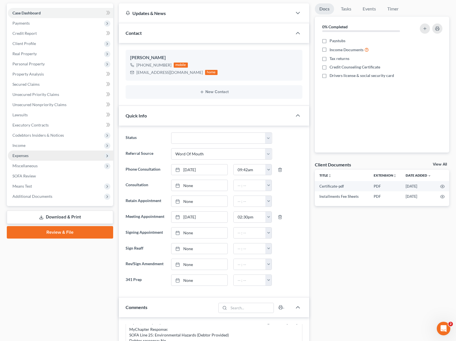
click at [33, 156] on span "Expenses" at bounding box center [60, 155] width 105 height 10
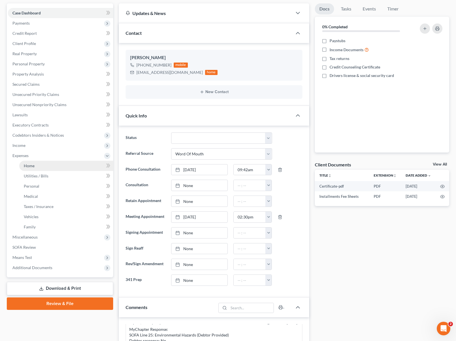
click at [38, 165] on link "Home" at bounding box center [66, 166] width 94 height 10
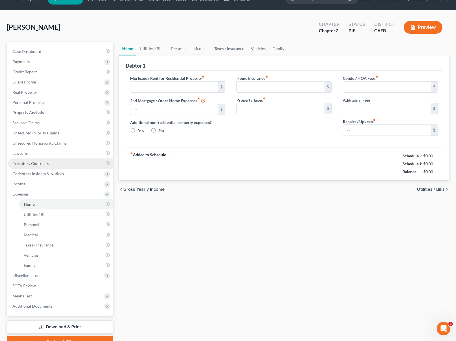
type input "651.00"
type input "0.00"
radio input "true"
type input "0.00"
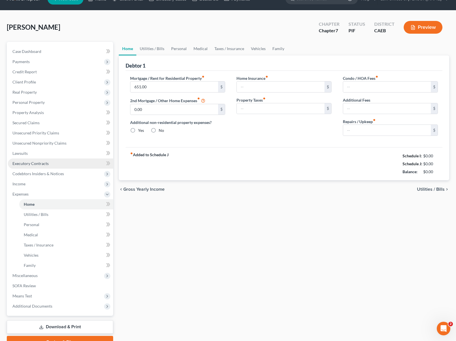
type input "0.00"
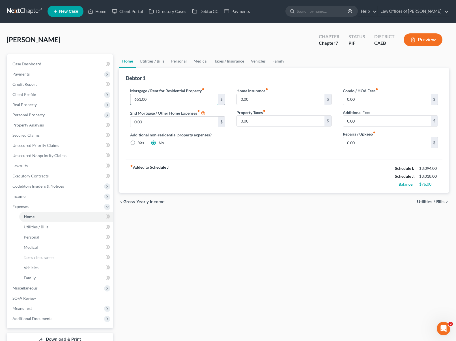
drag, startPoint x: 148, startPoint y: 100, endPoint x: 130, endPoint y: 98, distance: 17.9
click at [130, 98] on div "651.00 $" at bounding box center [177, 99] width 95 height 11
click at [160, 97] on input "651.00" at bounding box center [174, 99] width 88 height 11
drag, startPoint x: 160, startPoint y: 97, endPoint x: 128, endPoint y: 90, distance: 33.1
click at [120, 90] on div "Debtor 1 Mortgage / Rent for Residential Property fiber_manual_record 651.00 $ …" at bounding box center [284, 130] width 330 height 125
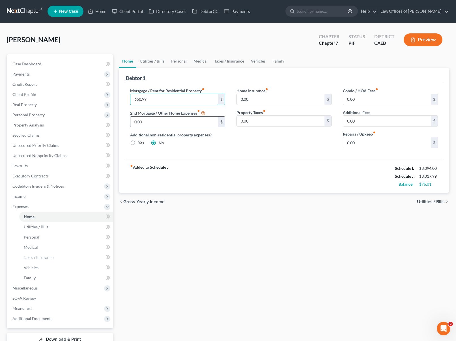
type input "650.99"
click at [201, 124] on input "0.00" at bounding box center [174, 122] width 88 height 11
click at [34, 66] on span "Case Dashboard" at bounding box center [26, 63] width 29 height 5
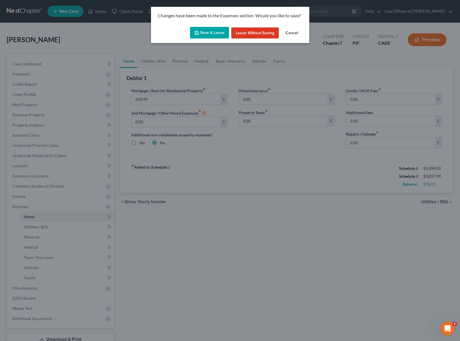
click at [210, 33] on button "Save & Leave" at bounding box center [209, 33] width 39 height 12
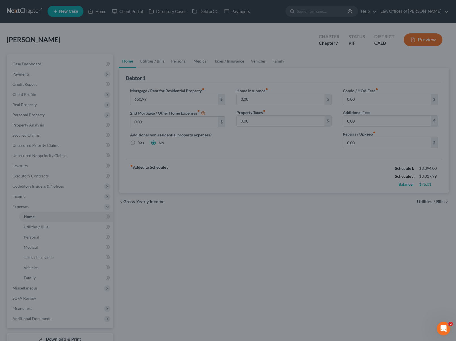
select select "0"
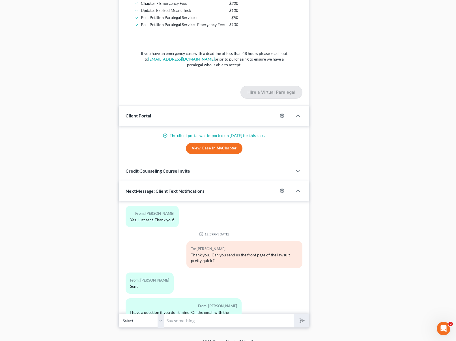
scroll to position [700, 0]
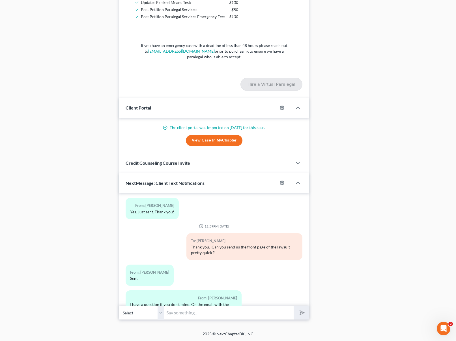
click at [196, 314] on input "text" at bounding box center [229, 313] width 130 height 14
type input "Absolutely. You keep both."
click at [294, 306] on button "submit" at bounding box center [302, 312] width 16 height 13
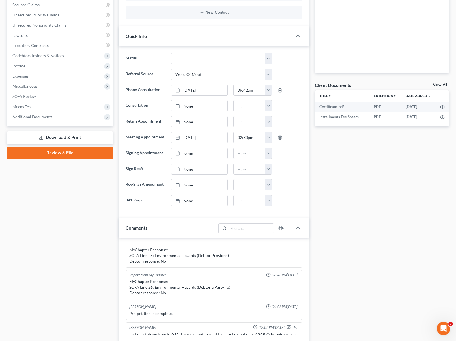
scroll to position [115, 0]
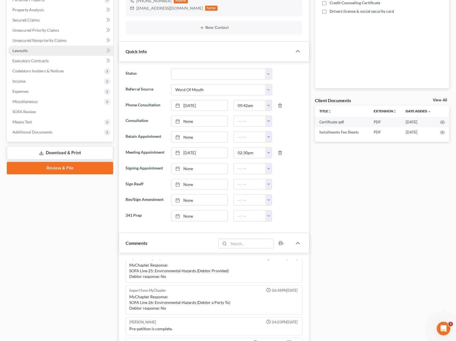
click at [16, 50] on span "Lawsuits" at bounding box center [19, 50] width 15 height 5
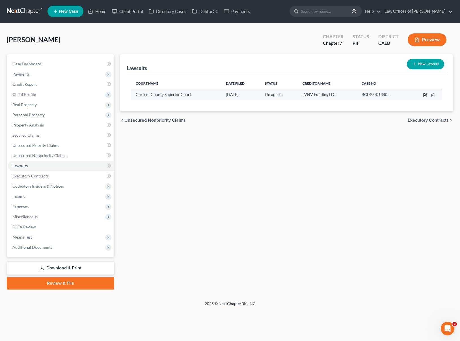
click at [423, 95] on icon "button" at bounding box center [425, 95] width 5 height 5
select select "4"
select select "1"
select select "14"
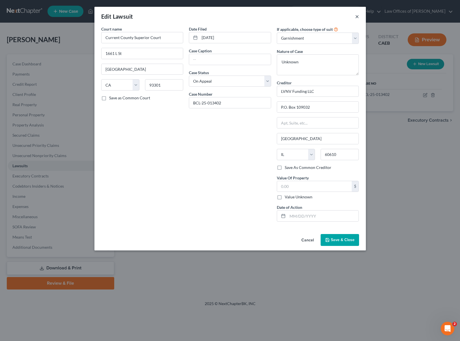
click at [357, 17] on button "×" at bounding box center [357, 16] width 4 height 7
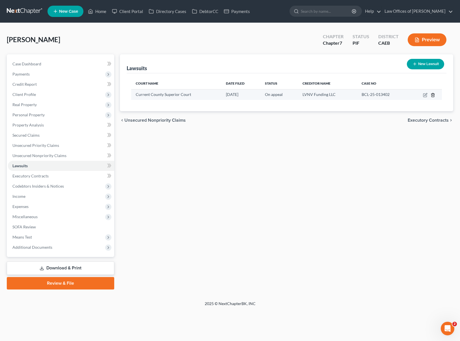
click at [432, 94] on icon "button" at bounding box center [433, 95] width 5 height 5
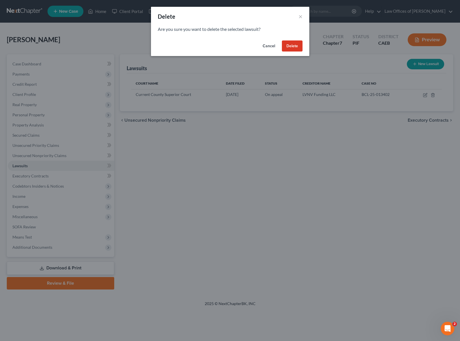
click at [298, 47] on button "Delete" at bounding box center [292, 45] width 21 height 11
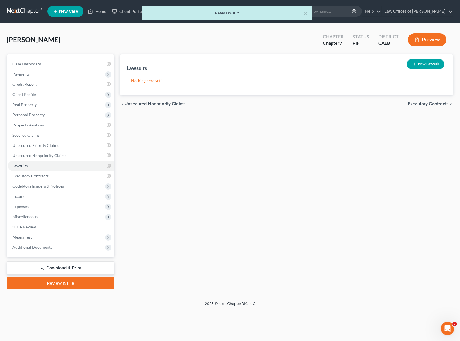
click at [422, 66] on button "New Lawsuit" at bounding box center [425, 64] width 37 height 10
select select "0"
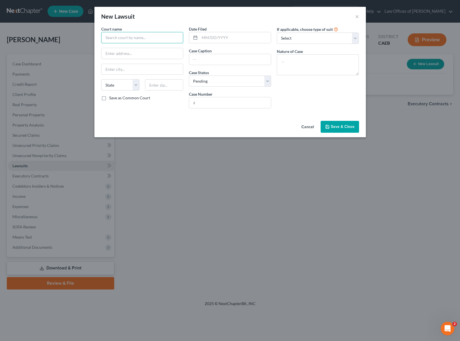
click at [135, 36] on input "text" at bounding box center [142, 37] width 82 height 11
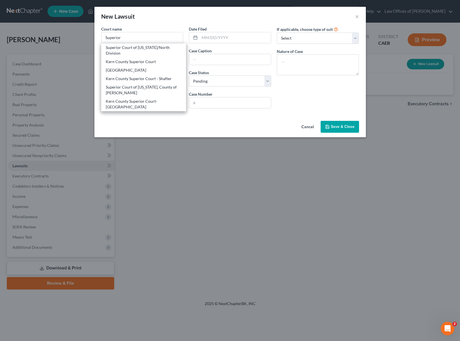
click at [161, 94] on div "Superior Court of California, County of Kern" at bounding box center [144, 89] width 76 height 11
type input "Superior Court of California, County of Kern"
type input "1415 Truxtun Ave."
type input "Bakersfield"
select select "4"
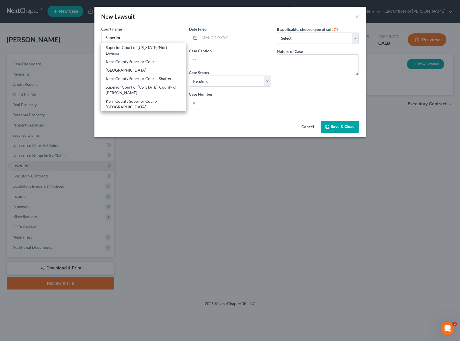
type input "93301"
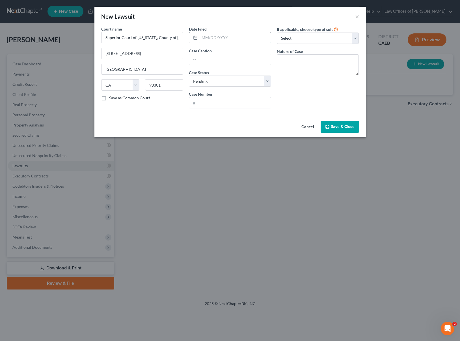
drag, startPoint x: 249, startPoint y: 37, endPoint x: 253, endPoint y: 35, distance: 4.0
click at [249, 37] on input "text" at bounding box center [235, 37] width 71 height 11
type input "04/04/2025"
type input "LVNV Funding Vs. Christina Lopez"
type input "BCL-25-013402"
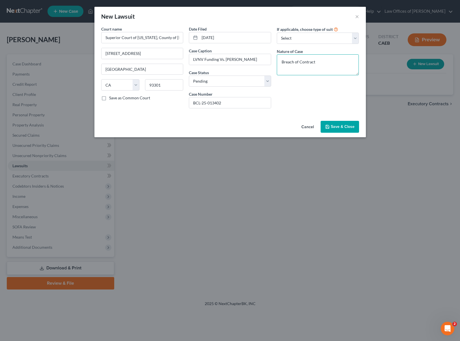
type textarea "Breach of Contract"
click at [334, 126] on span "Save & Close" at bounding box center [343, 126] width 24 height 5
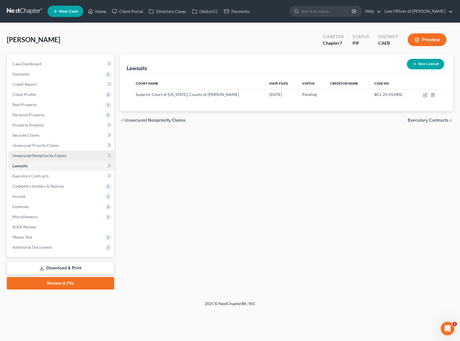
click at [56, 157] on span "Unsecured Nonpriority Claims" at bounding box center [39, 155] width 54 height 5
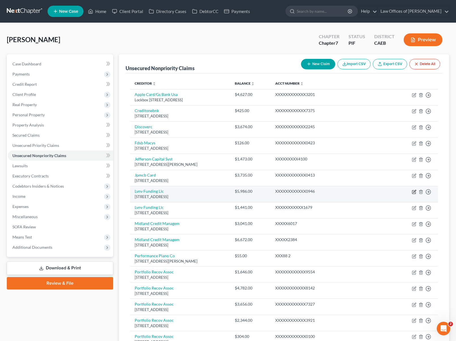
click at [414, 191] on icon "button" at bounding box center [414, 191] width 5 height 5
select select "42"
select select "0"
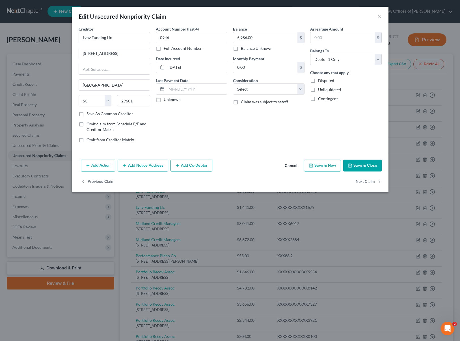
click at [144, 165] on button "Add Notice Address" at bounding box center [143, 165] width 51 height 12
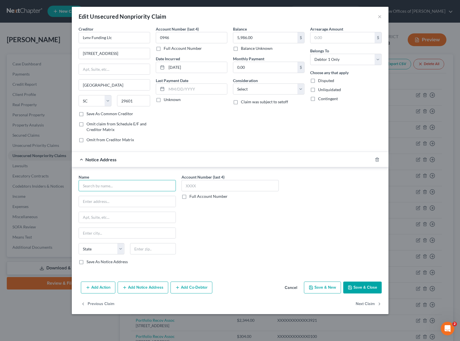
click at [124, 186] on input "text" at bounding box center [127, 185] width 97 height 11
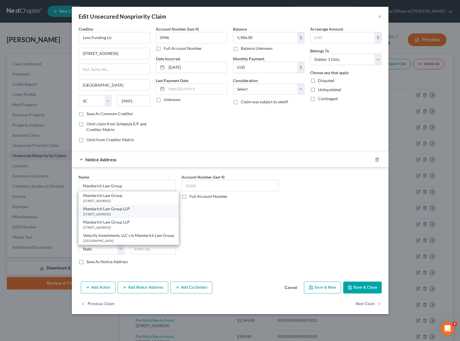
click at [126, 210] on div "Mandarich Law Group LLP" at bounding box center [128, 209] width 91 height 6
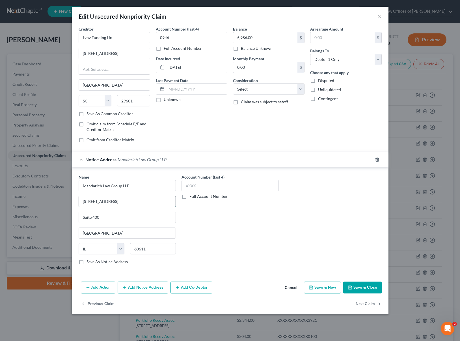
click at [124, 202] on input "420 N Wabash Ave" at bounding box center [127, 201] width 97 height 11
drag, startPoint x: 124, startPoint y: 202, endPoint x: 44, endPoint y: 193, distance: 81.1
click at [43, 193] on div "Edit Unsecured Nonpriority Claim × Creditor * Lvnv Funding Llc 200 Meeting St S…" at bounding box center [230, 170] width 460 height 341
click at [372, 290] on button "Save & Close" at bounding box center [362, 287] width 38 height 12
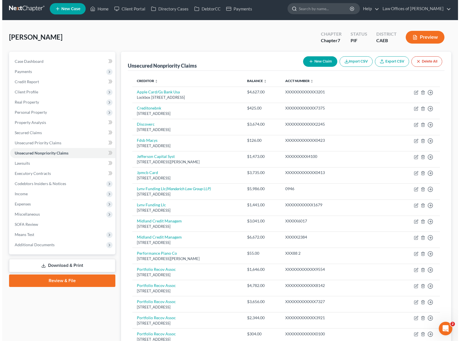
scroll to position [99, 0]
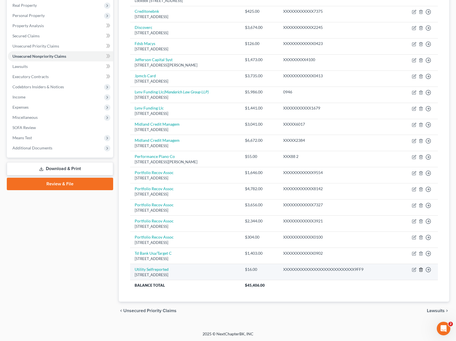
click at [420, 269] on icon "button" at bounding box center [421, 269] width 5 height 5
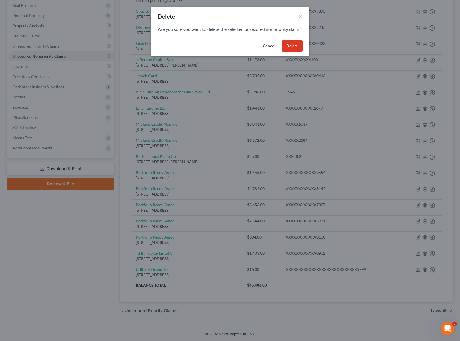
click at [295, 52] on button "Delete" at bounding box center [292, 45] width 21 height 11
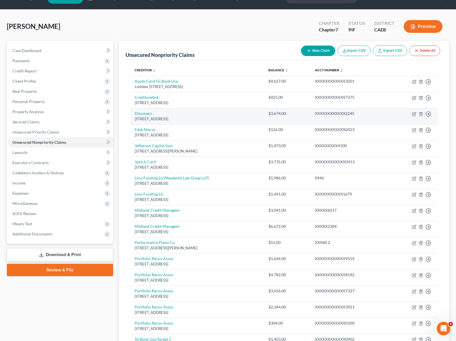
scroll to position [0, 0]
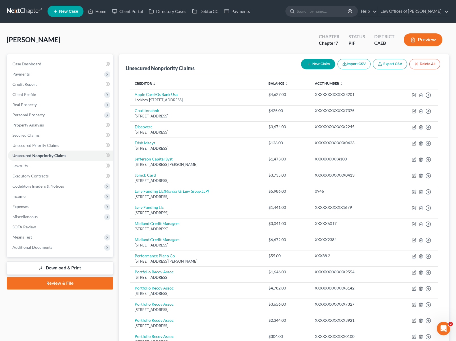
click at [52, 268] on link "Download & Print" at bounding box center [60, 267] width 106 height 13
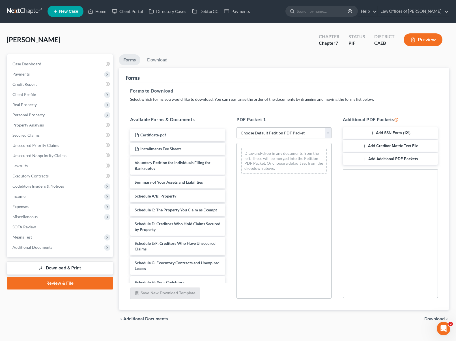
click at [327, 133] on select "Choose Default Petition PDF Packet Complete Bankruptcy Petition (all forms and …" at bounding box center [283, 132] width 95 height 11
click at [236, 127] on select "Choose Default Petition PDF Packet Complete Bankruptcy Petition (all forms and …" at bounding box center [283, 132] width 95 height 11
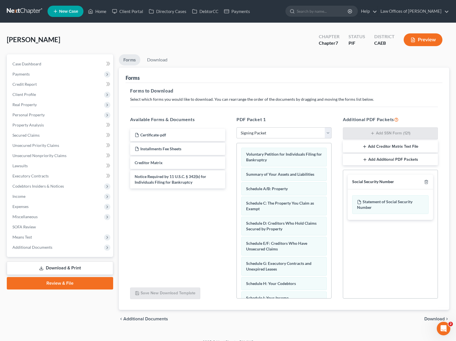
click at [430, 318] on span "Download" at bounding box center [434, 318] width 20 height 5
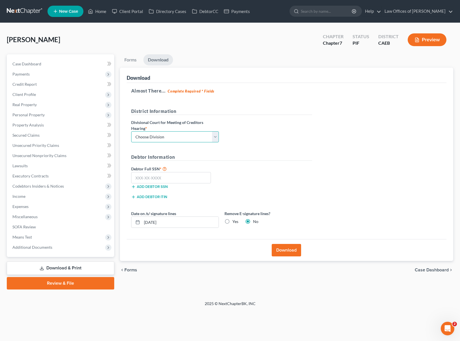
click at [214, 137] on select "Choose Division Fresno Modesto [GEOGRAPHIC_DATA]" at bounding box center [175, 136] width 88 height 11
click at [131, 131] on select "Choose Division Fresno Modesto [GEOGRAPHIC_DATA]" at bounding box center [175, 136] width 88 height 11
drag, startPoint x: 168, startPoint y: 176, endPoint x: 209, endPoint y: 181, distance: 41.8
click at [168, 176] on input "text" at bounding box center [171, 177] width 80 height 11
click at [280, 248] on button "Download" at bounding box center [286, 250] width 29 height 12
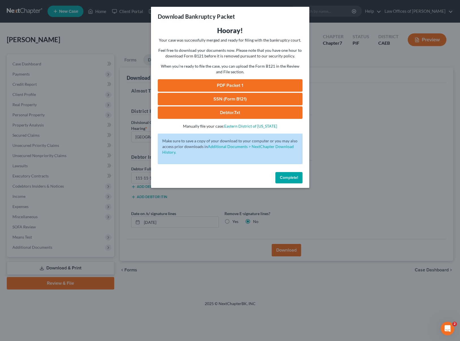
click at [252, 86] on link "PDF Packet 1" at bounding box center [230, 85] width 145 height 12
click at [291, 173] on button "Complete!" at bounding box center [288, 177] width 27 height 11
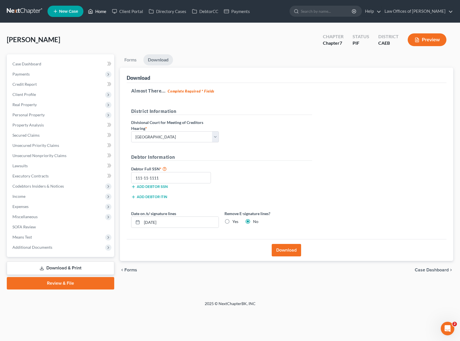
click at [106, 13] on link "Home" at bounding box center [97, 11] width 24 height 10
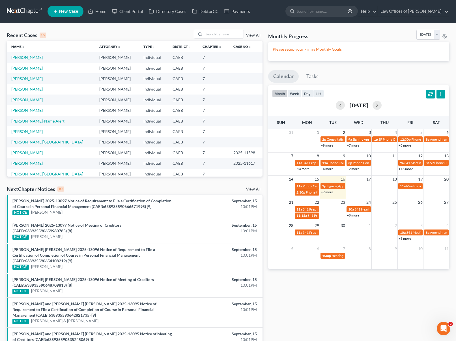
click at [31, 68] on link "Perez, Maritza" at bounding box center [26, 68] width 31 height 5
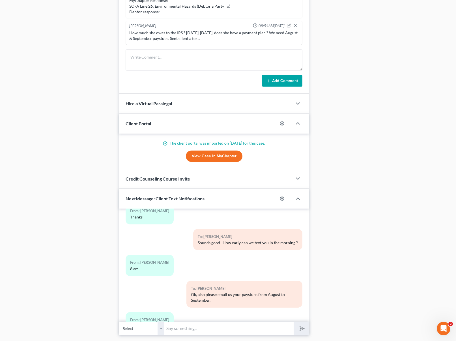
scroll to position [491, 0]
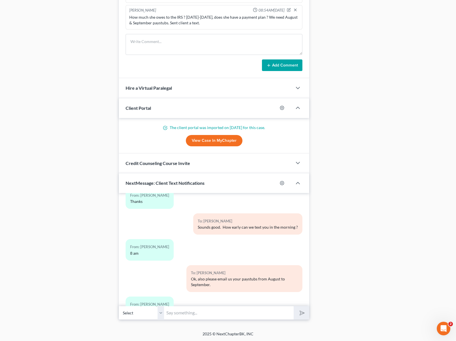
click at [183, 311] on input "text" at bounding box center [229, 313] width 130 height 14
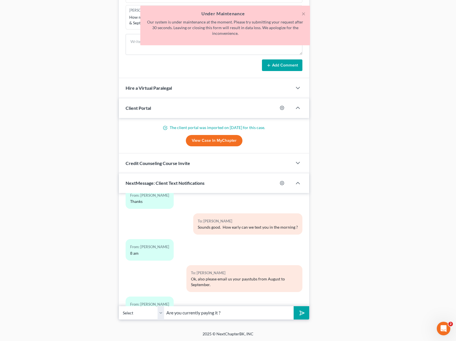
click at [294, 306] on button "submit" at bounding box center [302, 312] width 16 height 13
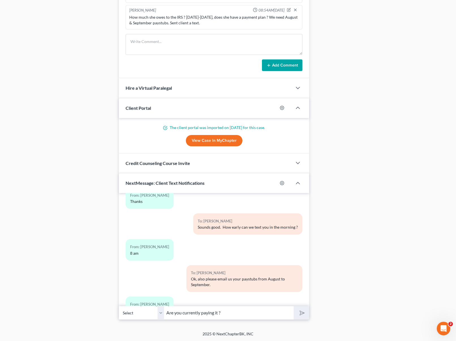
click at [239, 309] on input "Are you currently paying it ?" at bounding box center [229, 313] width 130 height 14
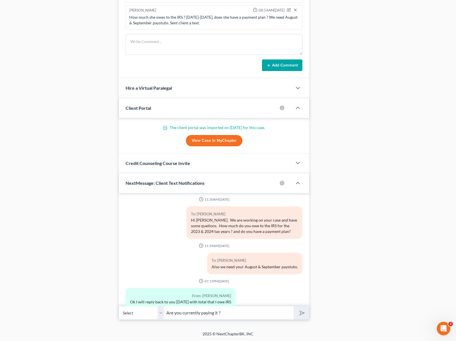
click at [244, 296] on div "From: Maritza Perez Ok I will reply back to you tomorrow with total that I owe …" at bounding box center [214, 301] width 182 height 26
click at [240, 314] on input "Are you currently paying it ?" at bounding box center [229, 313] width 130 height 14
click at [242, 292] on div "From: Maritza Perez Ok I will reply back to you tomorrow with total that I owe …" at bounding box center [214, 301] width 182 height 26
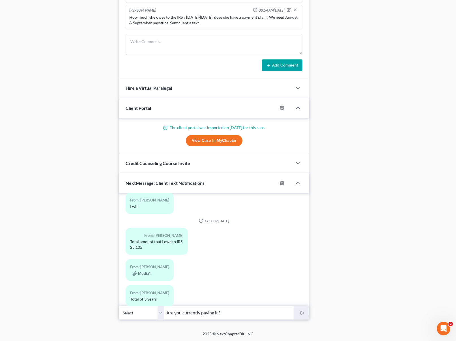
scroll to position [680, 0]
click at [236, 311] on input "Are you currently paying it ?" at bounding box center [229, 313] width 130 height 14
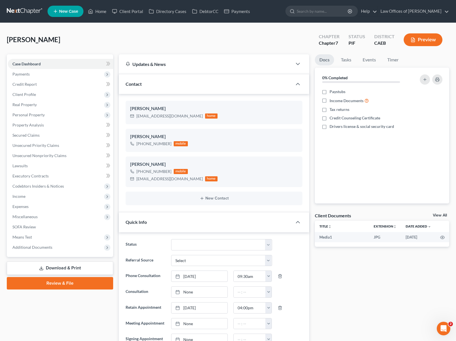
scroll to position [0, 0]
click at [99, 11] on link "Home" at bounding box center [97, 11] width 24 height 10
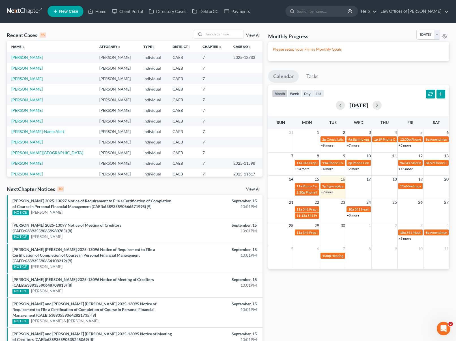
click at [350, 215] on link "+8 more" at bounding box center [353, 215] width 12 height 4
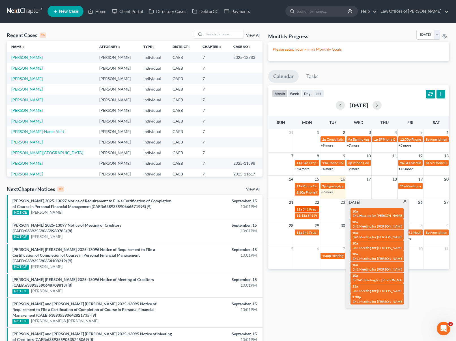
click at [305, 210] on span "341 Prep for [PERSON_NAME]" at bounding box center [326, 209] width 46 height 4
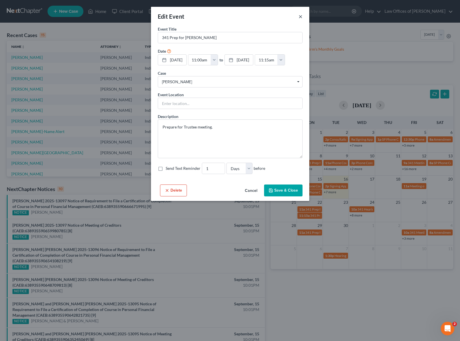
click at [301, 18] on button "×" at bounding box center [301, 16] width 4 height 7
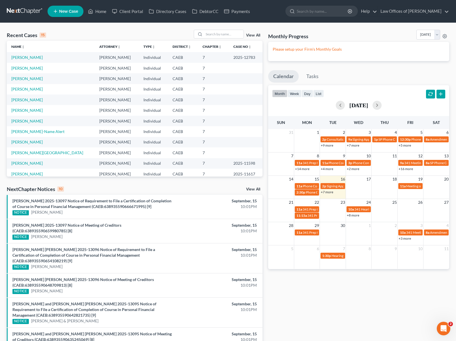
click at [352, 214] on link "+8 more" at bounding box center [353, 215] width 12 height 4
click at [328, 192] on link "+7 more" at bounding box center [327, 192] width 12 height 4
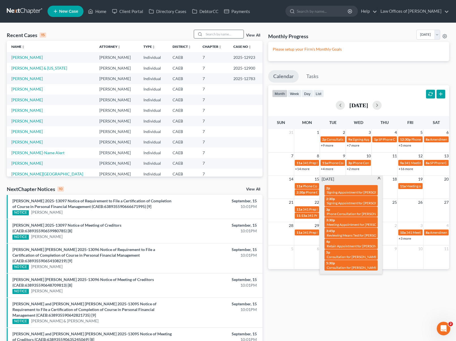
click at [227, 35] on input "search" at bounding box center [224, 34] width 40 height 8
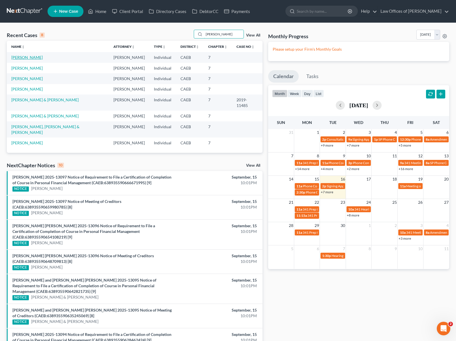
type input "Woods"
click at [32, 57] on link "[PERSON_NAME]" at bounding box center [26, 57] width 31 height 5
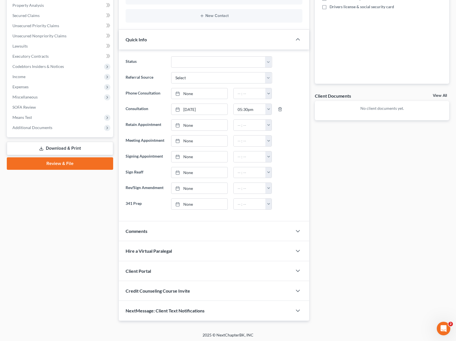
scroll to position [119, 0]
click at [296, 230] on polyline "button" at bounding box center [297, 231] width 3 height 2
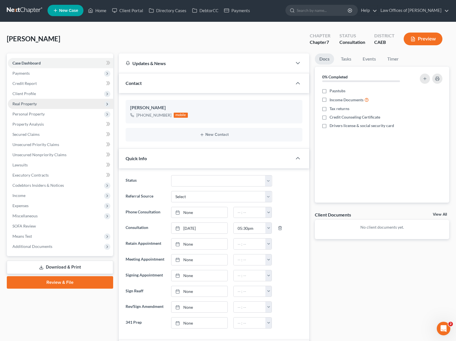
scroll to position [1, 0]
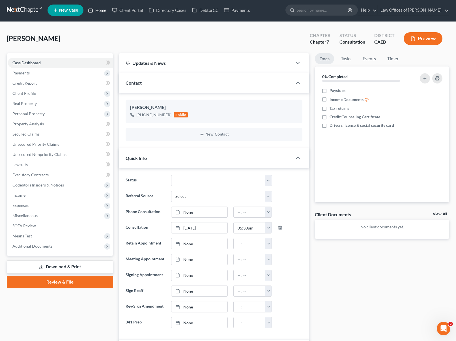
click at [98, 10] on link "Home" at bounding box center [97, 10] width 24 height 10
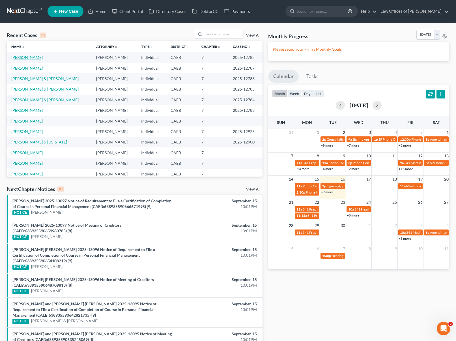
click at [24, 58] on link "Valle-Lopez, Erick" at bounding box center [26, 57] width 31 height 5
select select "6"
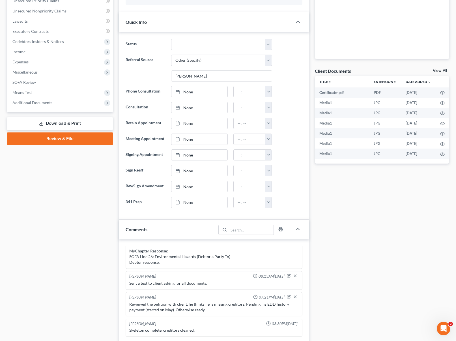
scroll to position [452, 0]
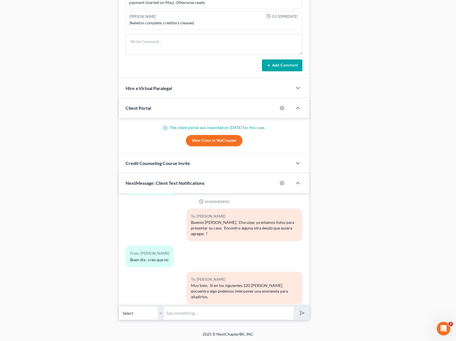
click at [184, 312] on input "text" at bounding box center [229, 313] width 130 height 14
type input "Hola Don Erick, como esta ? Ya la siguiente semana tiene su entrevista con el c…"
click at [294, 306] on button "submit" at bounding box center [302, 312] width 16 height 13
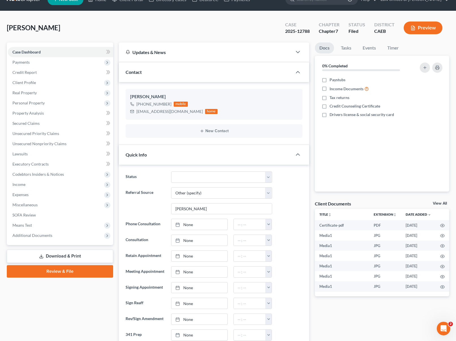
scroll to position [5, 0]
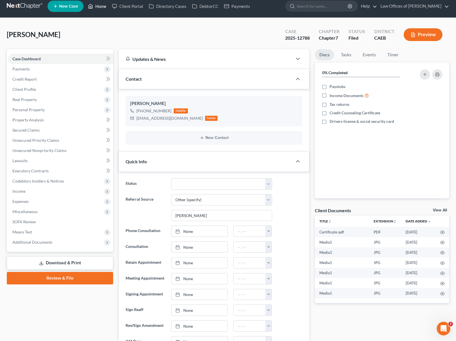
click at [103, 8] on link "Home" at bounding box center [97, 6] width 24 height 10
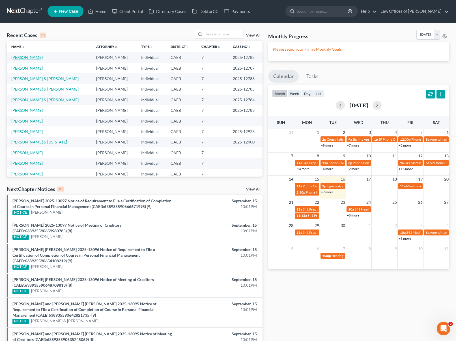
click at [30, 59] on link "[PERSON_NAME]" at bounding box center [26, 57] width 31 height 5
select select "6"
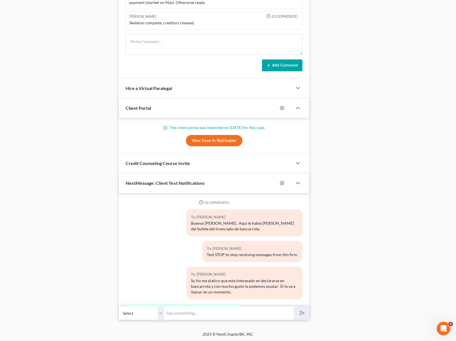
scroll to position [3683, 0]
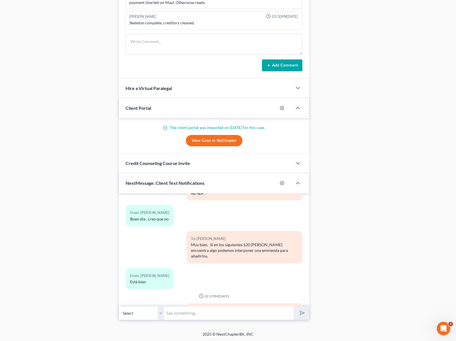
click at [184, 316] on input "text" at bounding box center [229, 313] width 130 height 14
type input "Sera que le puedo llamar el Jueves en la mañana para prepararlo ?"
click at [294, 306] on button "submit" at bounding box center [302, 312] width 16 height 13
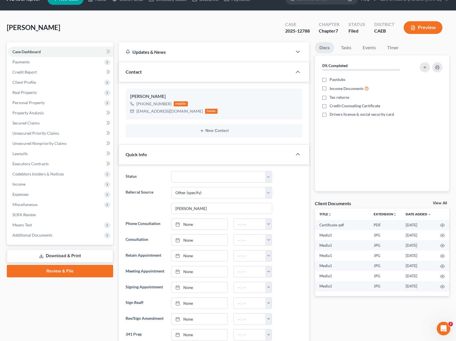
scroll to position [0, 0]
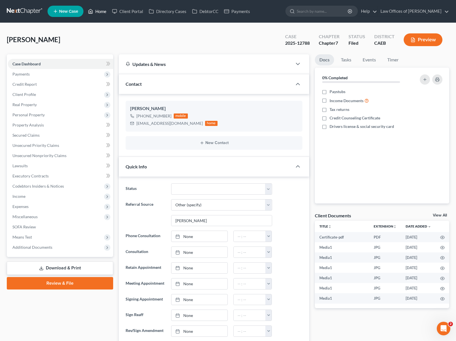
click at [104, 14] on link "Home" at bounding box center [97, 11] width 24 height 10
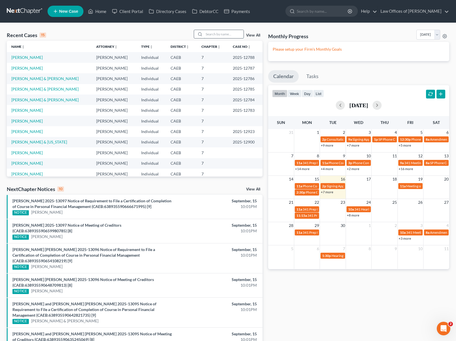
click at [216, 32] on input "search" at bounding box center [224, 34] width 40 height 8
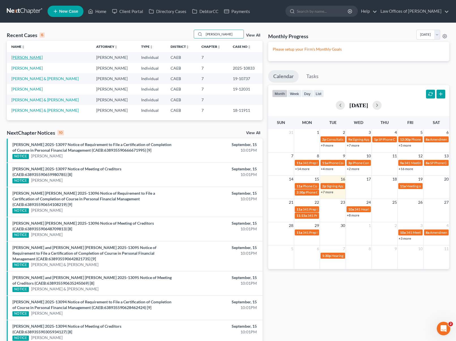
type input "Medrano"
click at [35, 59] on link "[PERSON_NAME]" at bounding box center [26, 57] width 31 height 5
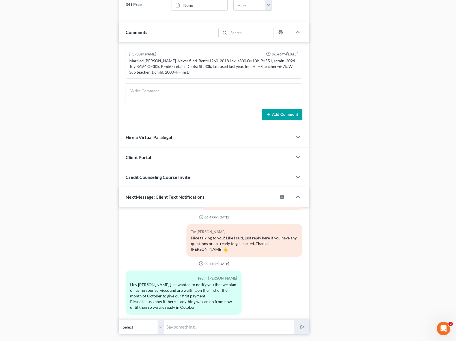
scroll to position [333, 0]
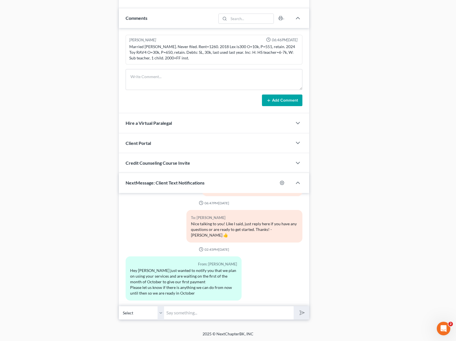
click at [211, 309] on input "text" at bounding box center [229, 313] width 130 height 14
type input "Hi, Anthony. Sounds good, we can email you a questionnaire that you need to com…"
click at [294, 306] on button "submit" at bounding box center [302, 312] width 16 height 13
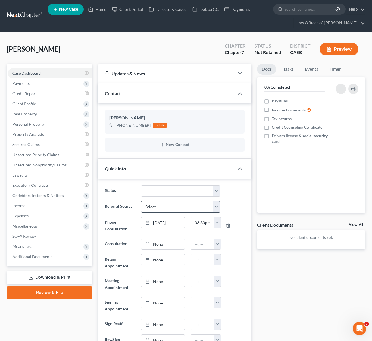
scroll to position [1, 0]
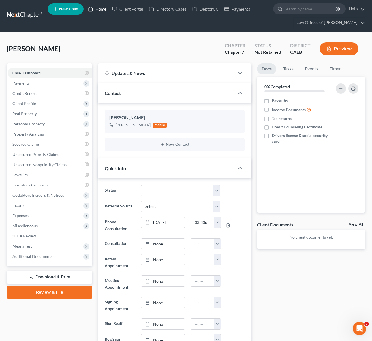
click at [107, 12] on link "Home" at bounding box center [97, 9] width 24 height 10
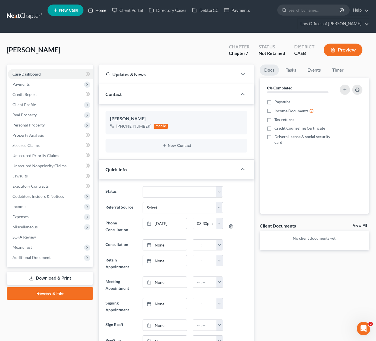
click at [106, 11] on link "Home" at bounding box center [97, 10] width 24 height 10
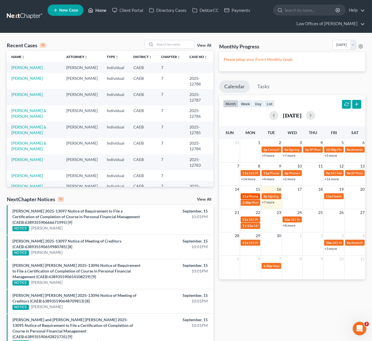
click at [246, 197] on span "11a" at bounding box center [245, 196] width 6 height 4
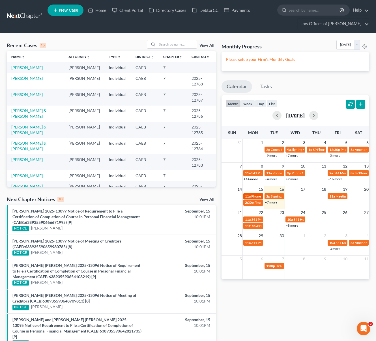
select select "Days"
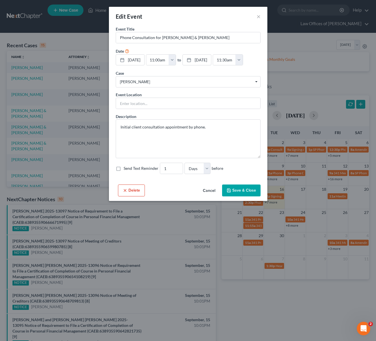
click at [256, 15] on div "Edit Event ×" at bounding box center [188, 16] width 158 height 19
click at [257, 15] on button "×" at bounding box center [258, 16] width 4 height 7
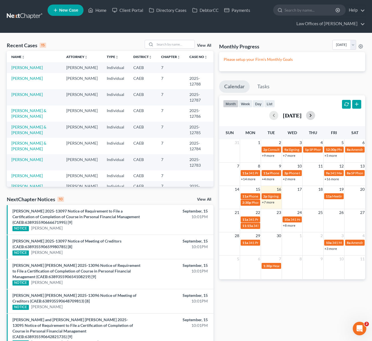
click at [315, 114] on button "button" at bounding box center [310, 115] width 9 height 9
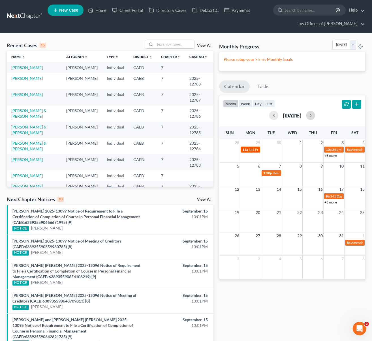
click at [256, 149] on span "341 Prep for [PERSON_NAME]" at bounding box center [271, 149] width 46 height 4
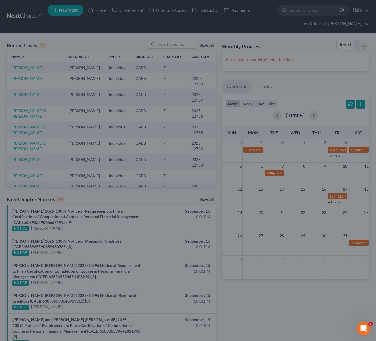
click at [331, 154] on div "Edit Event × Event Title * 341 Prep for Aguilar-Sanchez, Vanessa Date 9/29/2025…" at bounding box center [188, 170] width 376 height 341
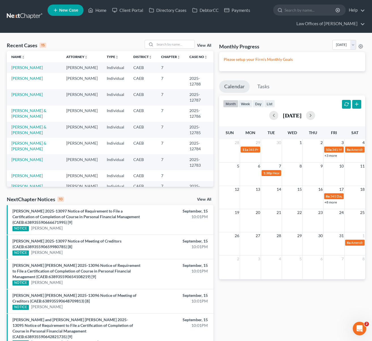
click at [330, 155] on link "+3 more" at bounding box center [330, 155] width 12 height 4
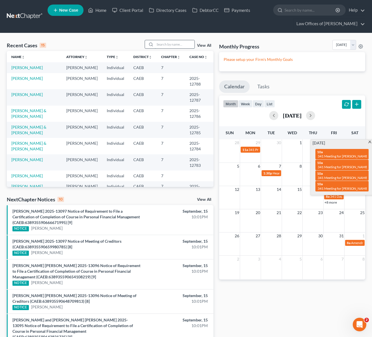
click at [163, 45] on input "search" at bounding box center [175, 44] width 40 height 8
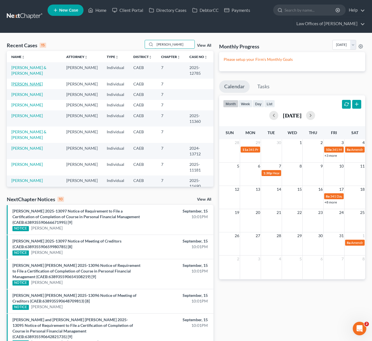
type input "[PERSON_NAME]"
click at [37, 83] on link "[PERSON_NAME]" at bounding box center [26, 83] width 31 height 5
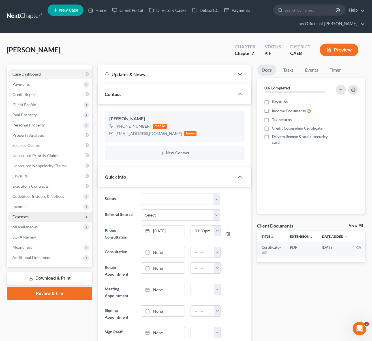
click at [32, 216] on span "Expenses" at bounding box center [50, 217] width 84 height 10
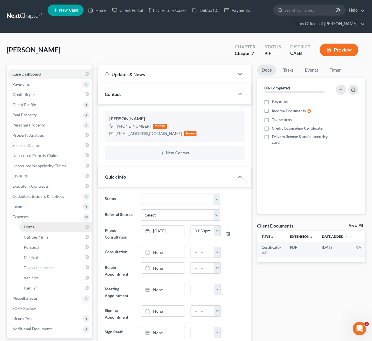
click at [34, 228] on span "Home" at bounding box center [29, 226] width 11 height 5
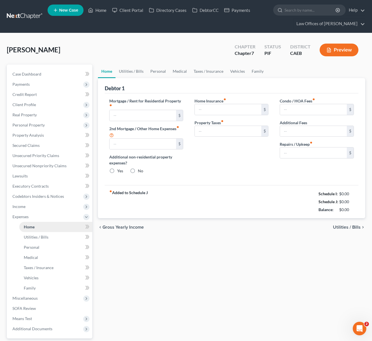
type input "1,200.00"
type input "0.00"
radio input "true"
type input "0.00"
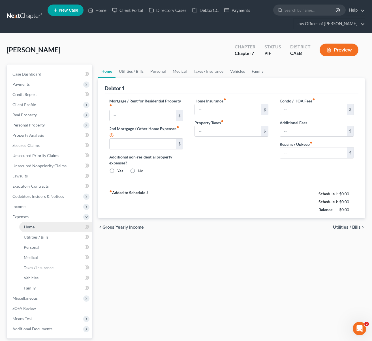
type input "0.00"
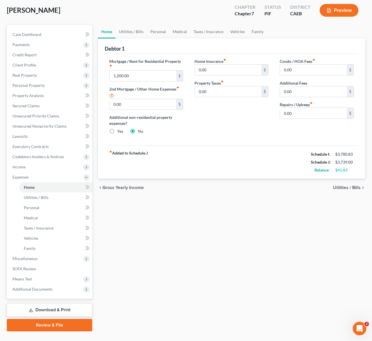
scroll to position [39, 0]
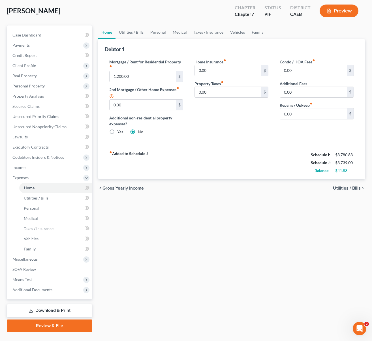
click at [71, 312] on link "Download & Print" at bounding box center [49, 310] width 85 height 13
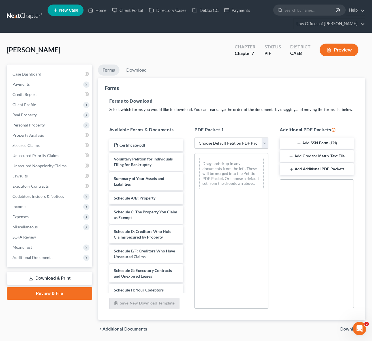
click at [264, 142] on select "Choose Default Petition PDF Packet Complete Bankruptcy Petition (all forms and …" at bounding box center [231, 142] width 74 height 11
select select "4"
click at [194, 137] on select "Choose Default Petition PDF Packet Complete Bankruptcy Petition (all forms and …" at bounding box center [231, 142] width 74 height 11
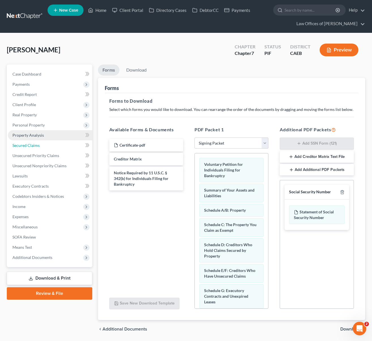
drag, startPoint x: 60, startPoint y: 149, endPoint x: 55, endPoint y: 139, distance: 11.6
click at [60, 149] on link "Secured Claims" at bounding box center [50, 145] width 84 height 10
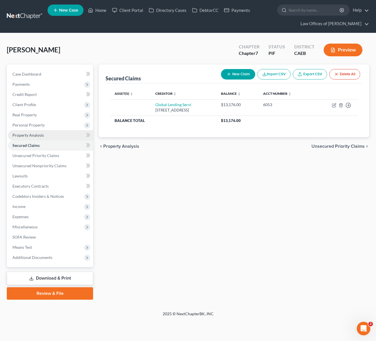
click at [51, 135] on link "Property Analysis" at bounding box center [50, 135] width 85 height 10
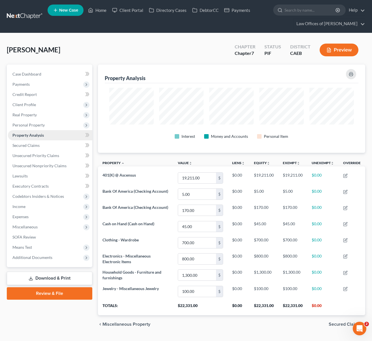
scroll to position [88, 267]
click at [53, 75] on link "Case Dashboard" at bounding box center [50, 74] width 84 height 10
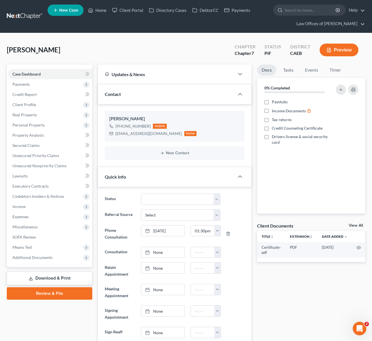
click at [70, 275] on link "Download & Print" at bounding box center [49, 277] width 85 height 13
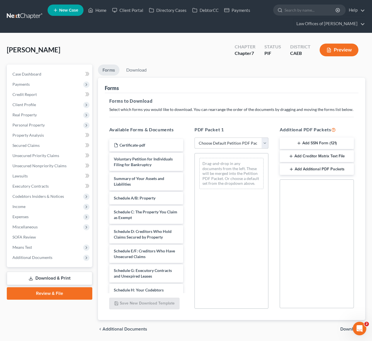
click at [265, 143] on select "Choose Default Petition PDF Packet Complete Bankruptcy Petition (all forms and …" at bounding box center [231, 142] width 74 height 11
select select "4"
click at [194, 137] on select "Choose Default Petition PDF Packet Complete Bankruptcy Petition (all forms and …" at bounding box center [231, 142] width 74 height 11
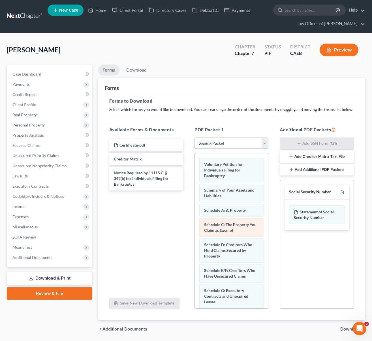
scroll to position [104, 0]
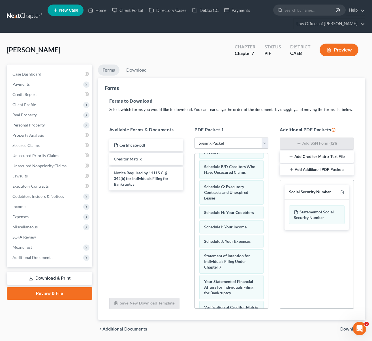
click at [349, 329] on span "Download" at bounding box center [350, 329] width 20 height 5
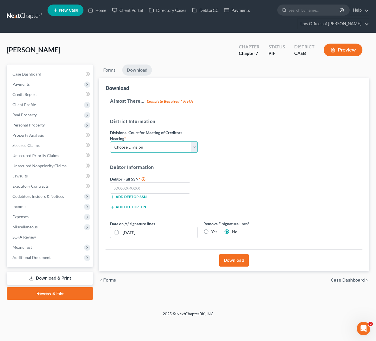
click at [194, 148] on select "Choose Division Fresno Modesto [GEOGRAPHIC_DATA]" at bounding box center [154, 146] width 88 height 11
select select "0"
click at [110, 141] on select "Choose Division Fresno Modesto [GEOGRAPHIC_DATA]" at bounding box center [154, 146] width 88 height 11
click at [156, 186] on input "text" at bounding box center [150, 187] width 80 height 11
click at [152, 189] on input "607-62-8653" at bounding box center [150, 187] width 80 height 11
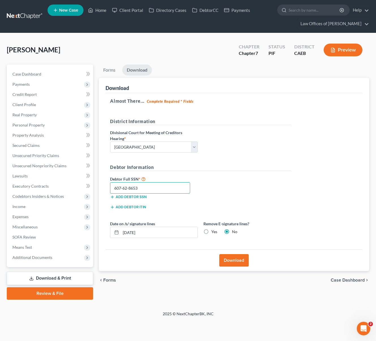
type input "607-62-8653"
click at [226, 259] on button "Download" at bounding box center [233, 260] width 29 height 12
click at [233, 259] on button "Download" at bounding box center [233, 260] width 29 height 12
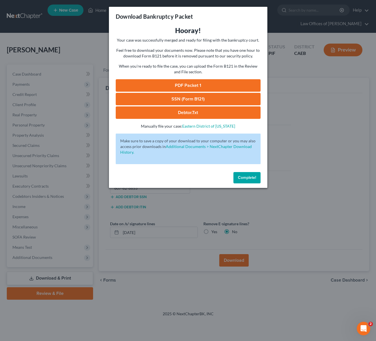
click at [208, 98] on link "SSN (Form B121)" at bounding box center [188, 99] width 145 height 12
click at [195, 86] on link "PDF Packet 1" at bounding box center [188, 85] width 145 height 12
click at [244, 179] on span "Complete!" at bounding box center [247, 177] width 18 height 5
click at [253, 176] on span "Complete!" at bounding box center [247, 177] width 18 height 5
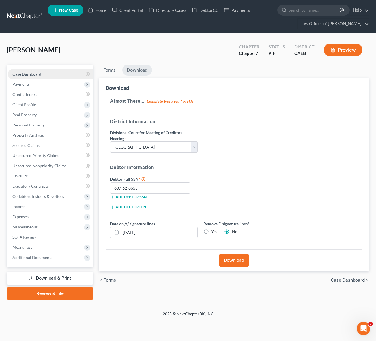
click at [57, 74] on link "Case Dashboard" at bounding box center [50, 74] width 85 height 10
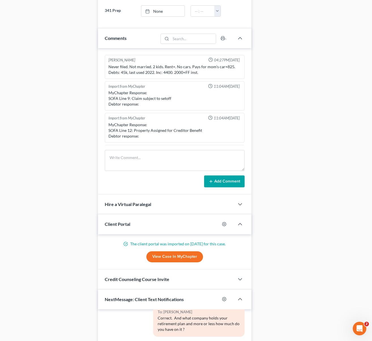
scroll to position [209, 0]
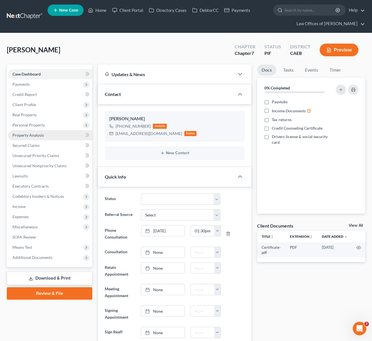
click at [36, 136] on span "Property Analysis" at bounding box center [27, 135] width 31 height 5
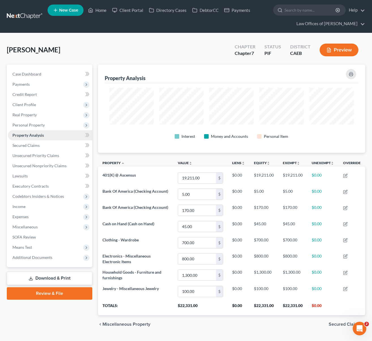
scroll to position [88, 267]
click at [50, 75] on link "Case Dashboard" at bounding box center [50, 74] width 84 height 10
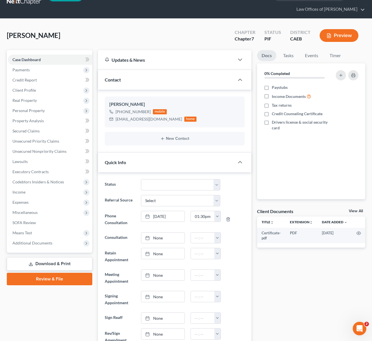
scroll to position [14, 0]
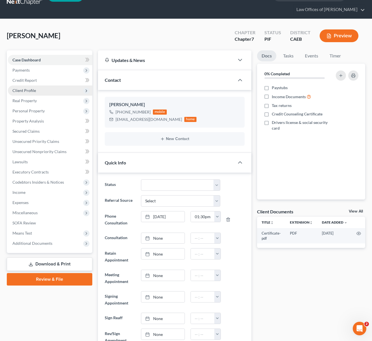
click at [58, 92] on span "Client Profile" at bounding box center [50, 90] width 84 height 10
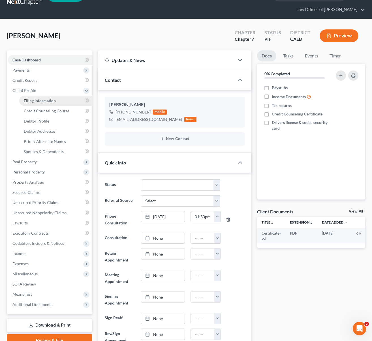
click at [56, 97] on link "Filing Information" at bounding box center [55, 101] width 73 height 10
select select "1"
select select "0"
select select "4"
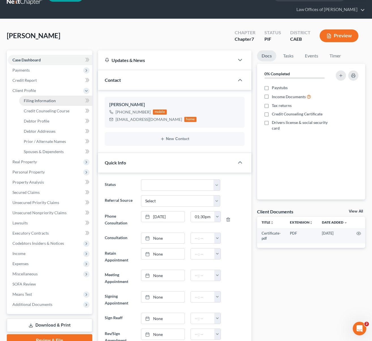
select select "0"
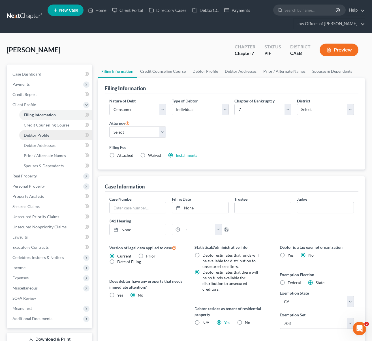
click at [50, 137] on link "Debtor Profile" at bounding box center [55, 135] width 73 height 10
select select "0"
select select "2"
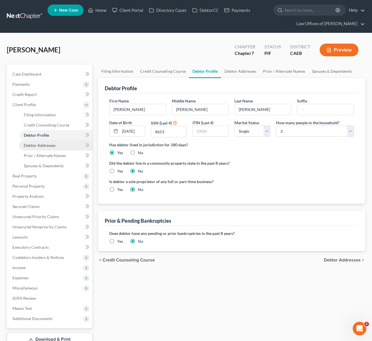
click at [52, 146] on span "Debtor Addresses" at bounding box center [40, 145] width 32 height 5
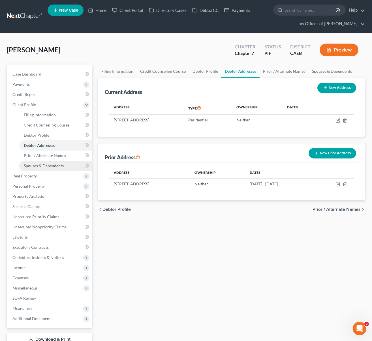
click at [57, 167] on span "Spouses & Dependents" at bounding box center [44, 165] width 40 height 5
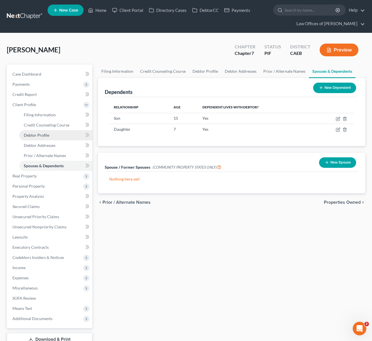
click at [52, 136] on link "Debtor Profile" at bounding box center [55, 135] width 73 height 10
select select "0"
select select "2"
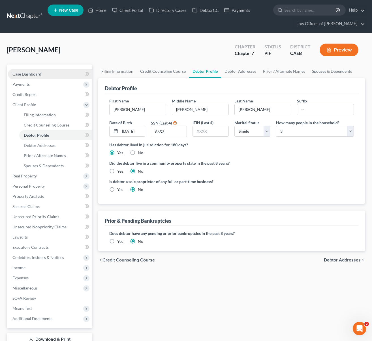
click at [48, 76] on link "Case Dashboard" at bounding box center [50, 74] width 84 height 10
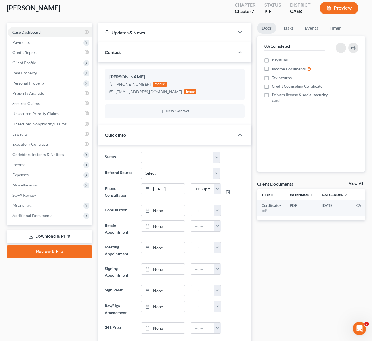
scroll to position [41, 0]
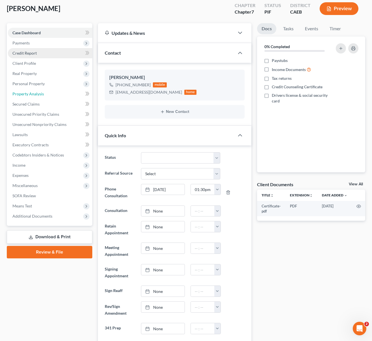
click at [50, 94] on link "Property Analysis" at bounding box center [50, 94] width 84 height 10
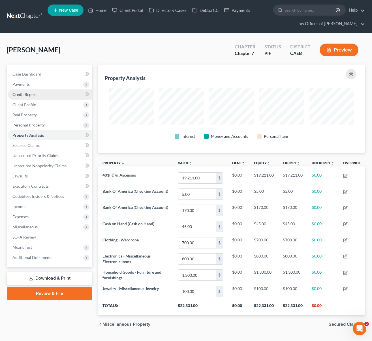
scroll to position [88, 267]
click at [46, 218] on span "Expenses" at bounding box center [50, 217] width 84 height 10
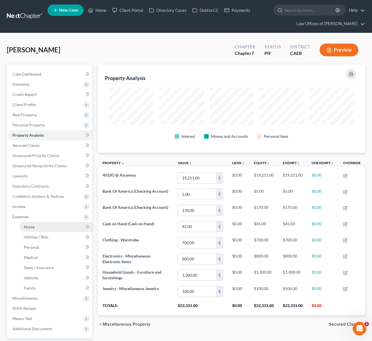
click at [41, 223] on link "Home" at bounding box center [55, 227] width 73 height 10
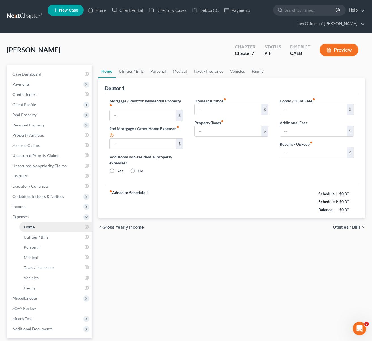
type input "1,200.00"
type input "0.00"
radio input "true"
type input "0.00"
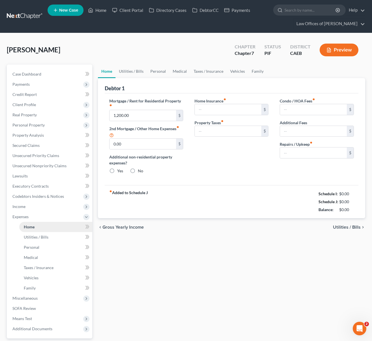
type input "0.00"
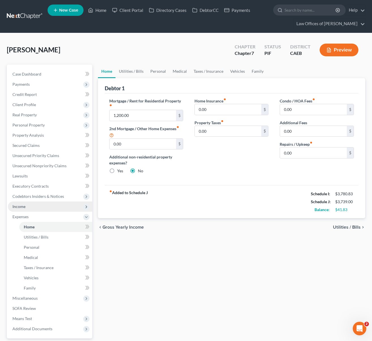
click at [36, 208] on span "Income" at bounding box center [50, 206] width 84 height 10
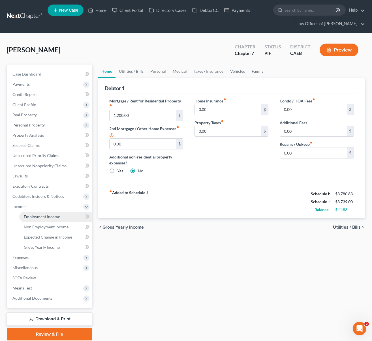
click at [48, 215] on span "Employment Income" at bounding box center [42, 216] width 36 height 5
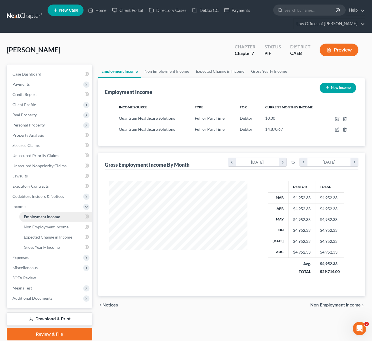
scroll to position [101, 149]
click at [59, 247] on span "Gross Yearly Income" at bounding box center [42, 247] width 36 height 5
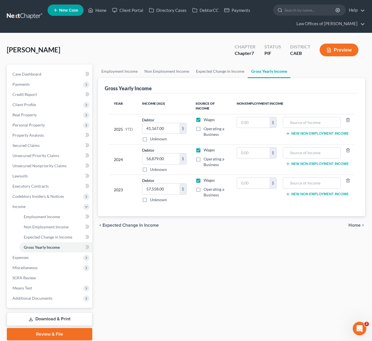
click at [64, 315] on link "Download & Print" at bounding box center [49, 318] width 85 height 13
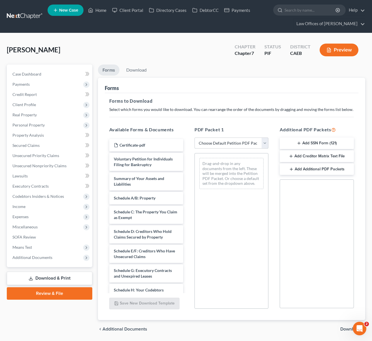
click at [266, 143] on select "Choose Default Petition PDF Packet Complete Bankruptcy Petition (all forms and …" at bounding box center [231, 142] width 74 height 11
select select "4"
click at [194, 137] on select "Choose Default Petition PDF Packet Complete Bankruptcy Petition (all forms and …" at bounding box center [231, 142] width 74 height 11
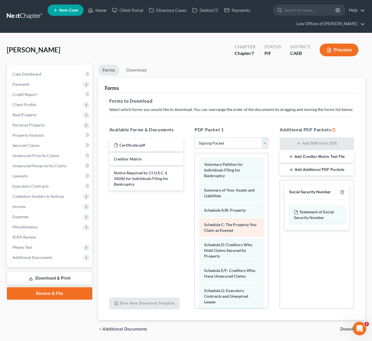
scroll to position [18, 0]
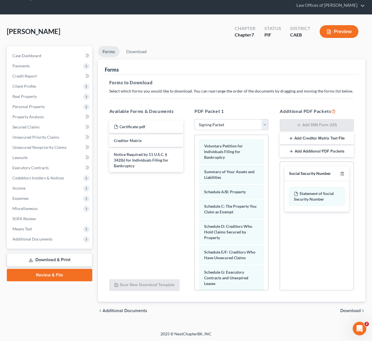
click at [350, 309] on span "Download" at bounding box center [350, 310] width 20 height 5
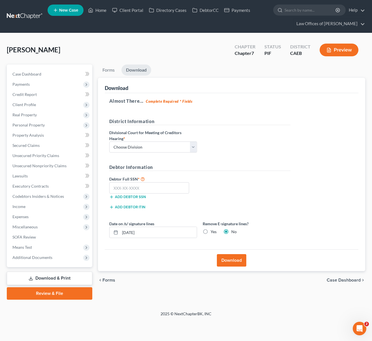
scroll to position [0, 0]
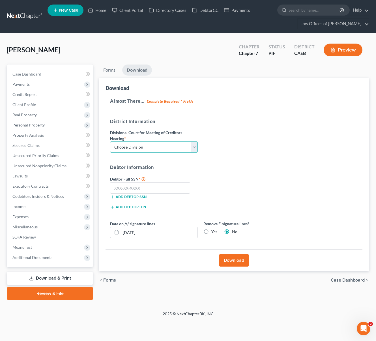
click at [195, 147] on select "Choose Division Fresno Modesto [GEOGRAPHIC_DATA]" at bounding box center [154, 146] width 88 height 11
select select "0"
click at [110, 141] on select "Choose Division Fresno Modesto [GEOGRAPHIC_DATA]" at bounding box center [154, 146] width 88 height 11
click at [161, 186] on input "text" at bounding box center [150, 187] width 80 height 11
type input "111-11-1111"
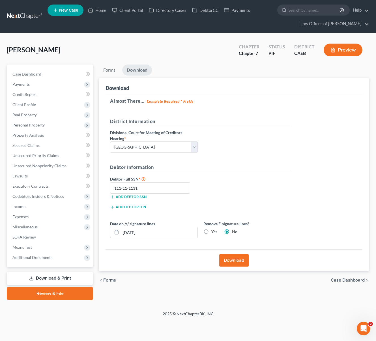
click at [241, 259] on button "Download" at bounding box center [233, 260] width 29 height 12
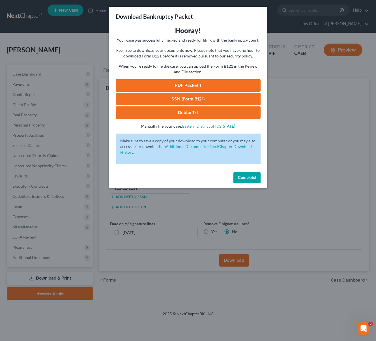
click at [199, 85] on link "PDF Packet 1" at bounding box center [188, 85] width 145 height 12
click at [249, 179] on span "Complete!" at bounding box center [247, 177] width 18 height 5
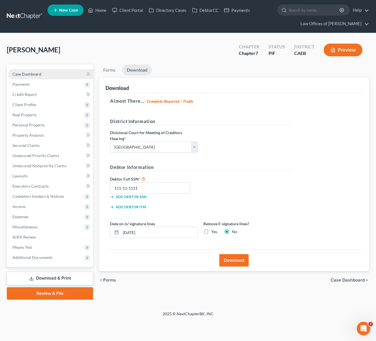
click at [43, 77] on link "Case Dashboard" at bounding box center [50, 74] width 85 height 10
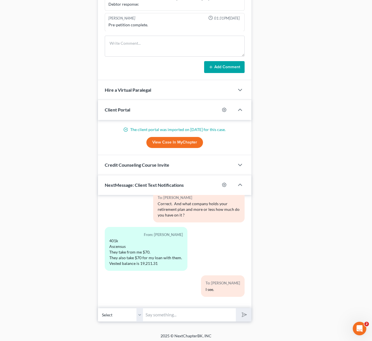
scroll to position [475, 0]
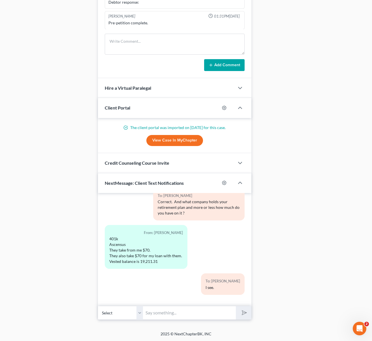
click at [165, 304] on div "12:06PM[DATE] To: [PERSON_NAME] Law Office of [PERSON_NAME] looks forward to ta…" at bounding box center [175, 249] width 154 height 113
click at [163, 310] on input "text" at bounding box center [189, 313] width 92 height 14
type input "a"
type input "Are you leasing a Mercedes ?"
click at [236, 306] on button "submit" at bounding box center [244, 312] width 16 height 13
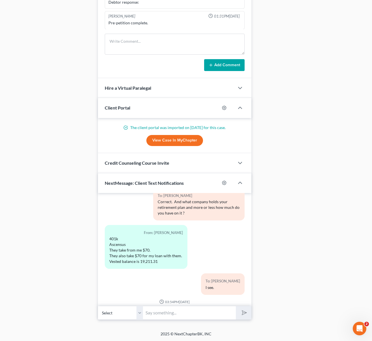
scroll to position [610, 0]
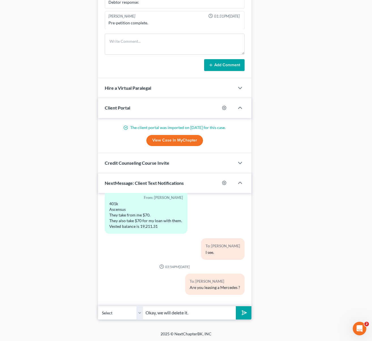
type input "Okay, we will delete it."
click at [236, 306] on button "submit" at bounding box center [244, 312] width 16 height 13
click at [204, 309] on input "Okay, we will delete it." at bounding box center [189, 313] width 92 height 14
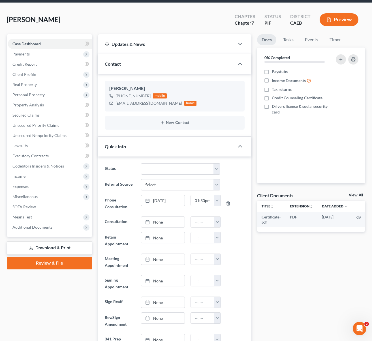
scroll to position [34, 0]
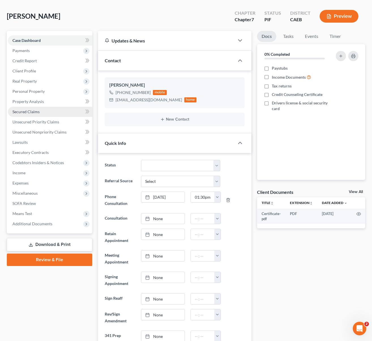
click at [42, 109] on link "Secured Claims" at bounding box center [50, 112] width 84 height 10
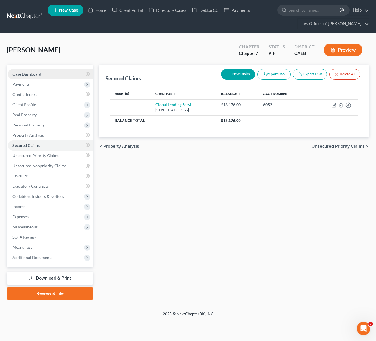
click at [55, 76] on link "Case Dashboard" at bounding box center [50, 74] width 85 height 10
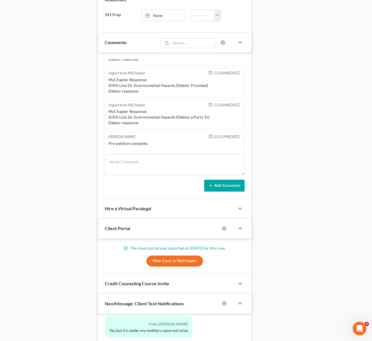
scroll to position [475, 0]
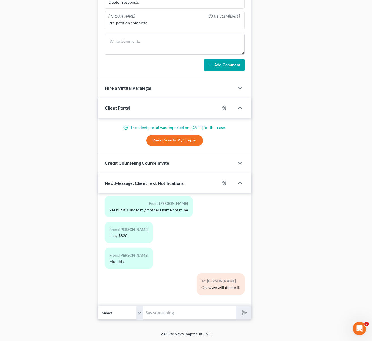
click at [172, 316] on input "text" at bounding box center [189, 313] width 92 height 14
type input "g"
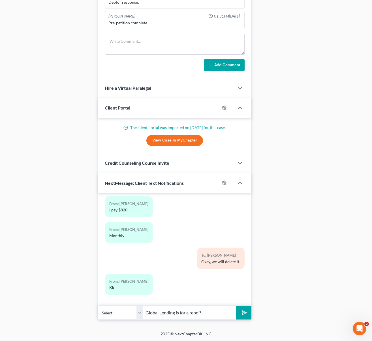
type input "Global Lending is for a repo ?"
click at [236, 306] on button "submit" at bounding box center [244, 312] width 16 height 13
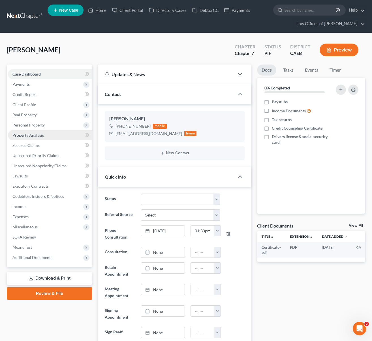
scroll to position [791, 0]
click at [51, 145] on link "Secured Claims" at bounding box center [50, 145] width 84 height 10
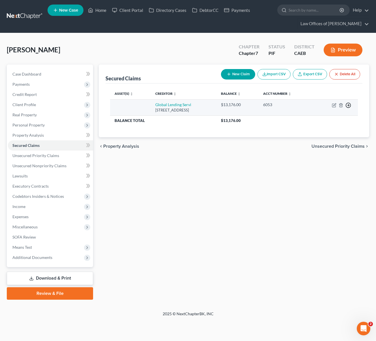
click at [346, 103] on icon "button" at bounding box center [348, 105] width 6 height 6
click at [327, 118] on link "Move to F" at bounding box center [322, 119] width 47 height 10
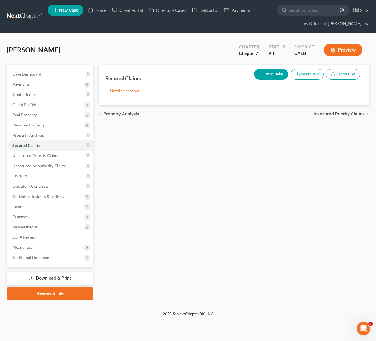
click at [51, 277] on link "Download & Print" at bounding box center [50, 277] width 86 height 13
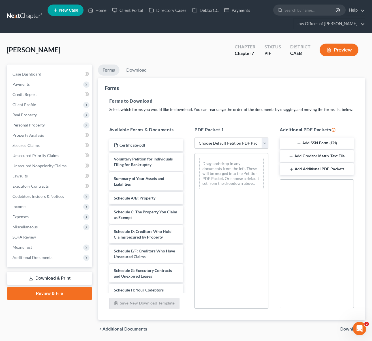
click at [264, 143] on select "Choose Default Petition PDF Packet Complete Bankruptcy Petition (all forms and …" at bounding box center [231, 142] width 74 height 11
select select "4"
click at [194, 137] on select "Choose Default Petition PDF Packet Complete Bankruptcy Petition (all forms and …" at bounding box center [231, 142] width 74 height 11
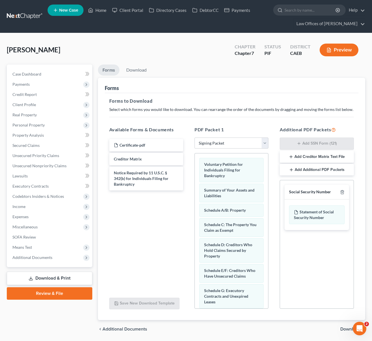
click at [346, 327] on span "Download" at bounding box center [350, 329] width 20 height 5
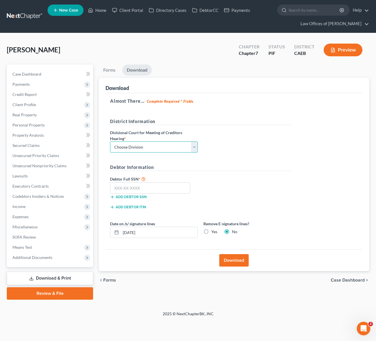
click at [191, 146] on select "Choose Division Fresno Modesto [GEOGRAPHIC_DATA]" at bounding box center [154, 146] width 88 height 11
select select "0"
click at [110, 141] on select "Choose Division Fresno Modesto [GEOGRAPHIC_DATA]" at bounding box center [154, 146] width 88 height 11
click at [148, 186] on input "text" at bounding box center [150, 187] width 80 height 11
type input "111-11-1111"
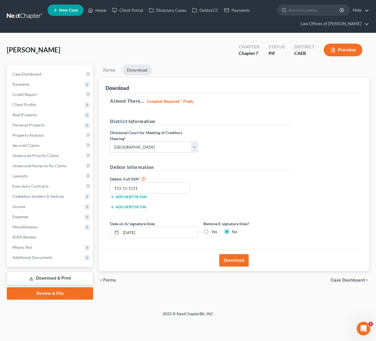
click at [233, 261] on button "Download" at bounding box center [233, 260] width 29 height 12
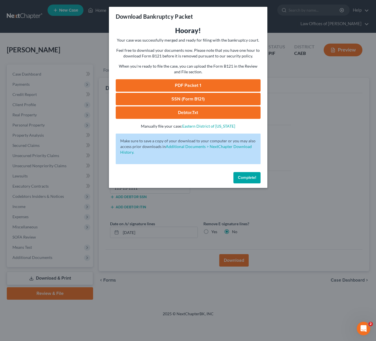
click at [203, 86] on link "PDF Packet 1" at bounding box center [188, 85] width 145 height 12
click at [251, 178] on span "Complete!" at bounding box center [247, 177] width 18 height 5
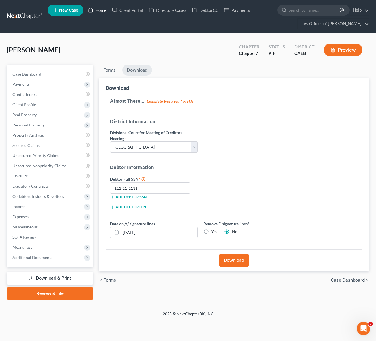
click at [103, 9] on link "Home" at bounding box center [97, 10] width 24 height 10
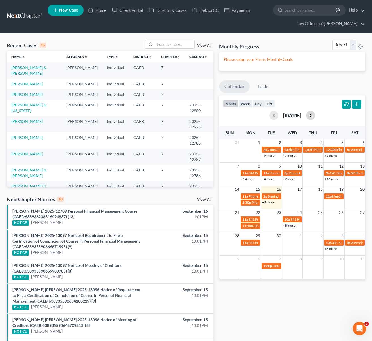
click at [315, 117] on button "button" at bounding box center [310, 115] width 9 height 9
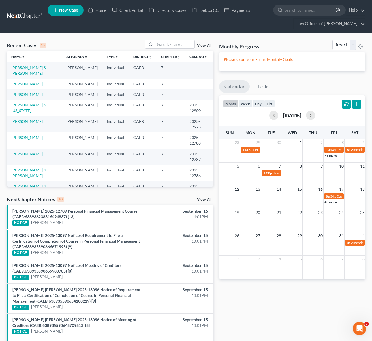
click at [331, 204] on link "+8 more" at bounding box center [330, 202] width 12 height 4
click at [165, 47] on input "search" at bounding box center [175, 44] width 40 height 8
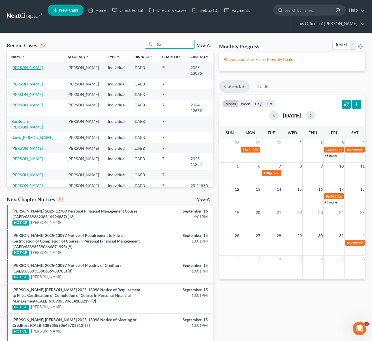
type input "Bur"
click at [27, 68] on link "[PERSON_NAME]" at bounding box center [26, 67] width 31 height 5
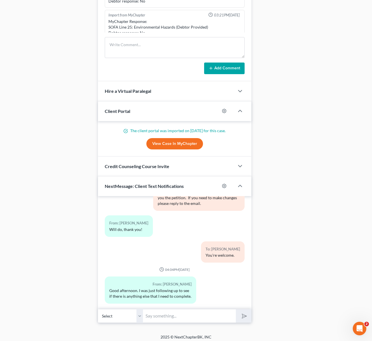
scroll to position [503, 0]
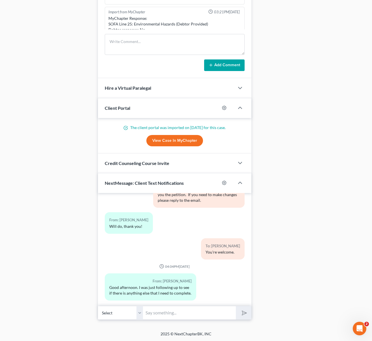
click at [159, 312] on input "text" at bounding box center [189, 313] width 92 height 14
type input "Hi. Nothing else at the moment; your petition is now filed and your case number…"
click at [236, 306] on button "submit" at bounding box center [244, 312] width 16 height 13
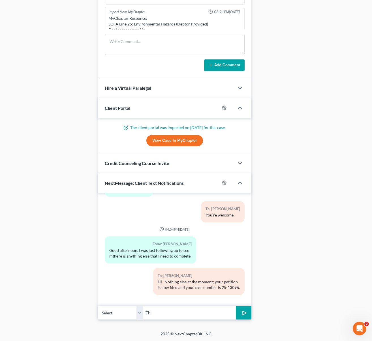
type input "T"
type input "Your interview with the trustee will take place on [DATE] 11:00AM. We will need…"
click at [236, 306] on button "submit" at bounding box center [244, 312] width 16 height 13
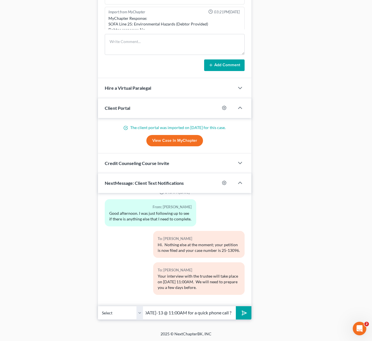
scroll to position [0, 48]
type input "Are you available [DATE]-13 @ 11:00AM for a quick phone call ?"
click at [236, 306] on button "submit" at bounding box center [244, 312] width 16 height 13
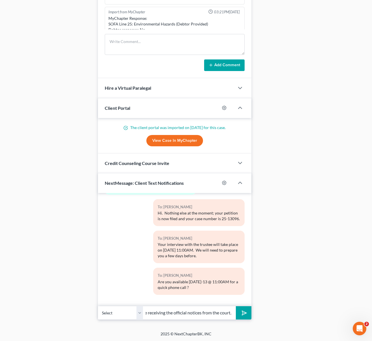
scroll to position [0, 65]
type input "Perfect. In a few days you will be receiving the official notices from the cour…"
click at [236, 306] on button "submit" at bounding box center [244, 312] width 16 height 13
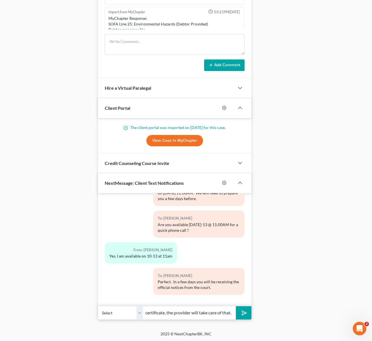
scroll to position [0, 148]
type input "You can take the second course at any time now, please do not send us the certi…"
click at [236, 306] on button "submit" at bounding box center [244, 312] width 16 height 13
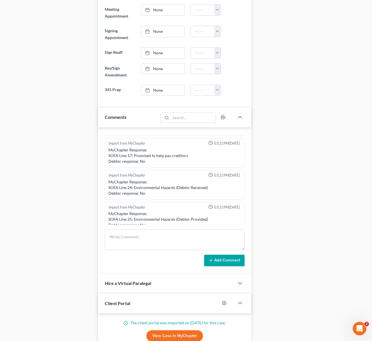
scroll to position [292, 0]
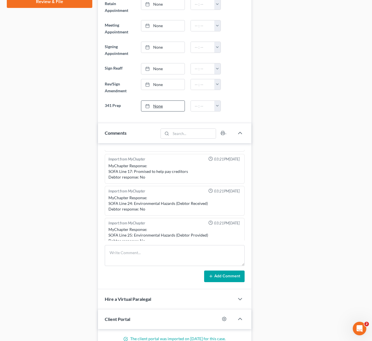
type input "[DATE]"
click at [160, 105] on link "None" at bounding box center [162, 106] width 43 height 11
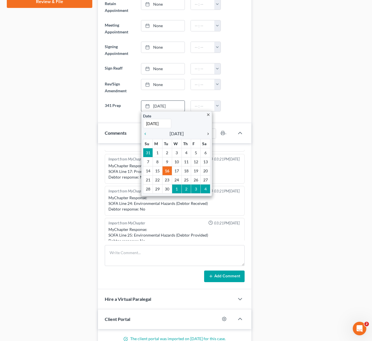
click at [206, 132] on icon "chevron_right" at bounding box center [206, 133] width 7 height 5
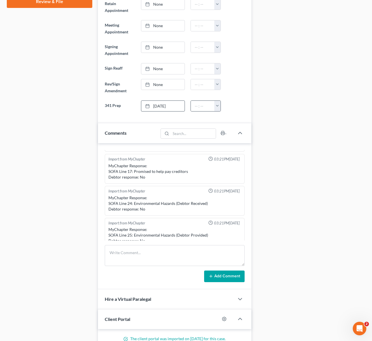
click at [217, 106] on button "button" at bounding box center [217, 106] width 6 height 11
click at [232, 152] on link "11:00am" at bounding box center [230, 152] width 32 height 10
type input "11:00am"
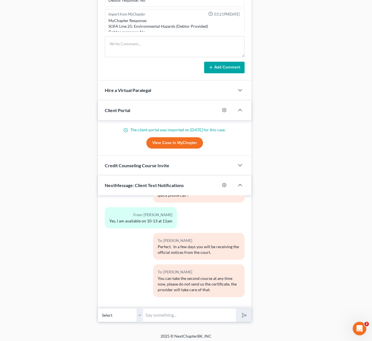
scroll to position [503, 0]
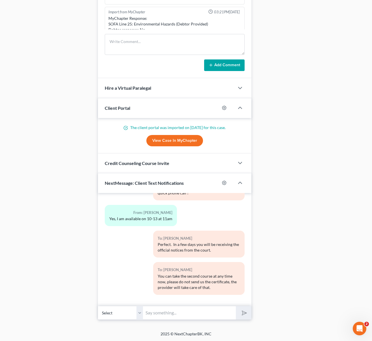
click at [176, 316] on input "text" at bounding box center [189, 313] width 92 height 14
type input "The notices come by mail."
click at [236, 306] on button "submit" at bounding box center [244, 312] width 16 height 13
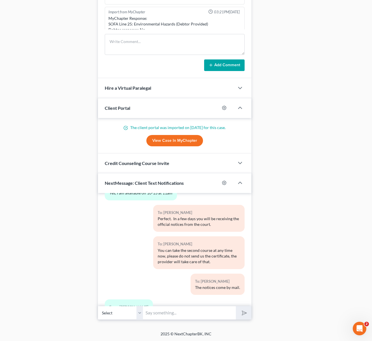
scroll to position [1992, 0]
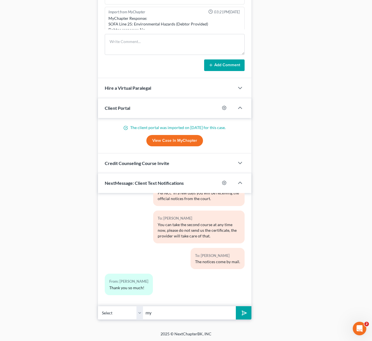
type input "My pleasure."
click at [240, 311] on icon "submit" at bounding box center [243, 313] width 8 height 8
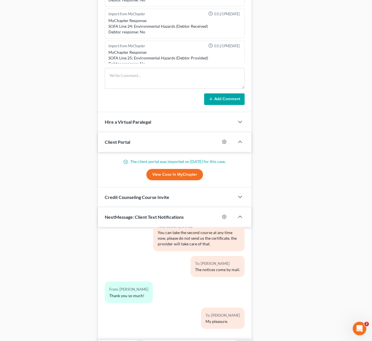
scroll to position [470, 0]
